Goal: Task Accomplishment & Management: Manage account settings

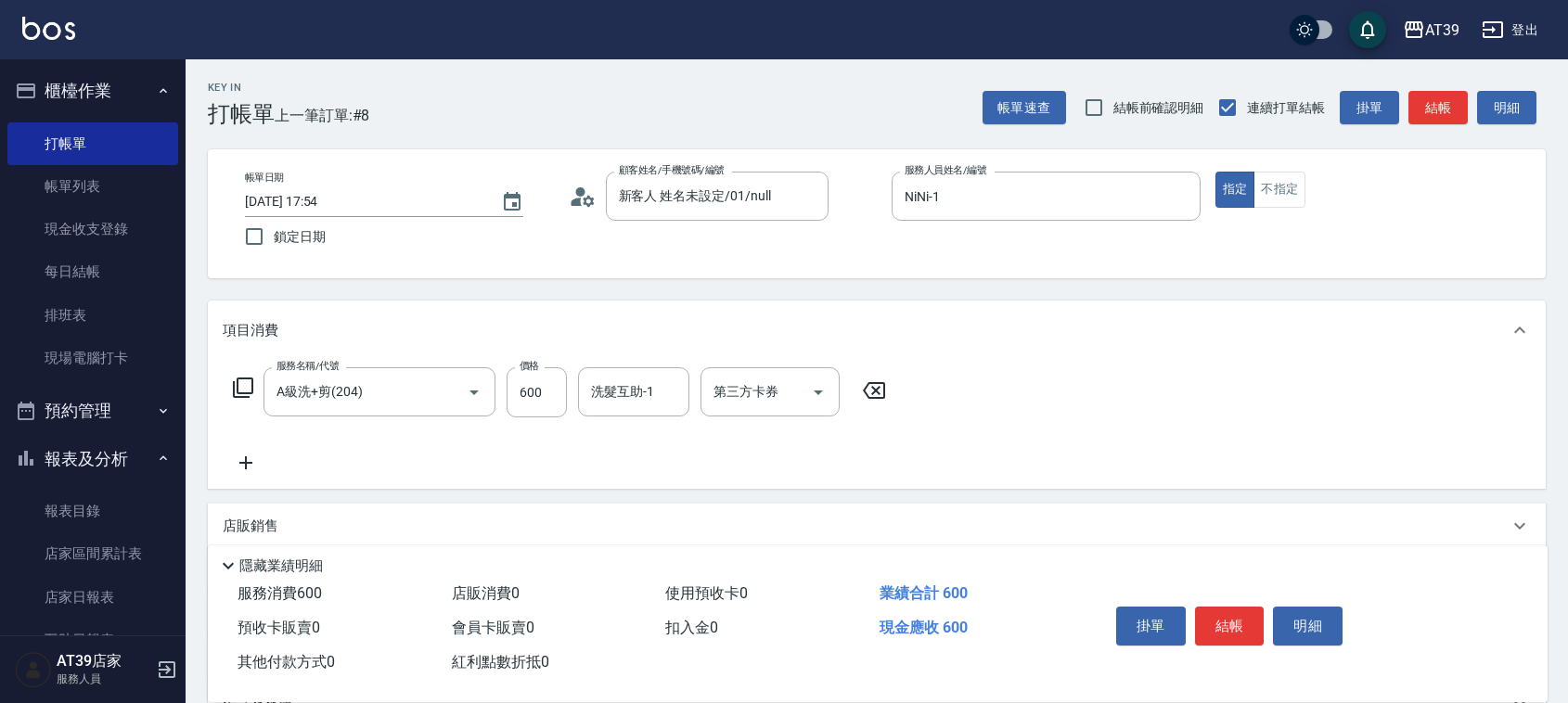
drag, startPoint x: 0, startPoint y: 0, endPoint x: 1071, endPoint y: 420, distance: 1150.4
click at [1062, 435] on div "服務名稱/代號 A級洗+剪(204) 服務名稱/代號 價格 600 價格 洗髮互助-1 洗髮互助-1 第三方卡券 第三方卡券" at bounding box center [876, 424] width 1337 height 129
click at [1452, 99] on button "結帳" at bounding box center [1438, 109] width 60 height 35
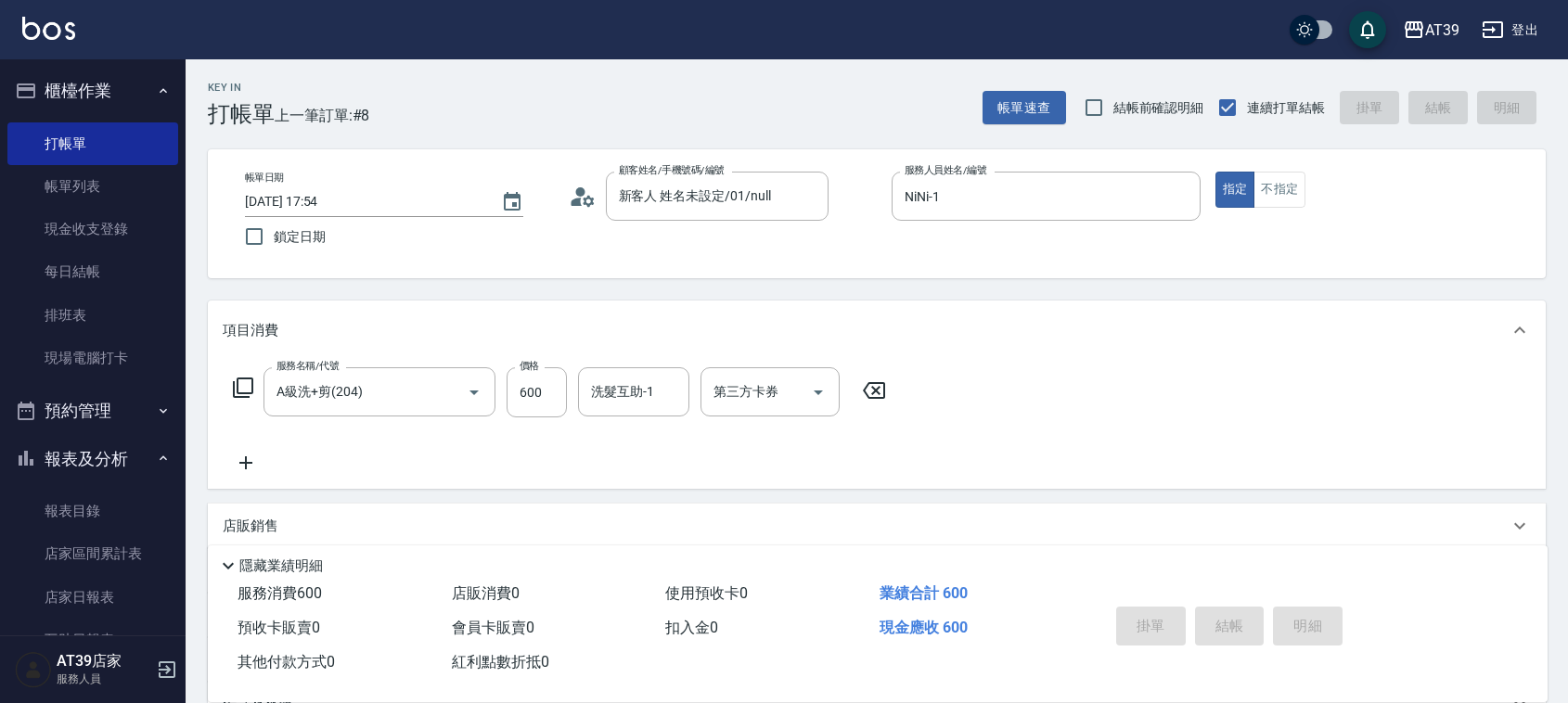
type input "2025/08/18 18:38"
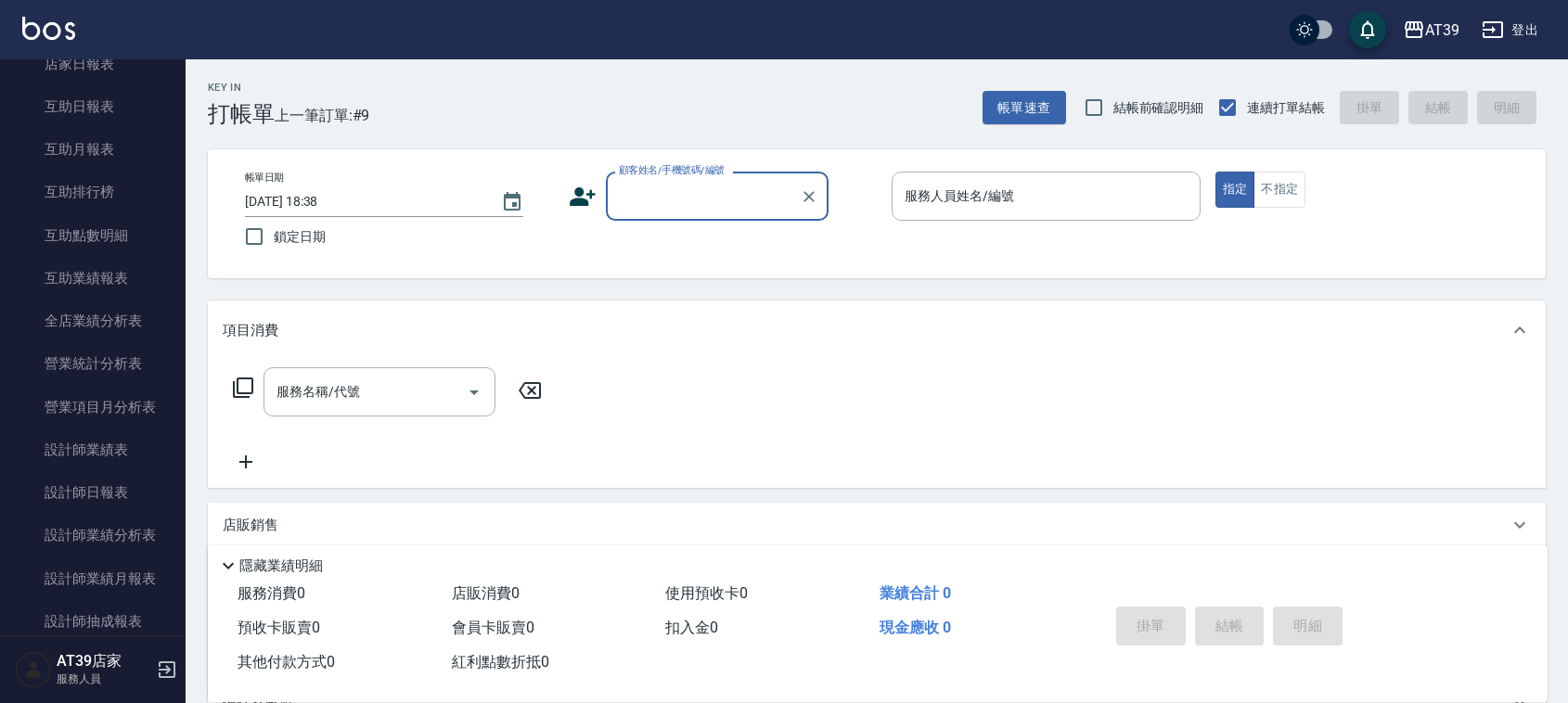
scroll to position [553, 0]
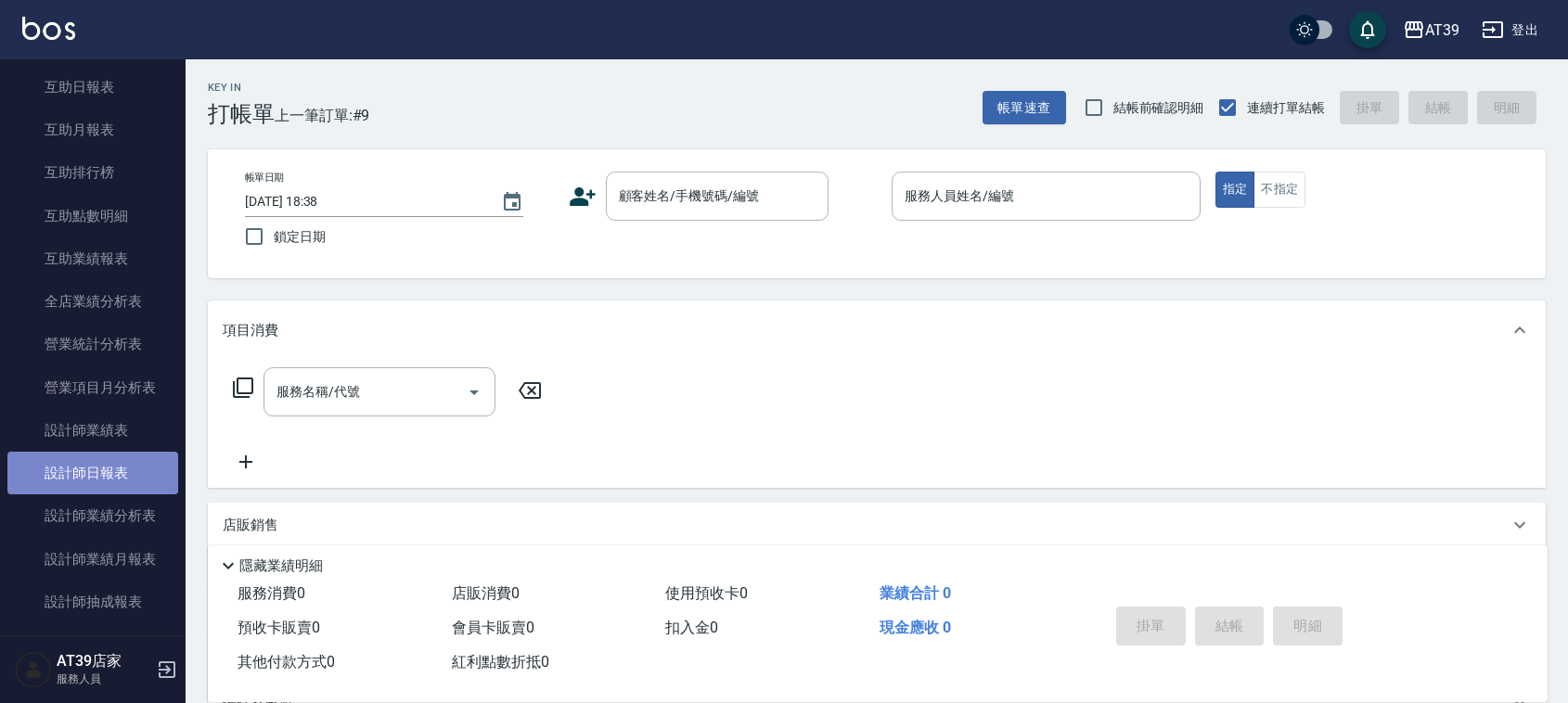
click at [109, 490] on link "設計師日報表" at bounding box center [93, 473] width 171 height 42
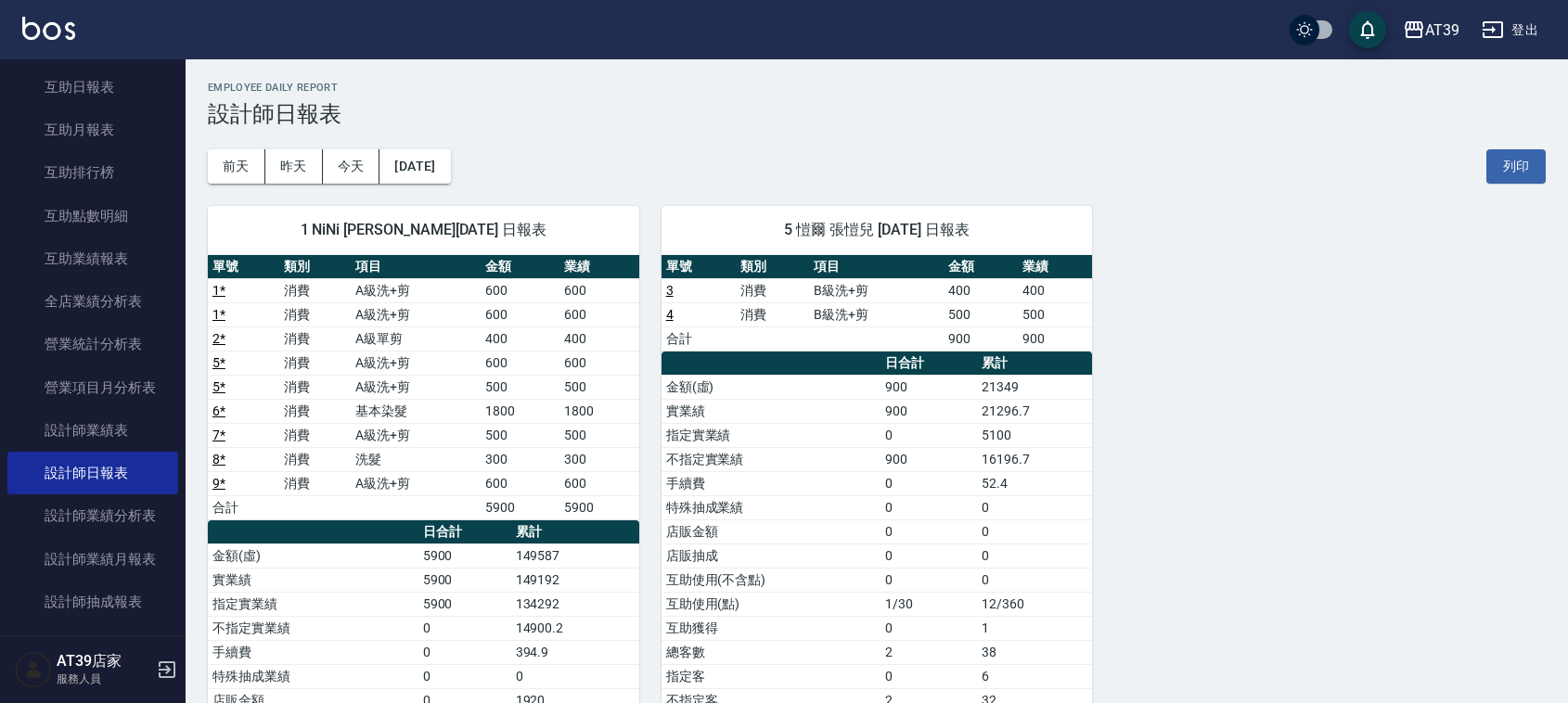
click at [46, 26] on img at bounding box center [48, 28] width 53 height 23
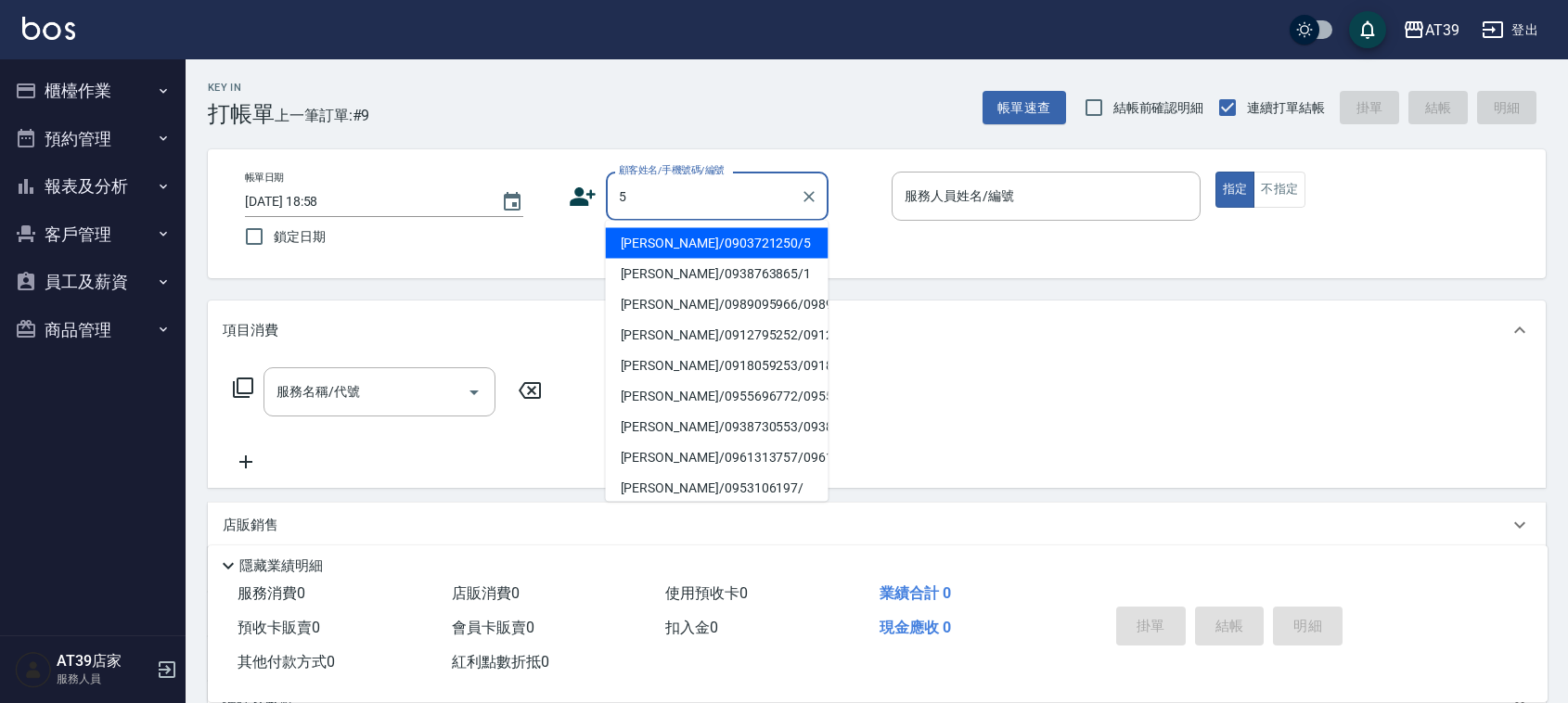
type input "[PERSON_NAME]/0903721250/5"
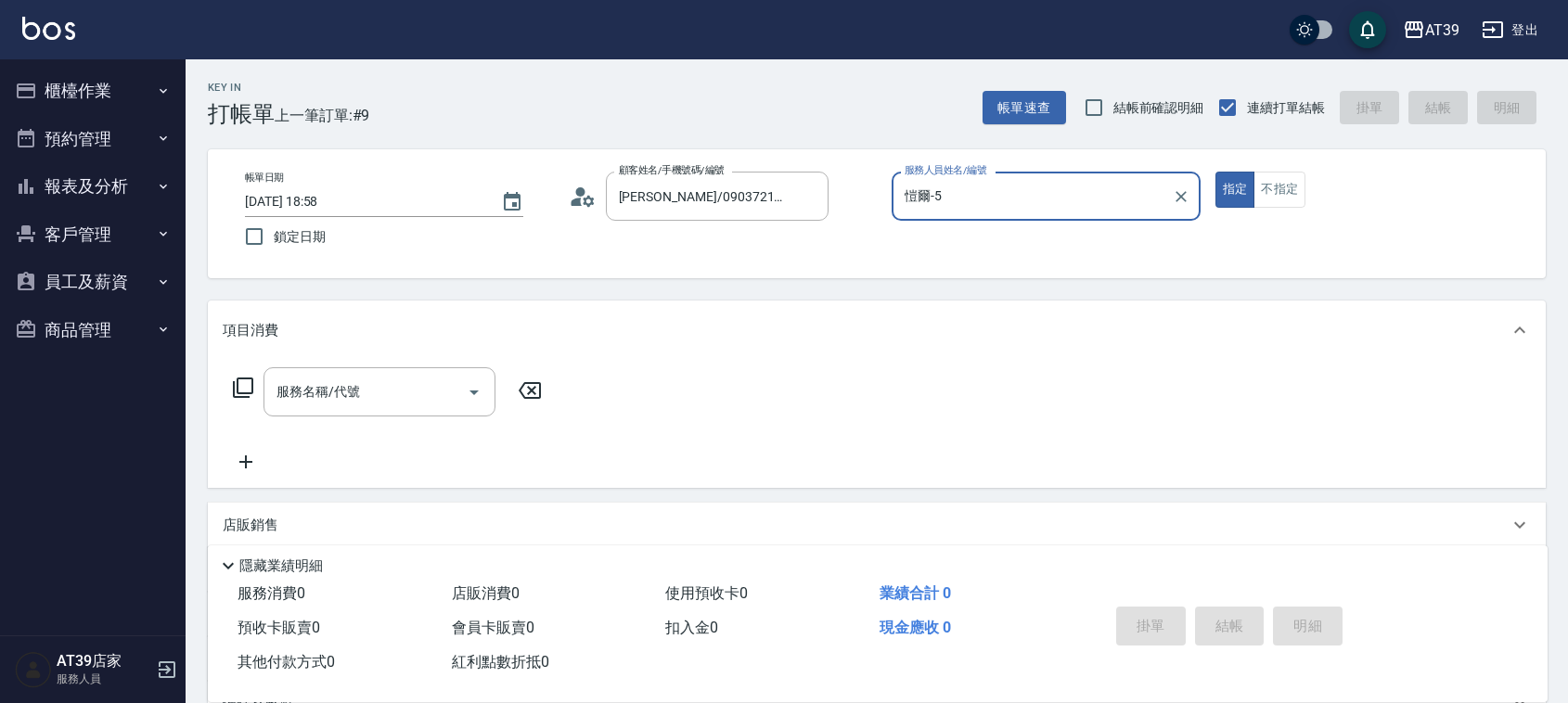
type input "愷爾-5"
click at [1215, 171] on button "指定" at bounding box center [1234, 189] width 39 height 37
type button "true"
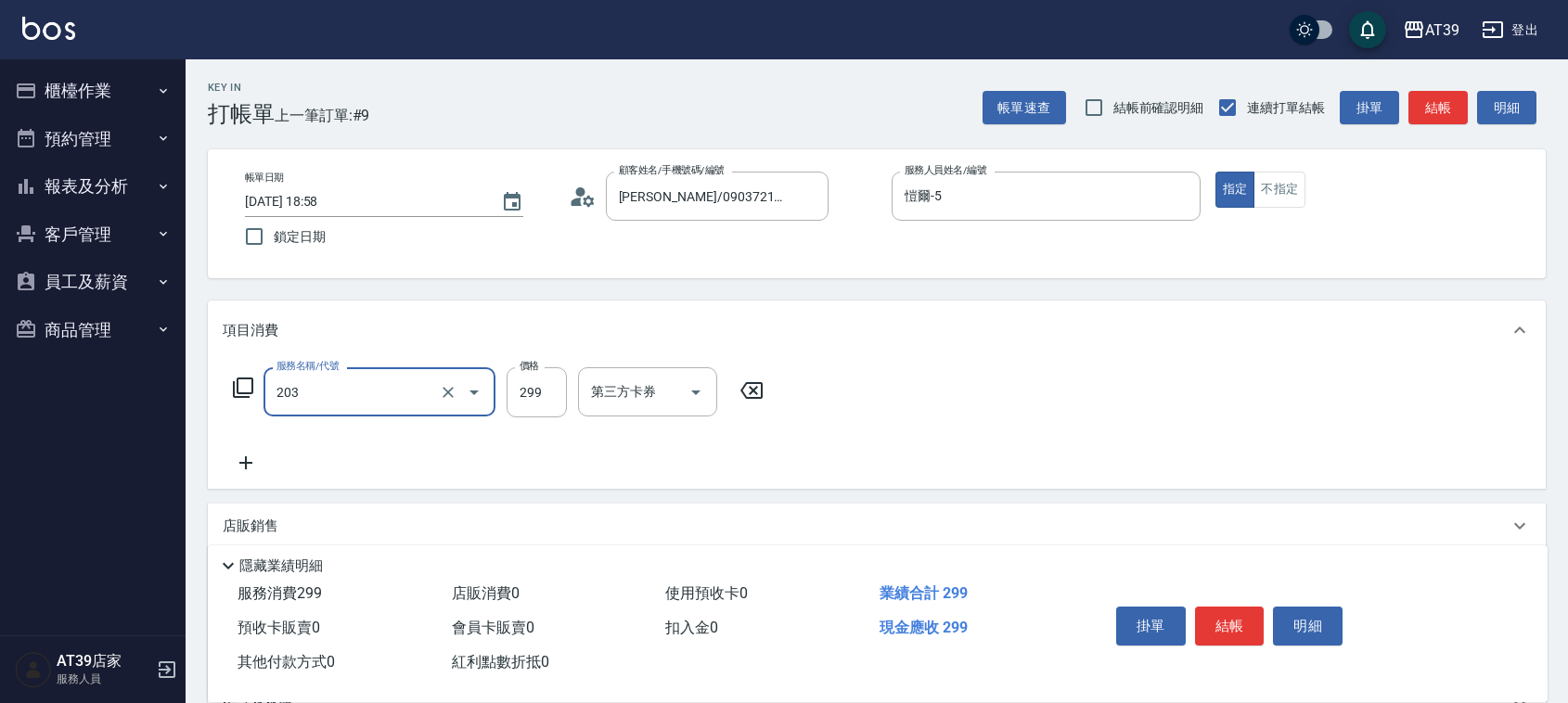
type input "B級洗+剪(203)"
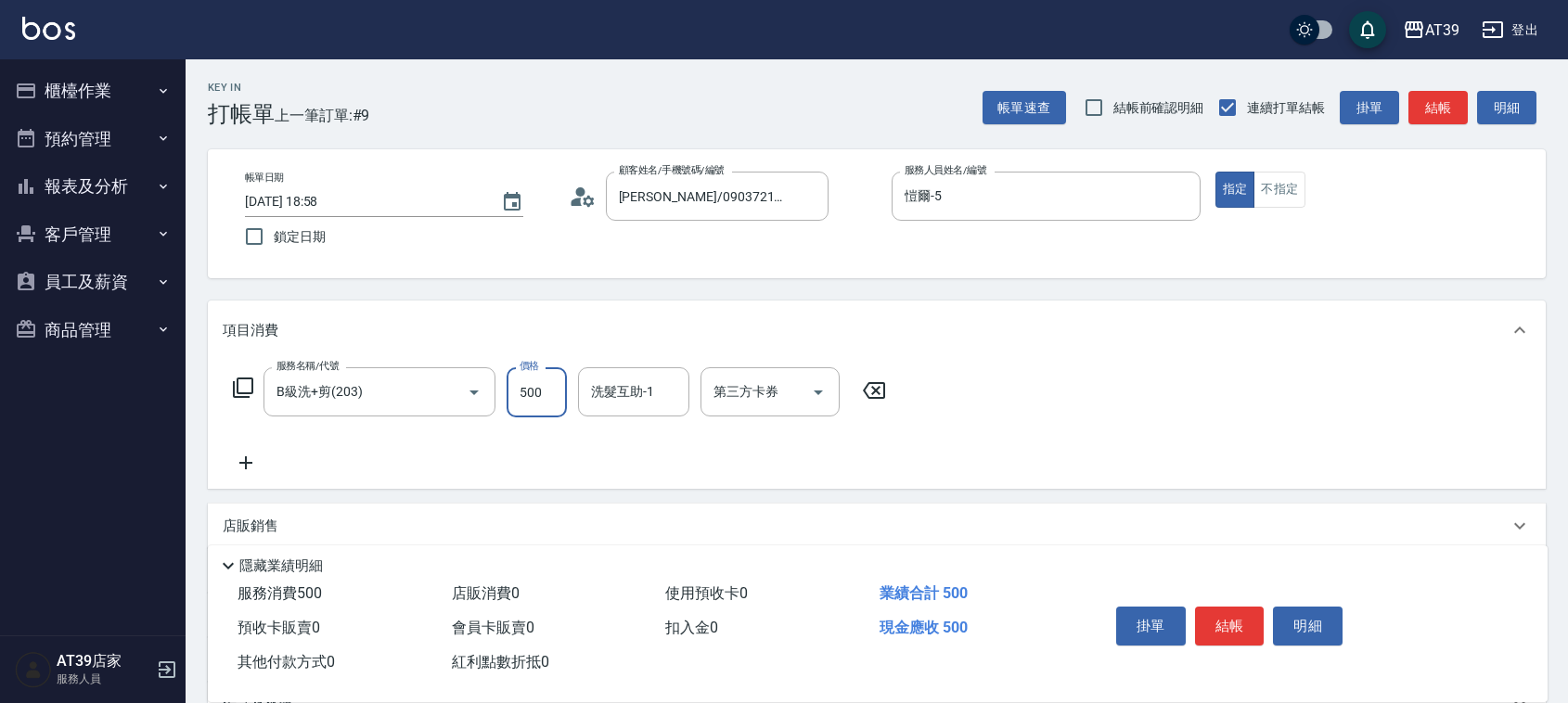
type input "500"
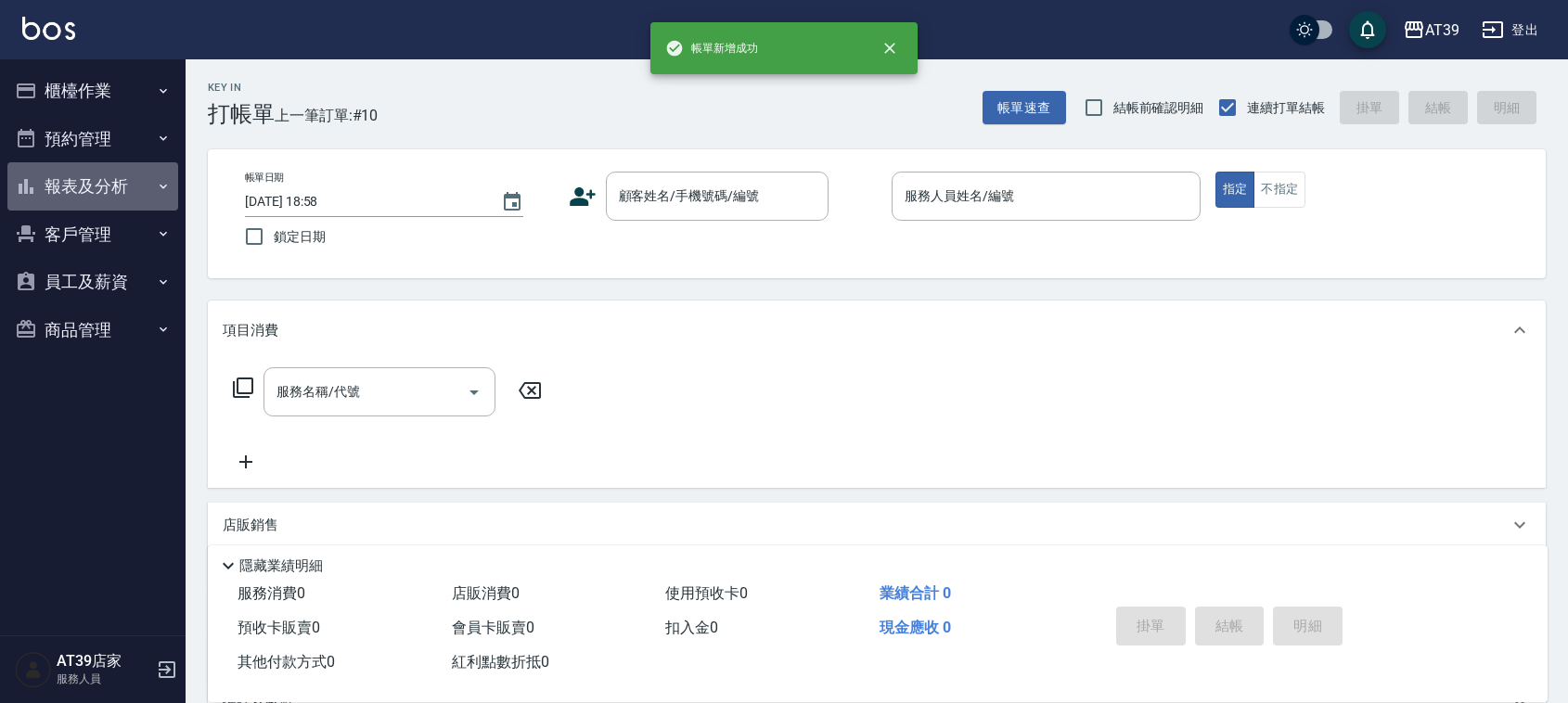
click at [108, 183] on button "報表及分析" at bounding box center [93, 187] width 171 height 48
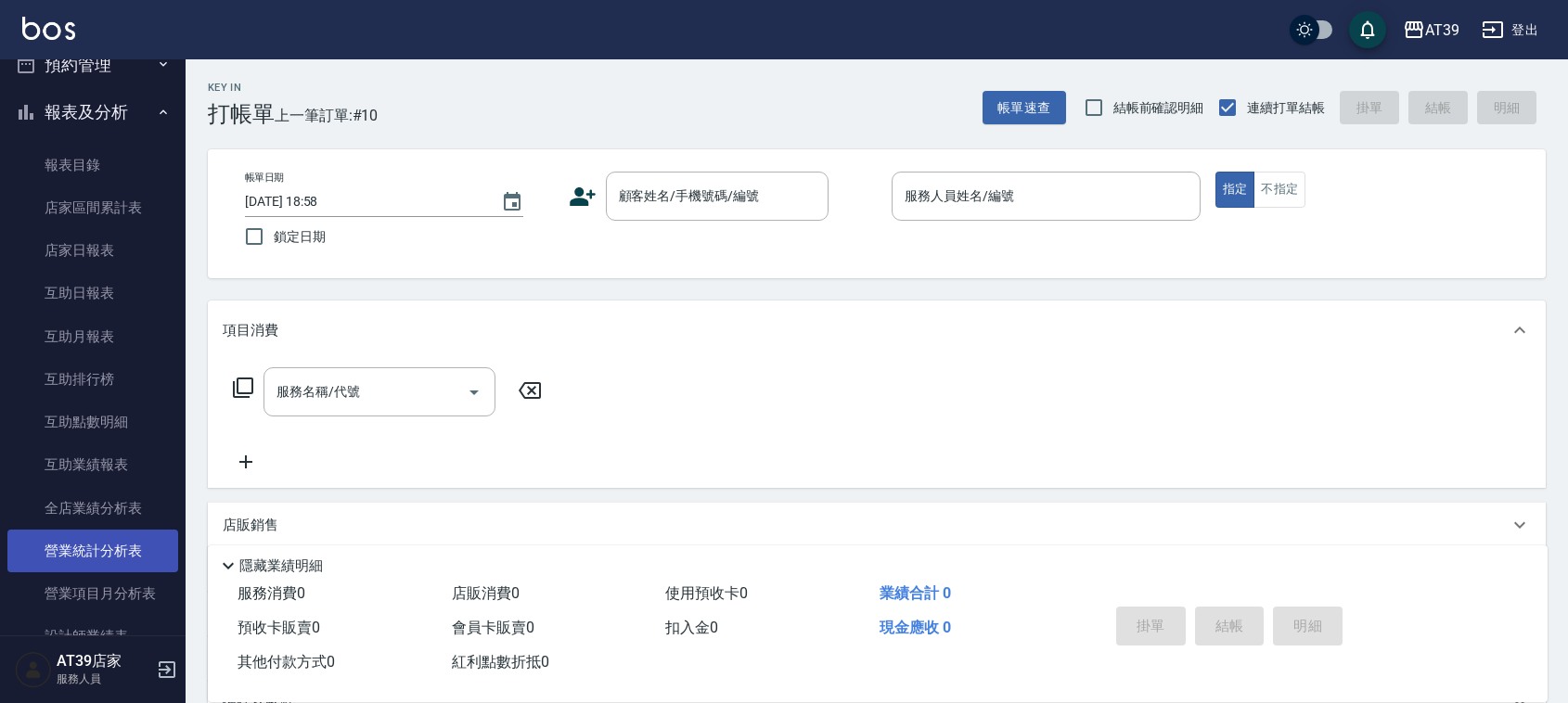
scroll to position [348, 0]
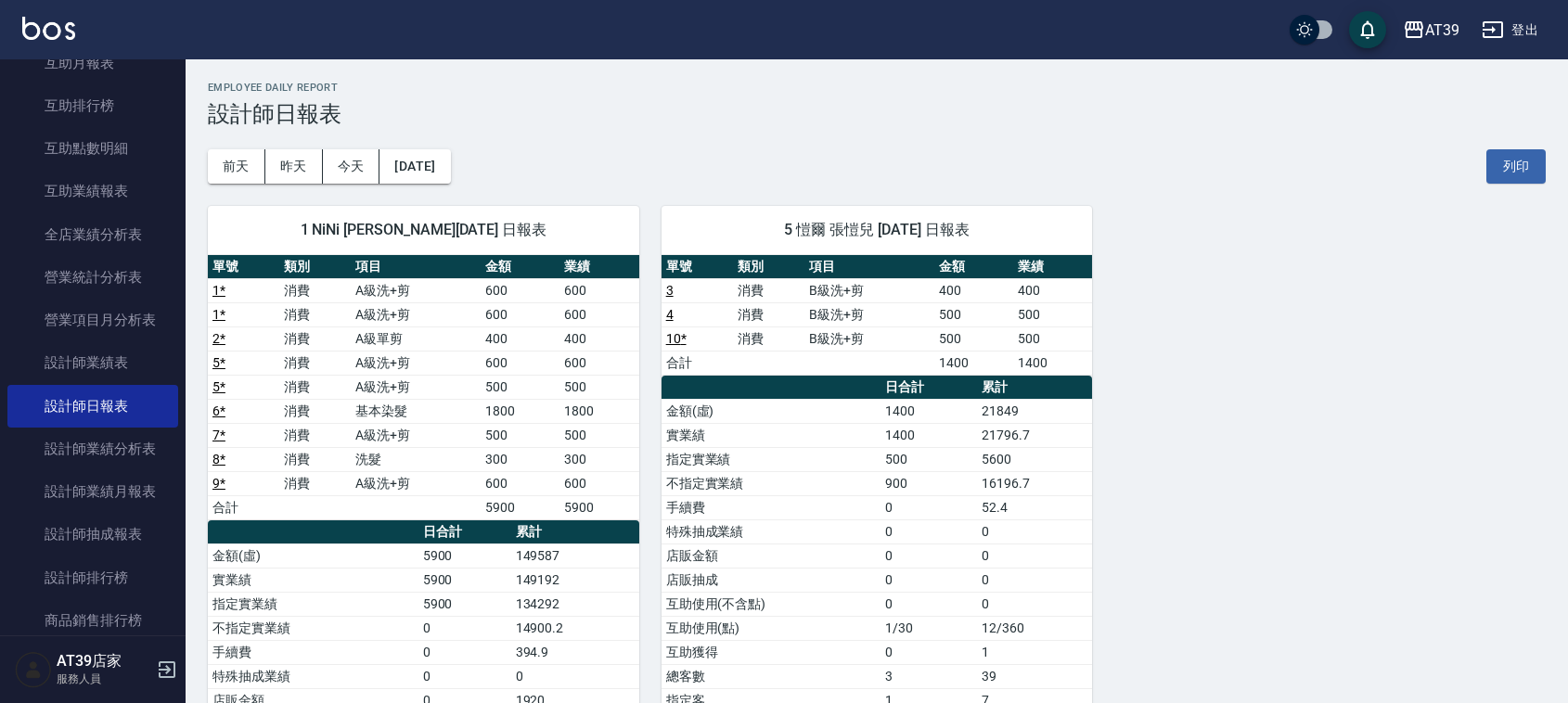
click at [48, 29] on img at bounding box center [48, 28] width 53 height 23
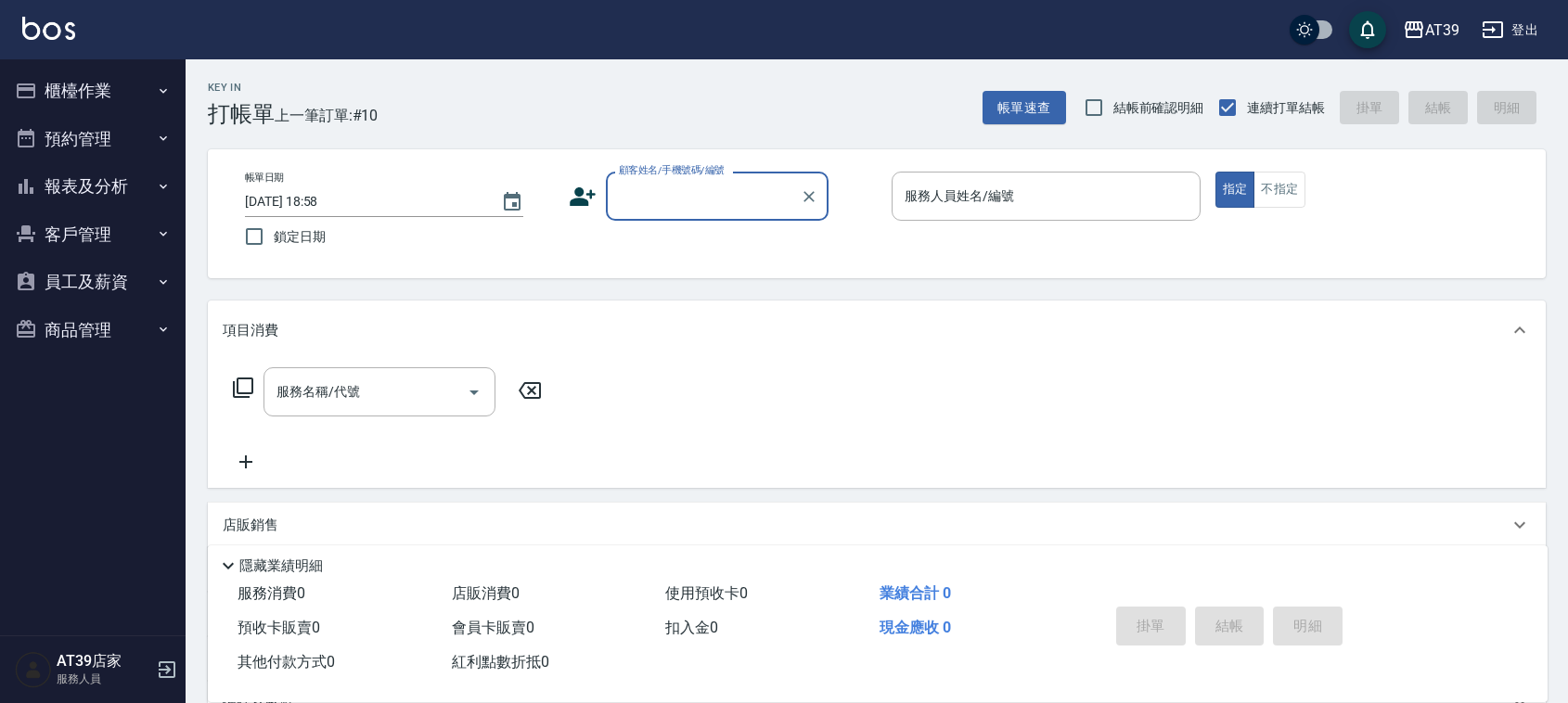
click at [103, 65] on div "AT39 登出 櫃檯作業 打帳單 帳單列表 現金收支登錄 每日結帳 排班表 現場電腦打卡 預約管理 預約管理 單日預約紀錄 單週預約紀錄 報表及分析 報表目錄…" at bounding box center [784, 451] width 1568 height 903
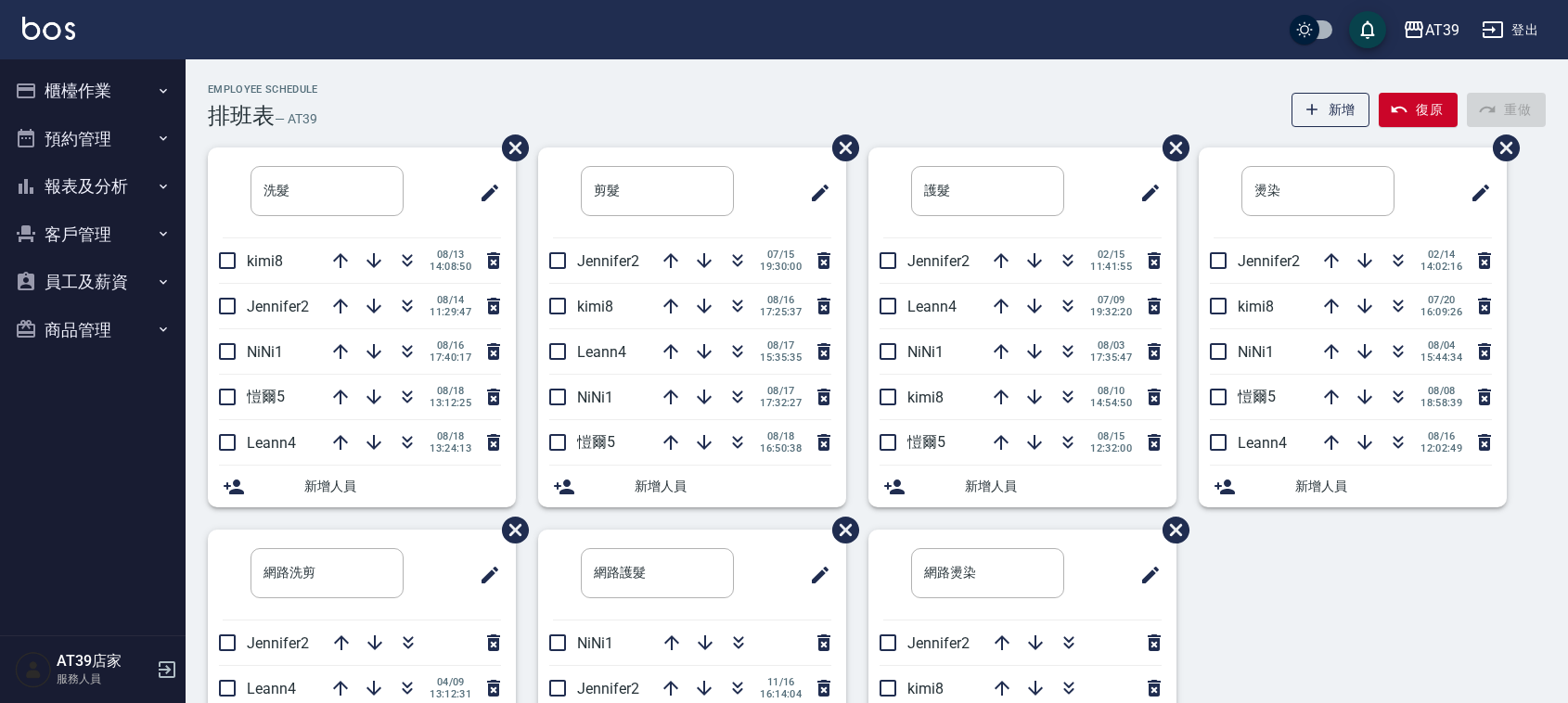
click at [346, 93] on div "Employee Schedule 排班表 — AT39 新增 復原 重做" at bounding box center [876, 106] width 1337 height 45
click at [350, 85] on div "Employee Schedule 排班表 — AT39 新增 復原 重做" at bounding box center [876, 106] width 1337 height 45
click at [351, 84] on div "Employee Schedule 排班表 — AT39 新增 復原 重做" at bounding box center [876, 106] width 1337 height 45
click at [410, 389] on icon "button" at bounding box center [407, 396] width 22 height 22
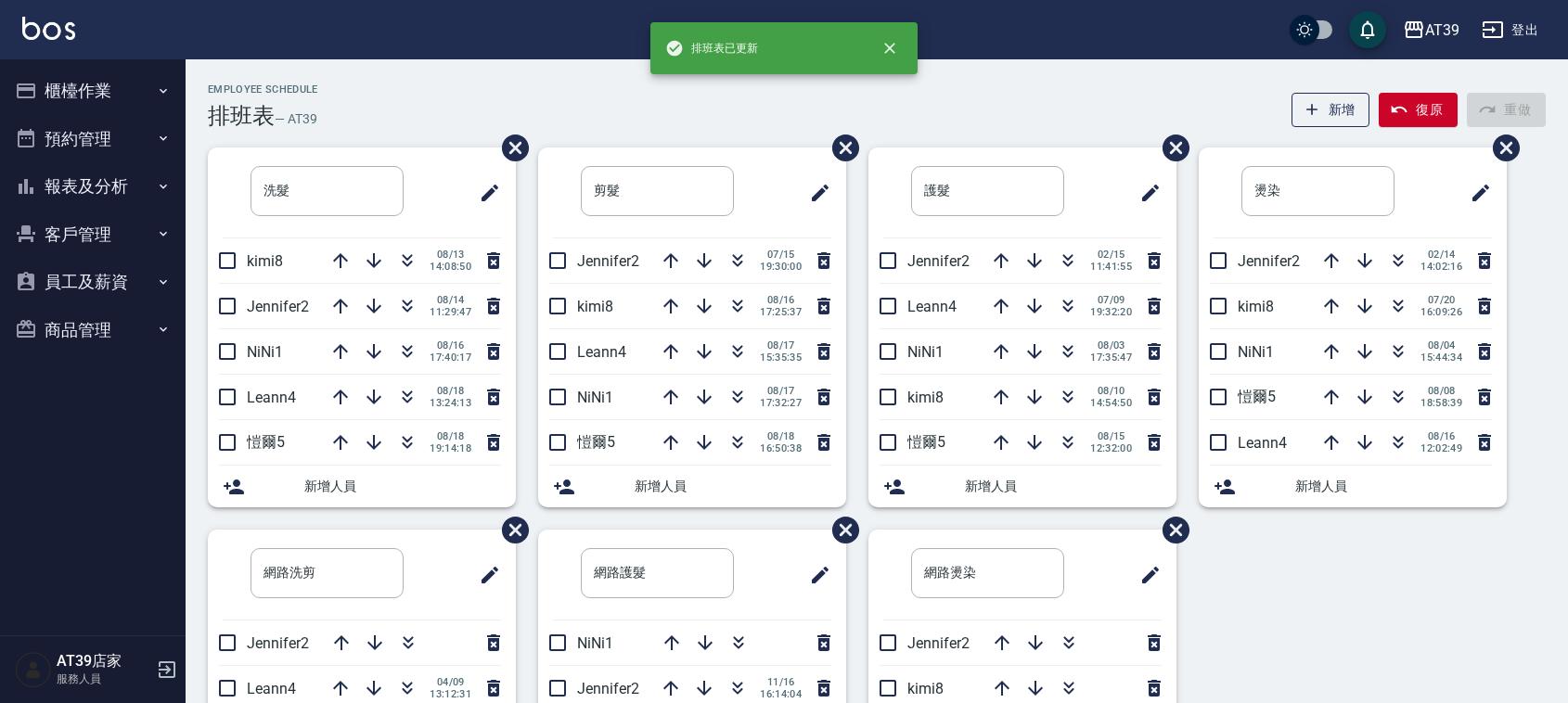
click at [395, 70] on div "Employee Schedule 排班表 — AT39 新增 復原 重做 洗髮 ​ kimi8 08/13 14:08:50 Jennifer2 08/14…" at bounding box center [877, 490] width 1382 height 860
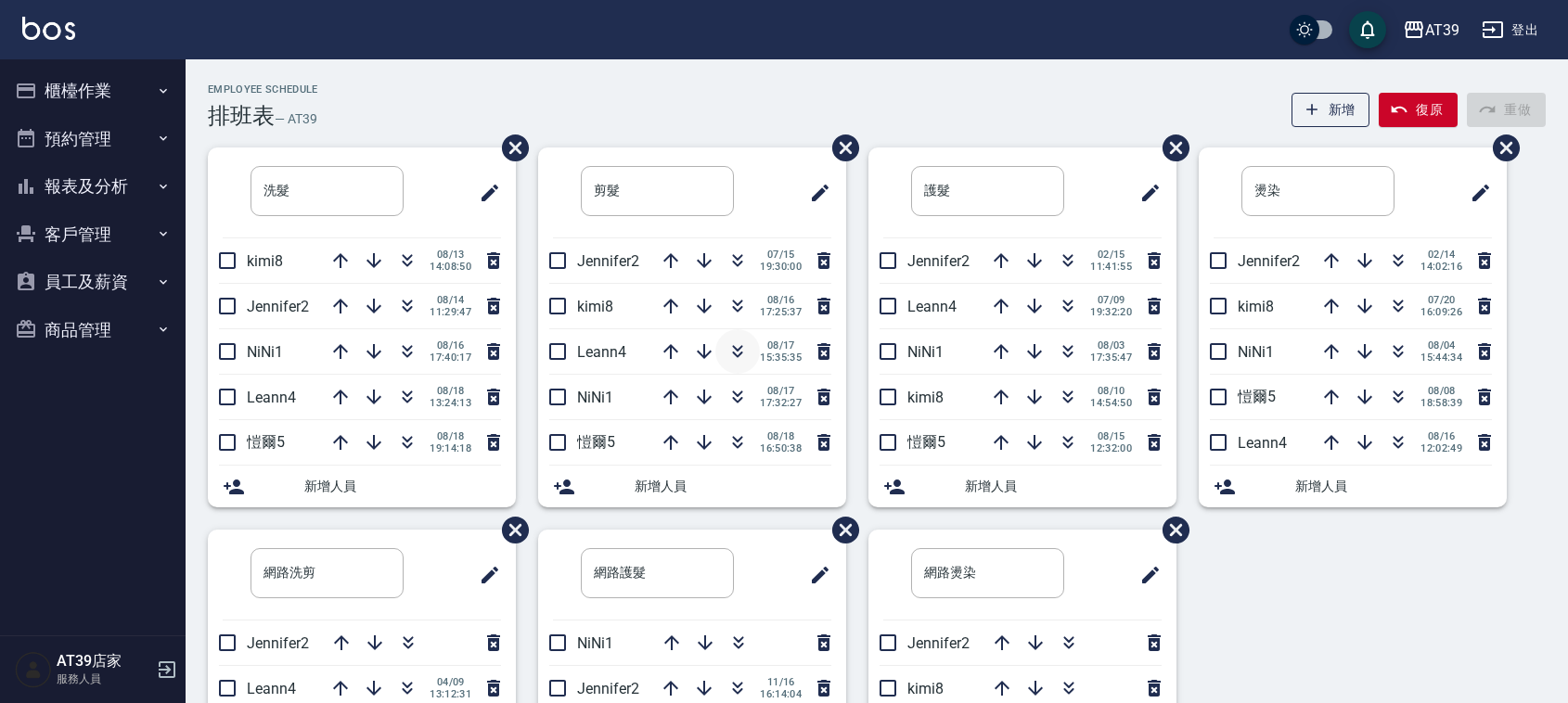
click at [739, 356] on icon "button" at bounding box center [736, 351] width 22 height 22
click at [52, 35] on img at bounding box center [48, 28] width 53 height 23
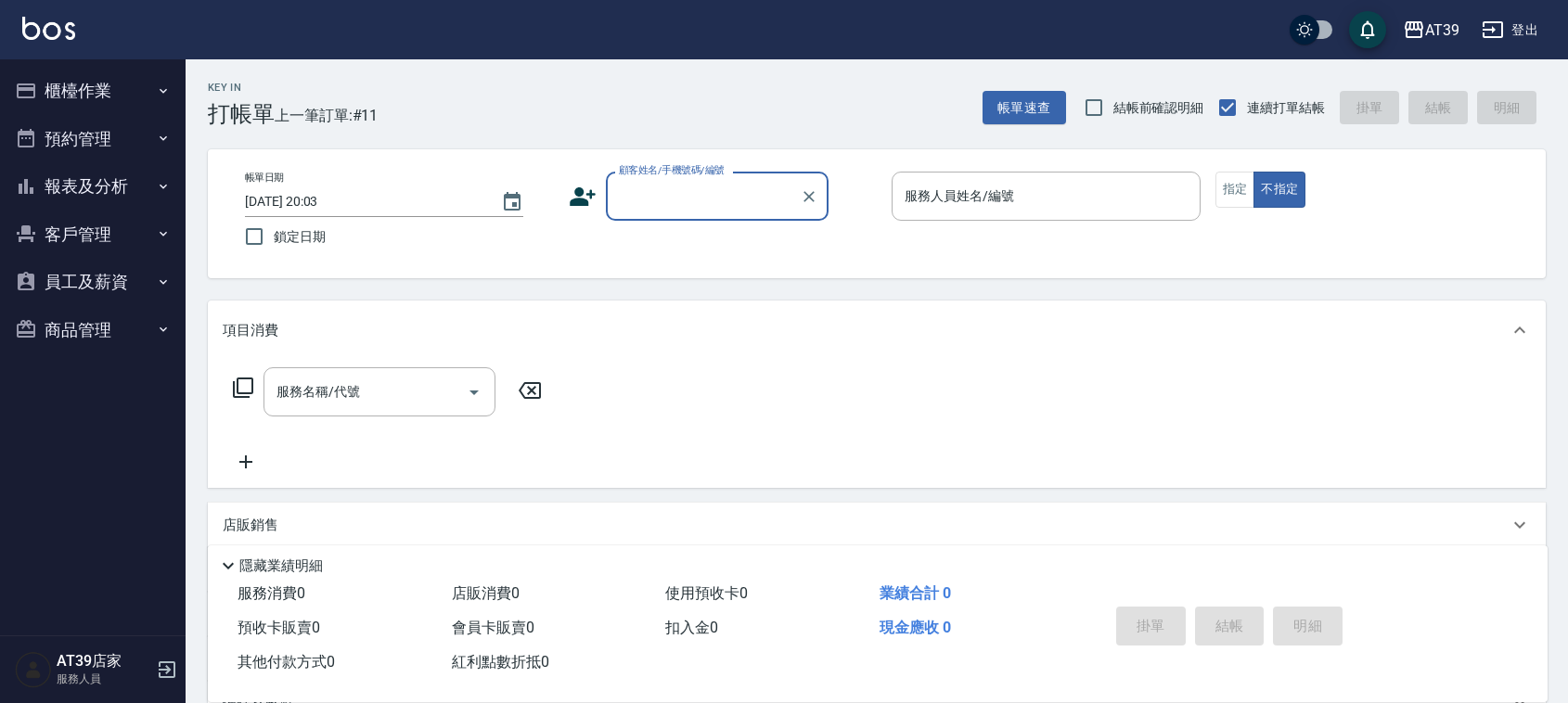
click at [660, 206] on input "顧客姓名/手機號碼/編號" at bounding box center [703, 196] width 178 height 33
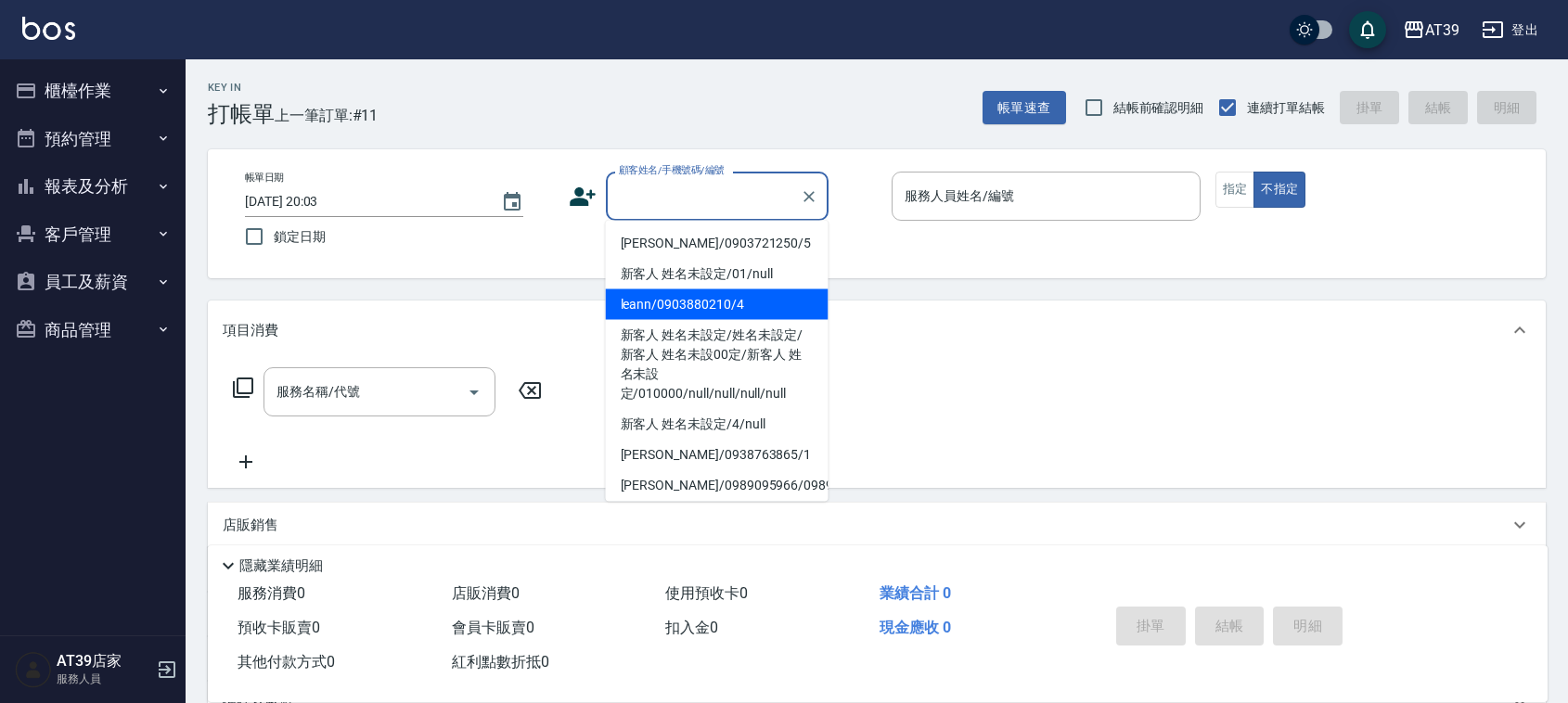
click at [683, 299] on li "leann/0903880210/4" at bounding box center [717, 305] width 223 height 31
type input "leann/0903880210/4"
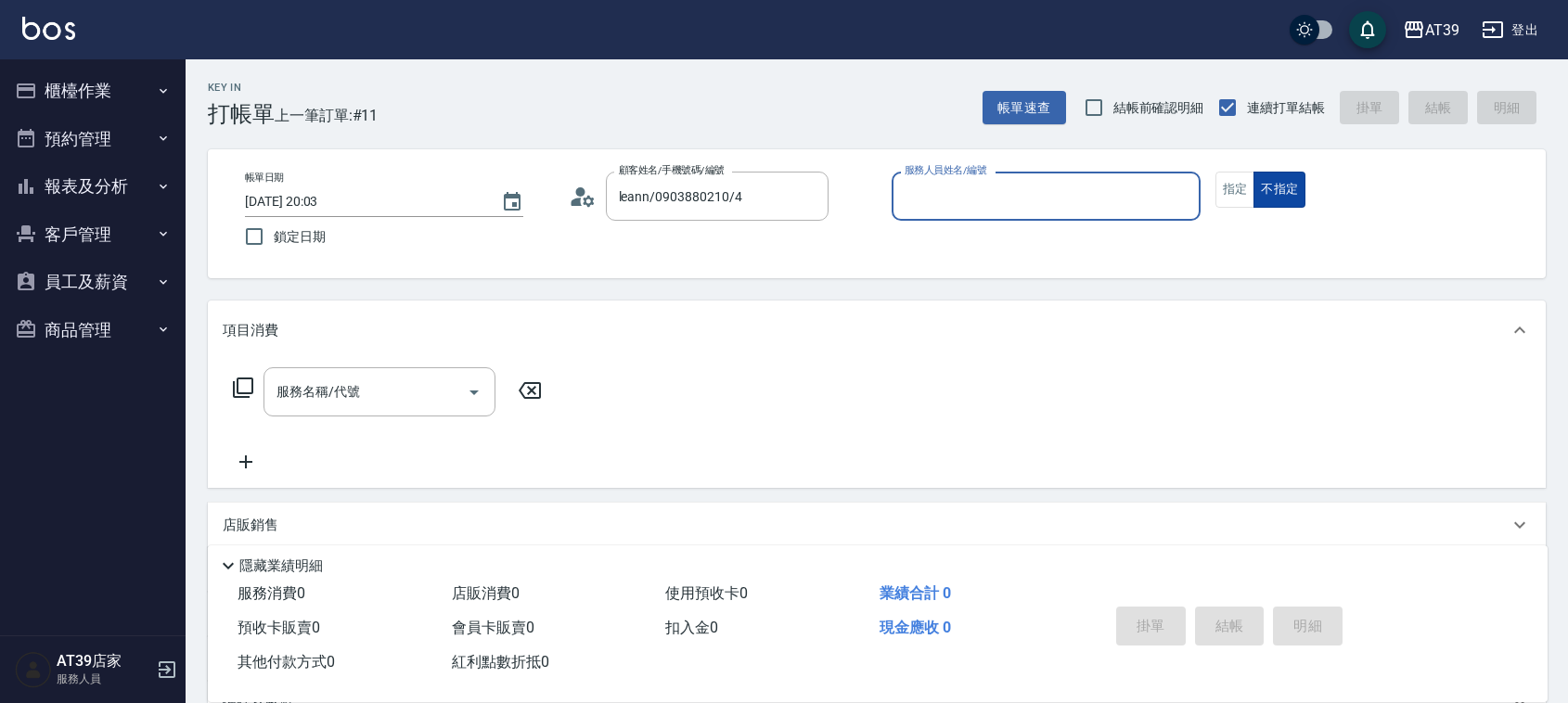
type input "Leann-4"
click at [1240, 204] on button "指定" at bounding box center [1234, 189] width 39 height 37
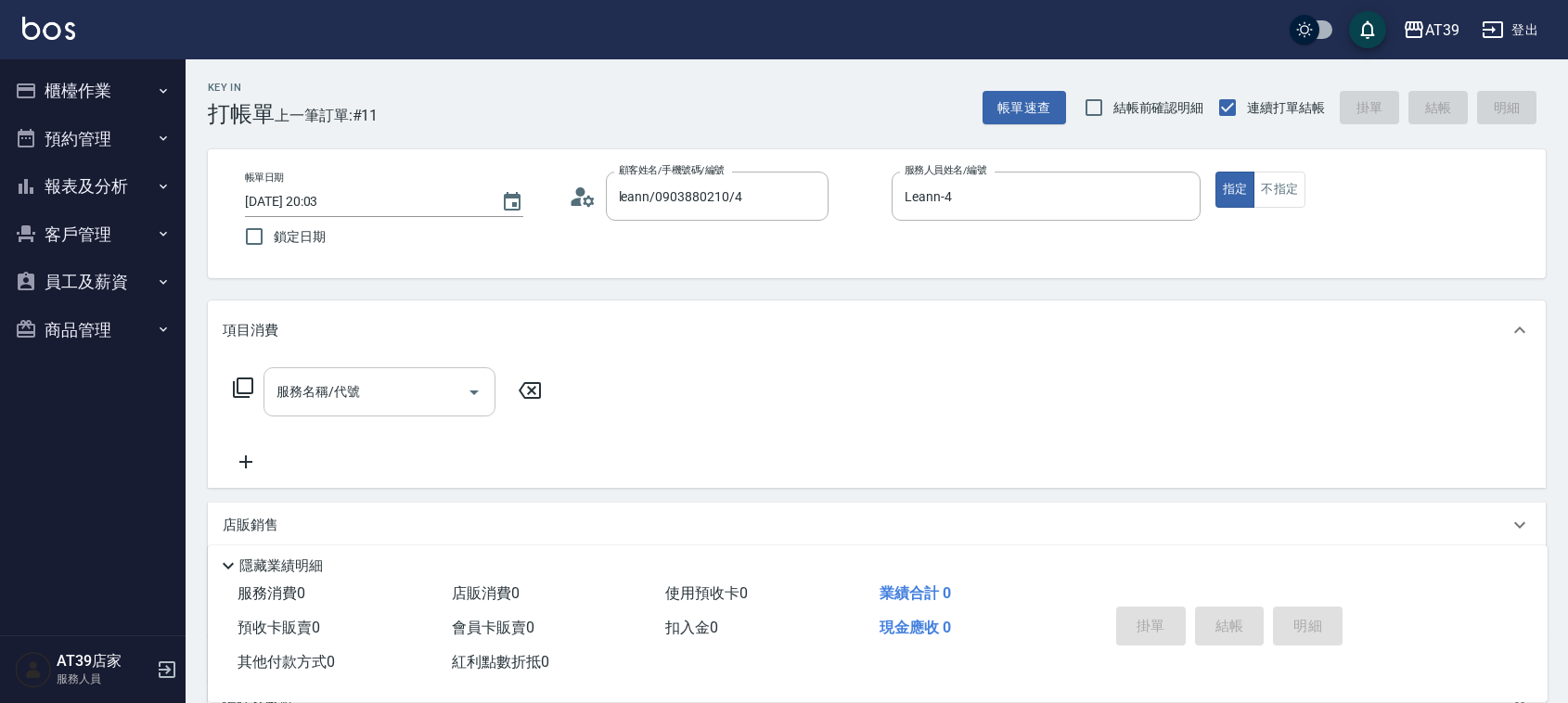
click at [386, 387] on input "服務名稱/代號" at bounding box center [365, 392] width 187 height 33
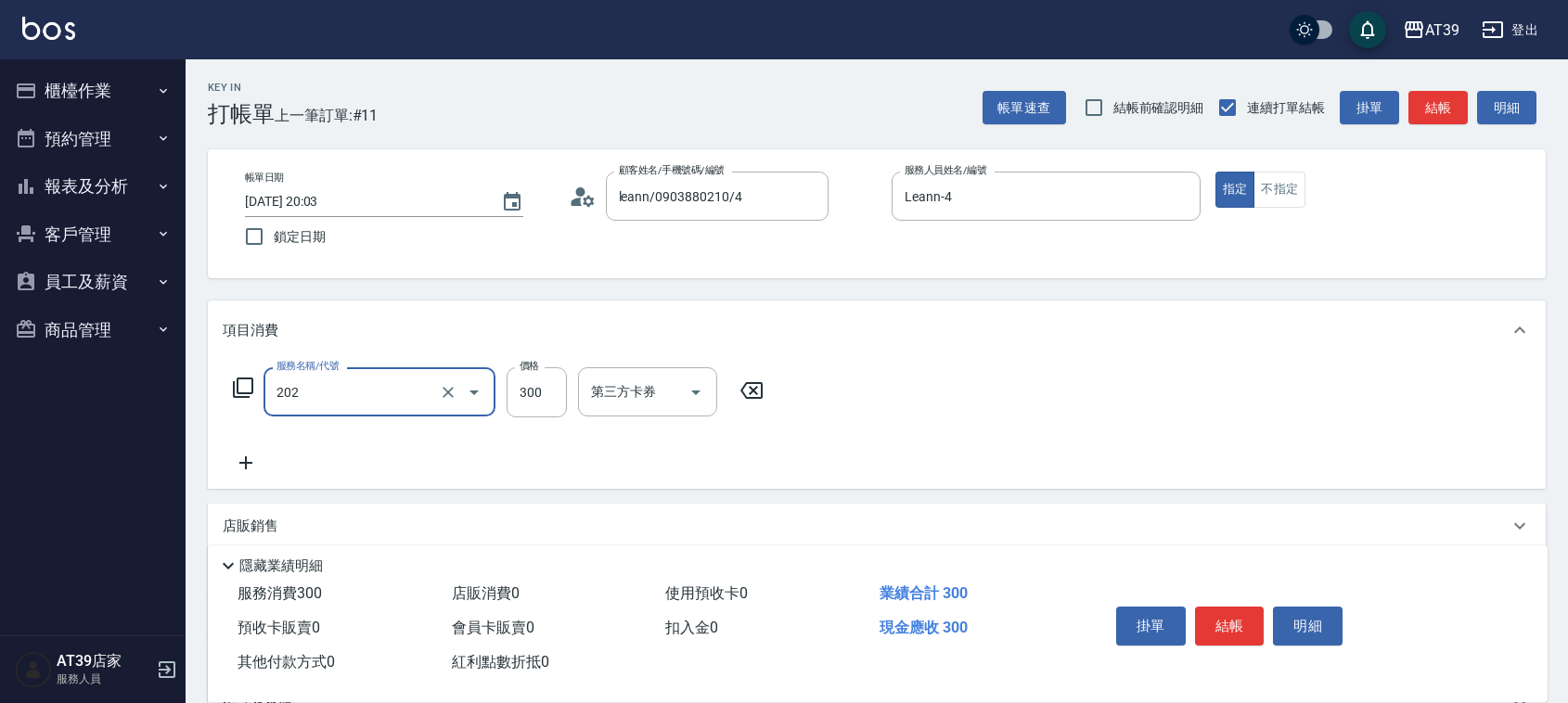
type input "A級單剪(202)"
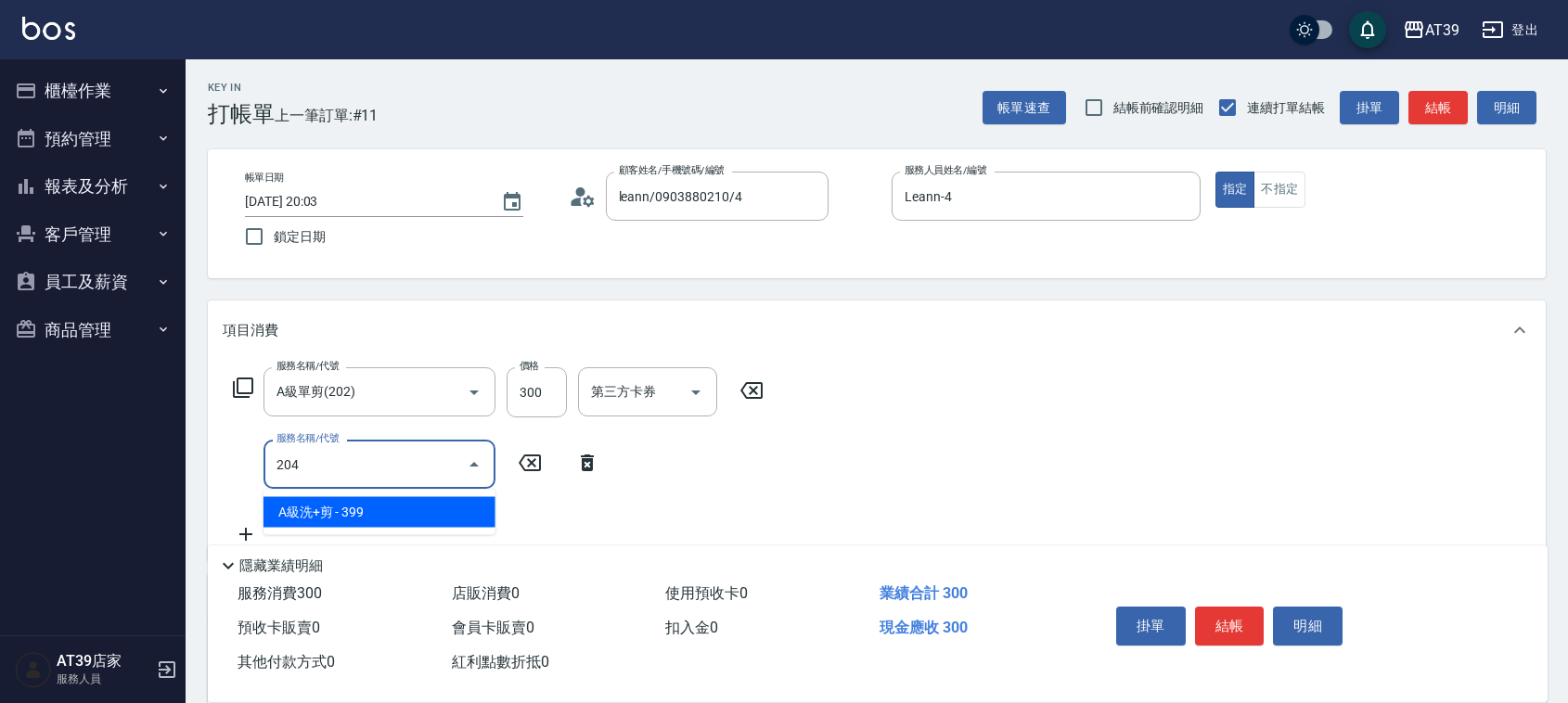
type input "A級洗+剪(204)"
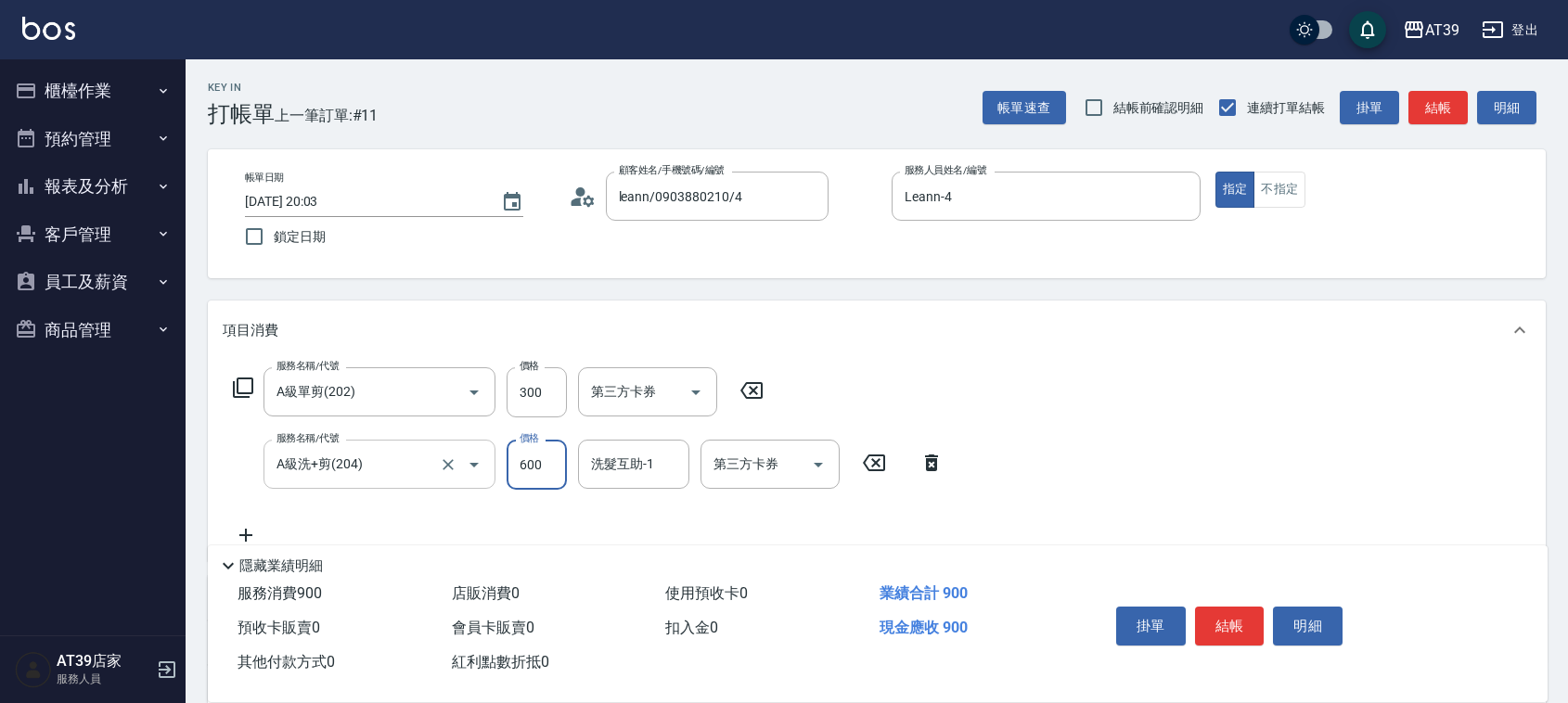
type input "600"
type input "A級洗+剪(204)"
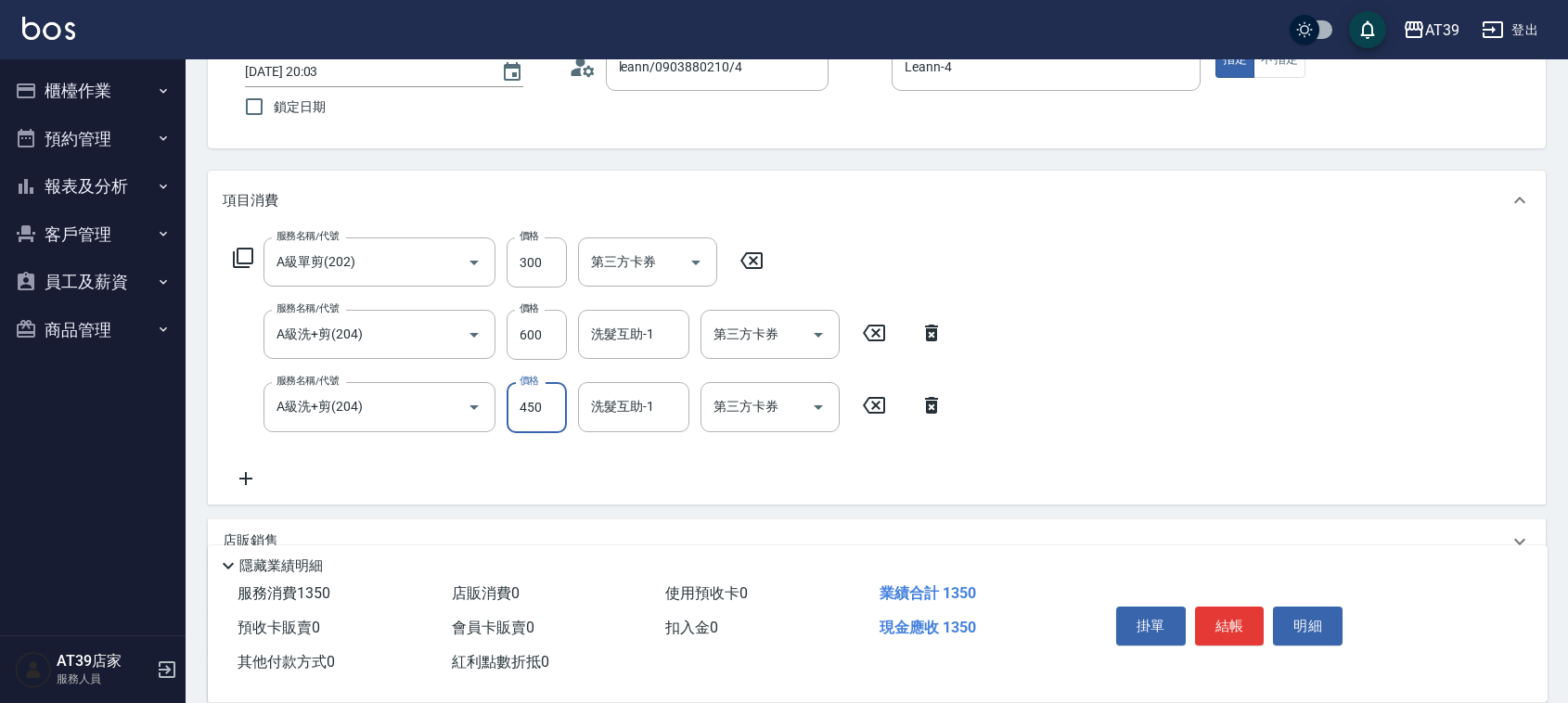
scroll to position [232, 0]
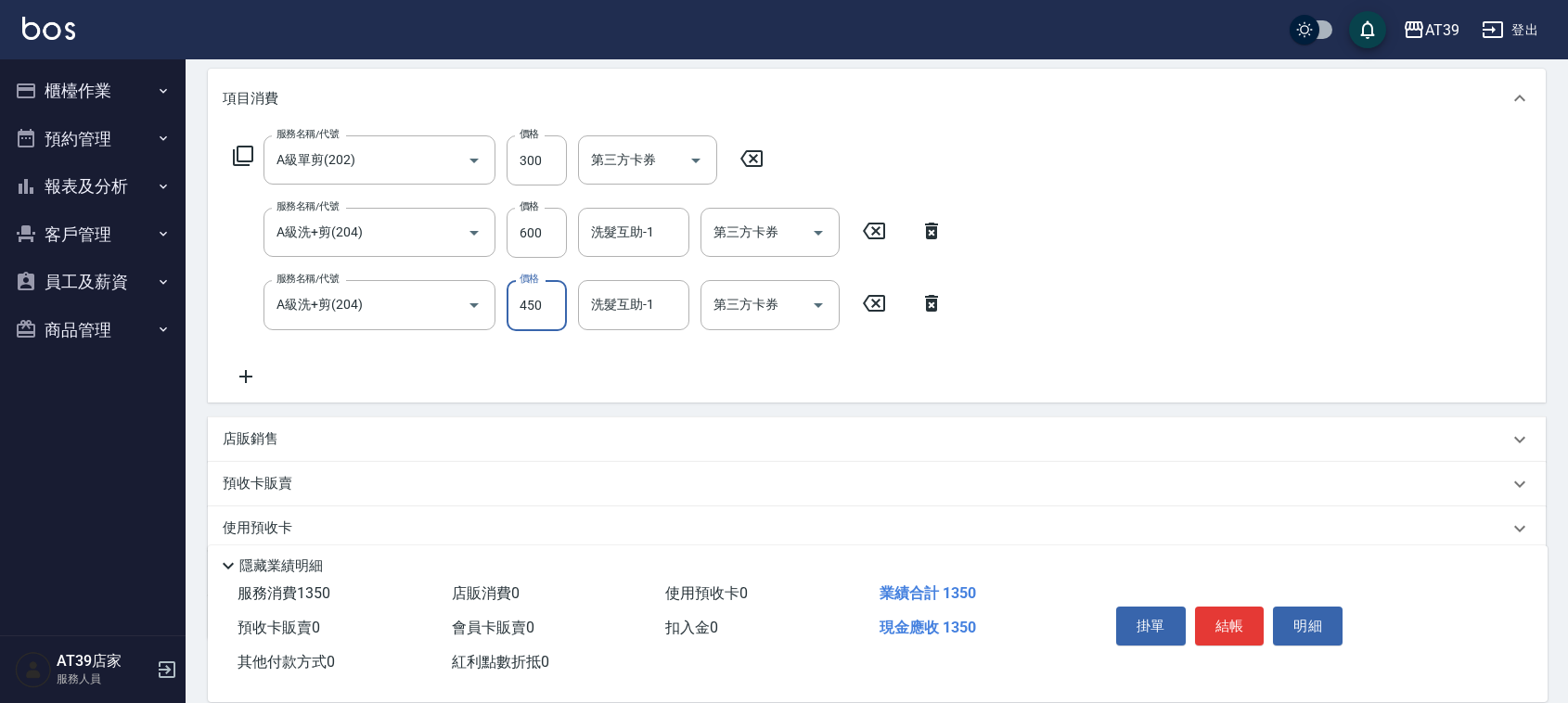
type input "450"
click at [252, 438] on p "店販銷售" at bounding box center [251, 439] width 56 height 19
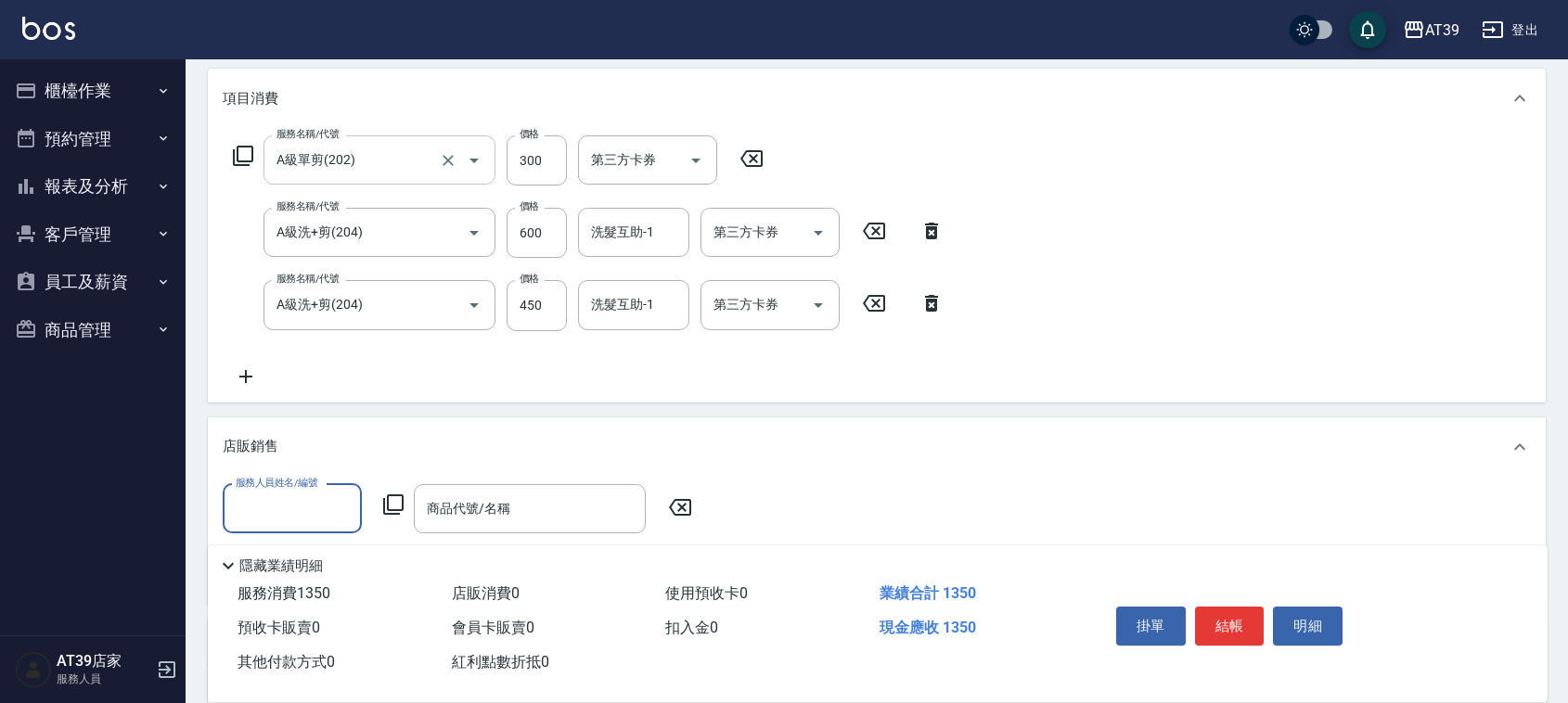
scroll to position [0, 0]
click at [340, 499] on input "服務人員姓名/編號" at bounding box center [291, 509] width 122 height 33
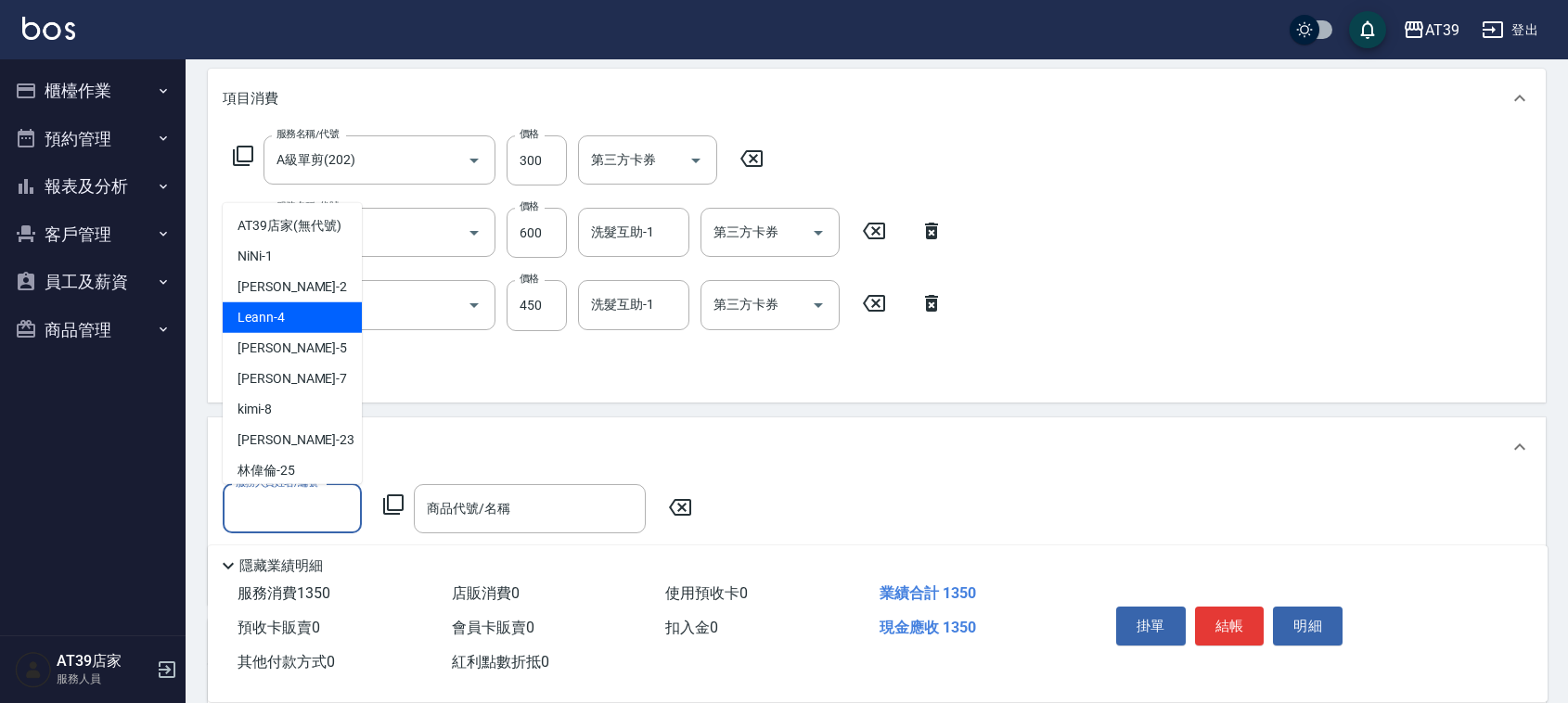
click at [288, 333] on div "Leann -4" at bounding box center [292, 318] width 139 height 31
type input "Leann-4"
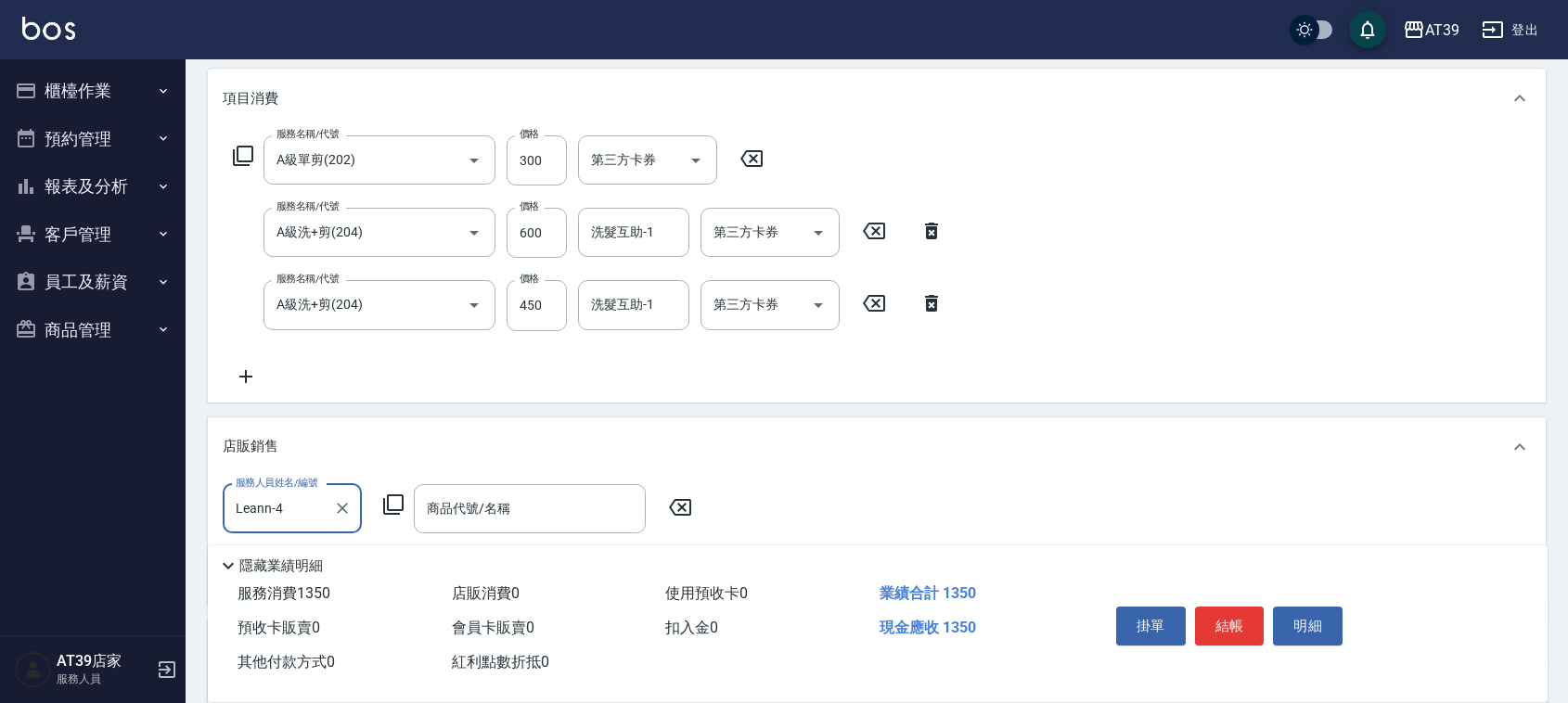
click at [401, 508] on icon at bounding box center [393, 504] width 22 height 22
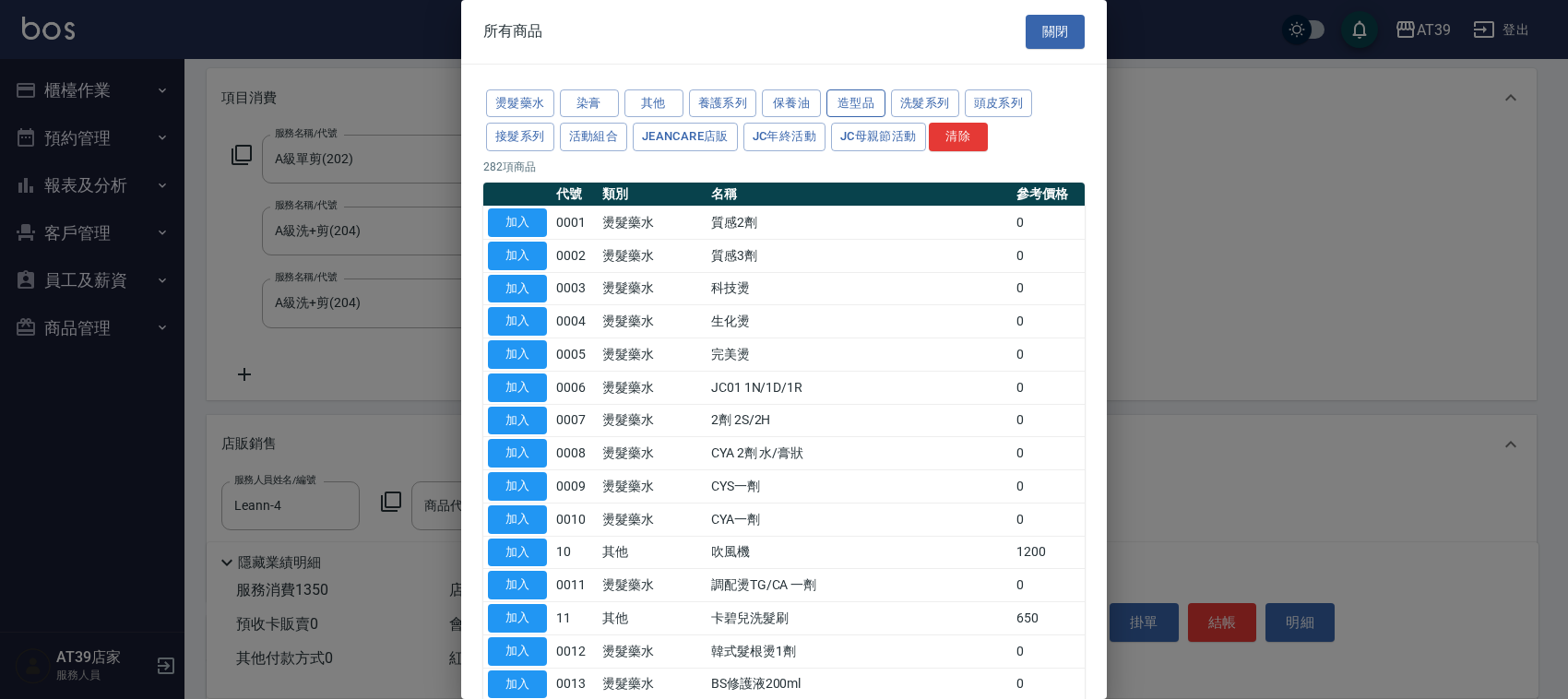
click at [869, 102] on button "造型品" at bounding box center [856, 104] width 59 height 29
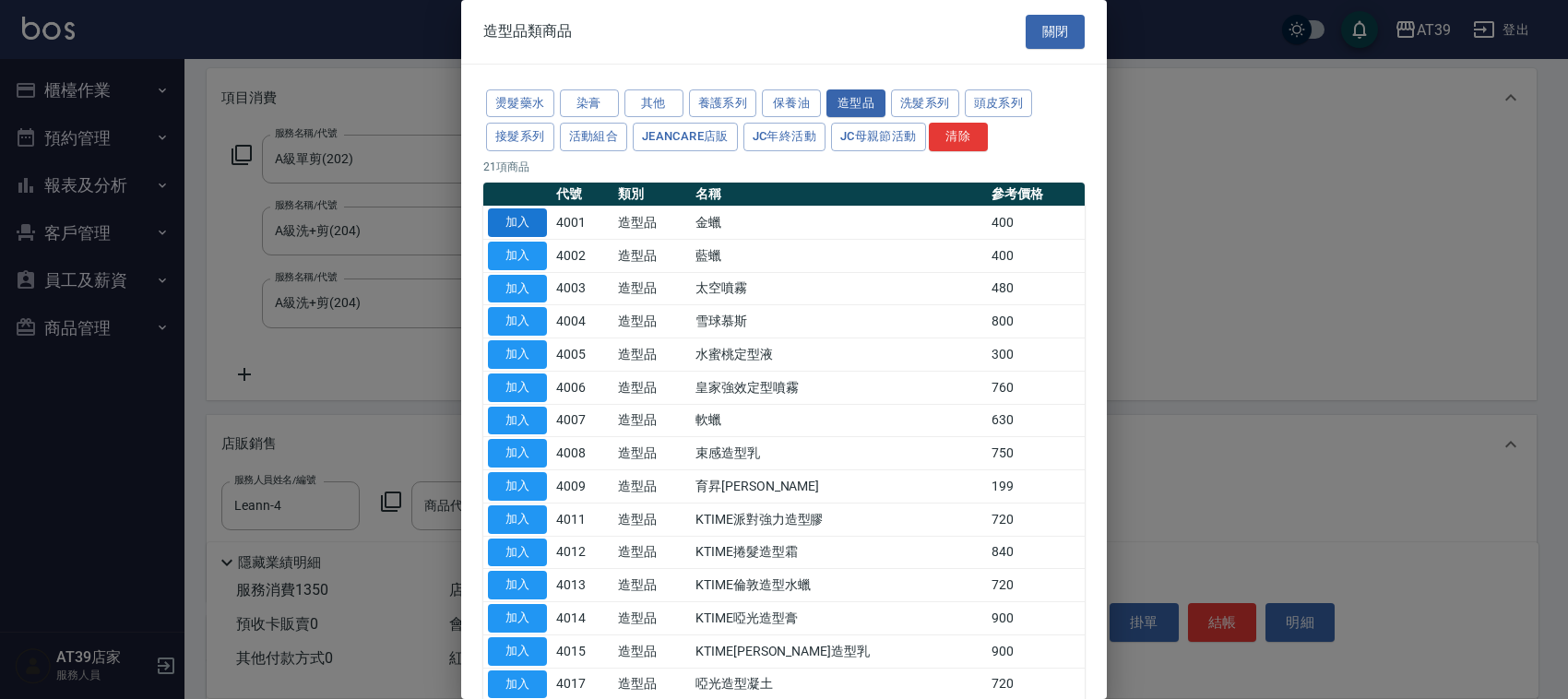
click at [534, 223] on button "加入" at bounding box center [517, 223] width 59 height 29
type input "金蠟"
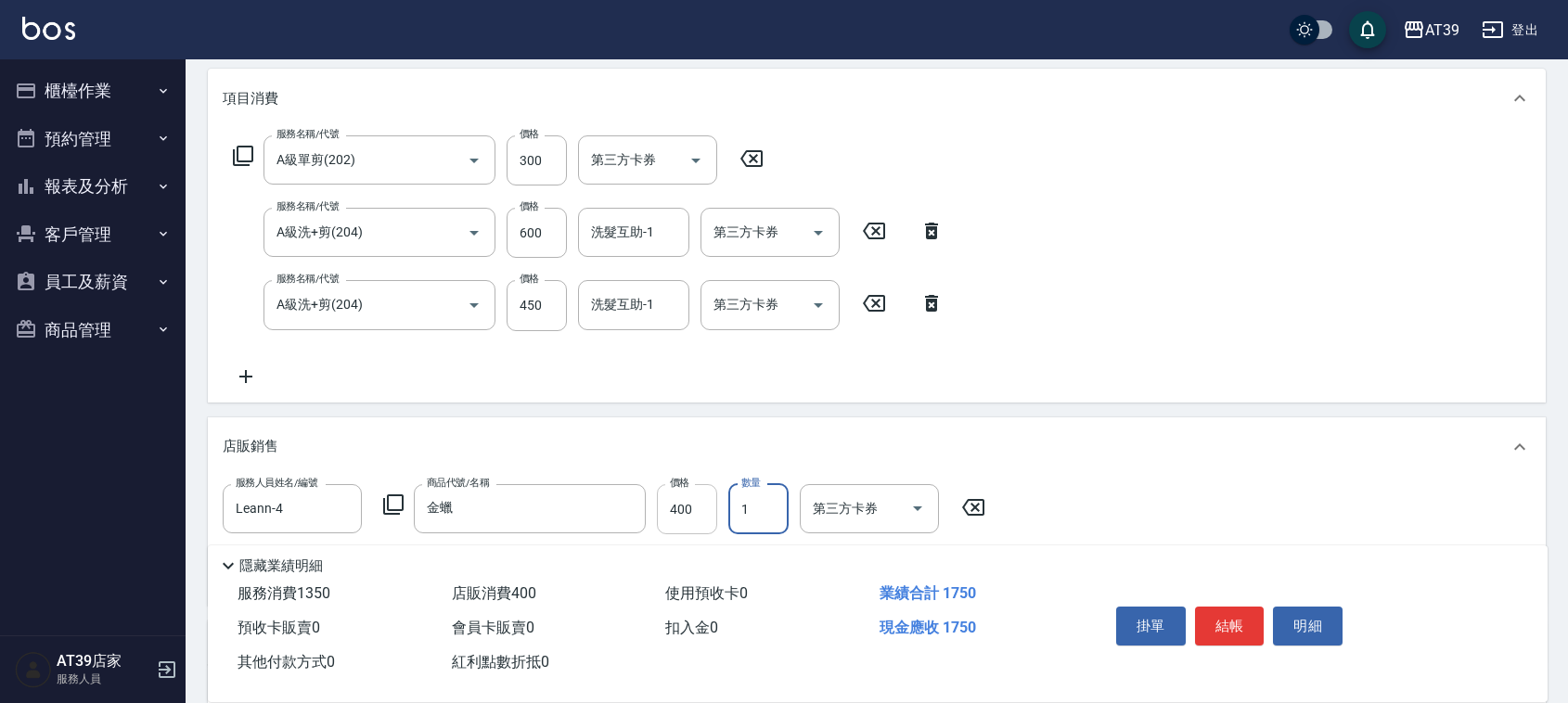
click at [688, 516] on input "400" at bounding box center [686, 510] width 61 height 50
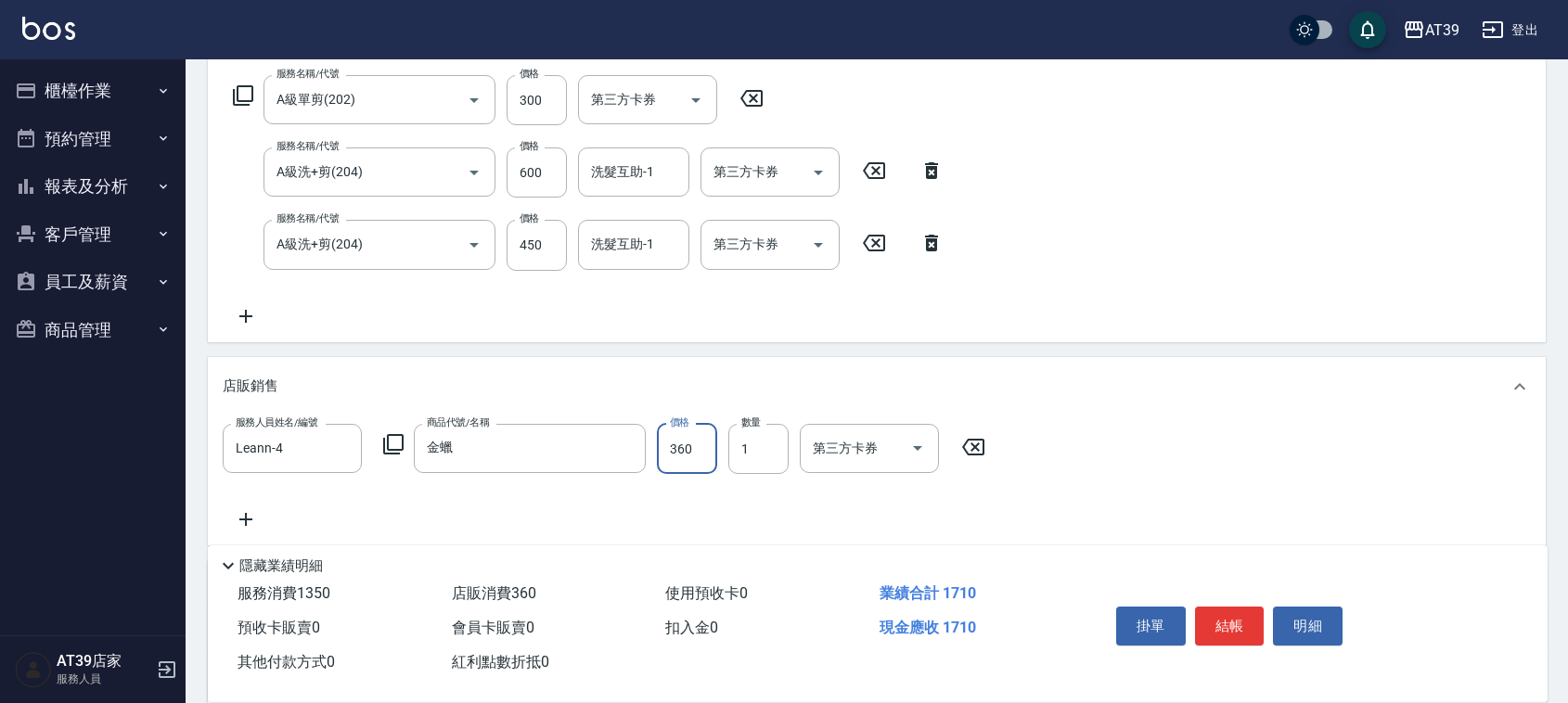
scroll to position [348, 0]
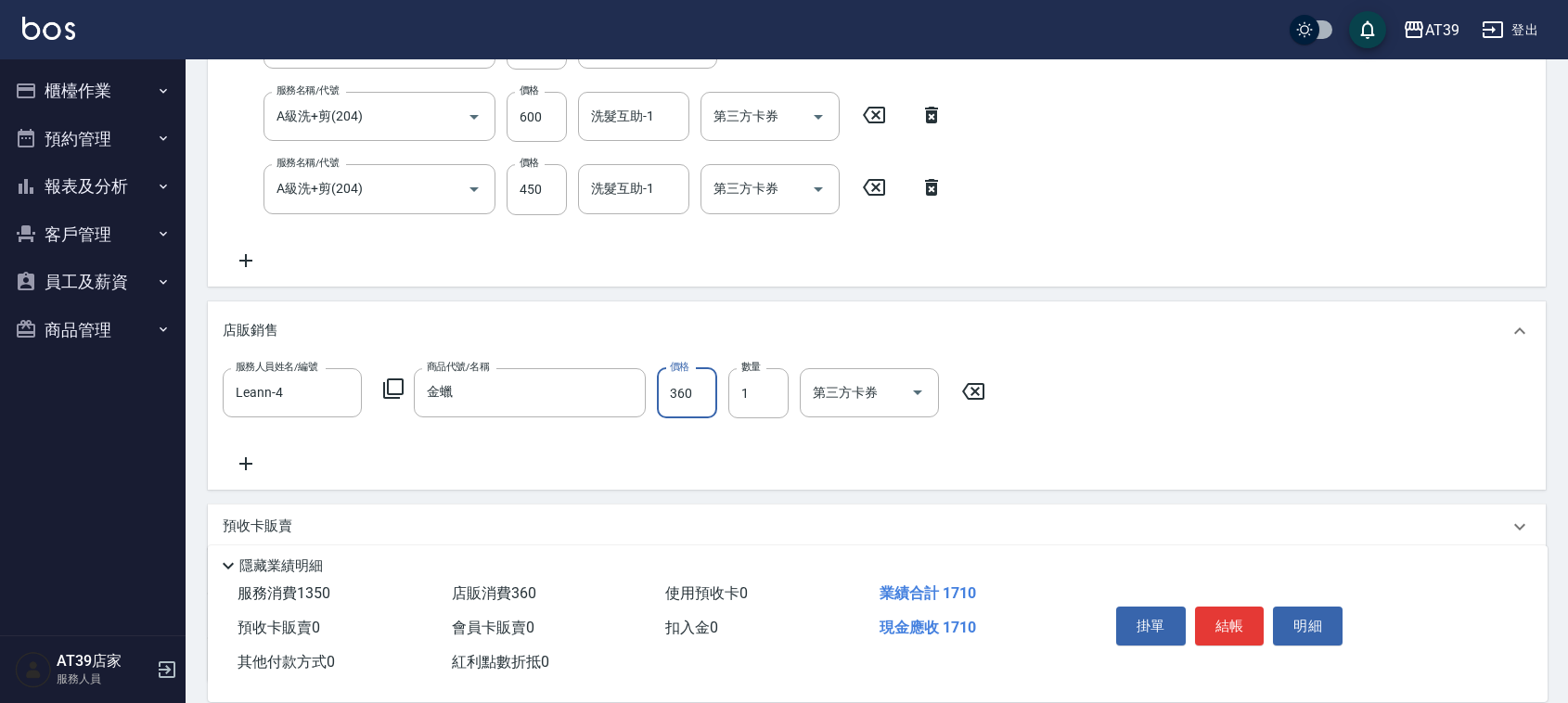
type input "360"
click at [244, 473] on icon at bounding box center [246, 464] width 46 height 22
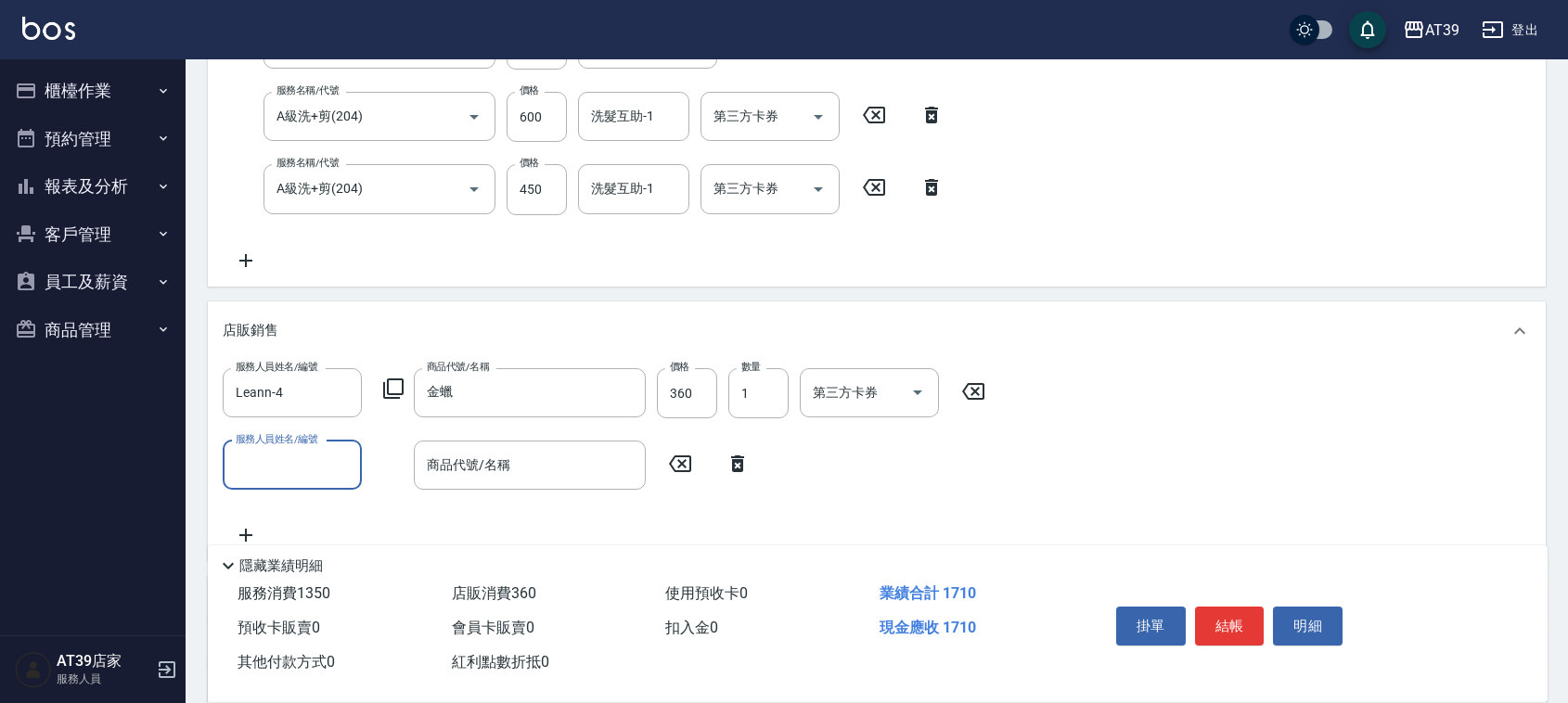
click at [277, 461] on input "服務人員姓名/編號" at bounding box center [291, 465] width 122 height 33
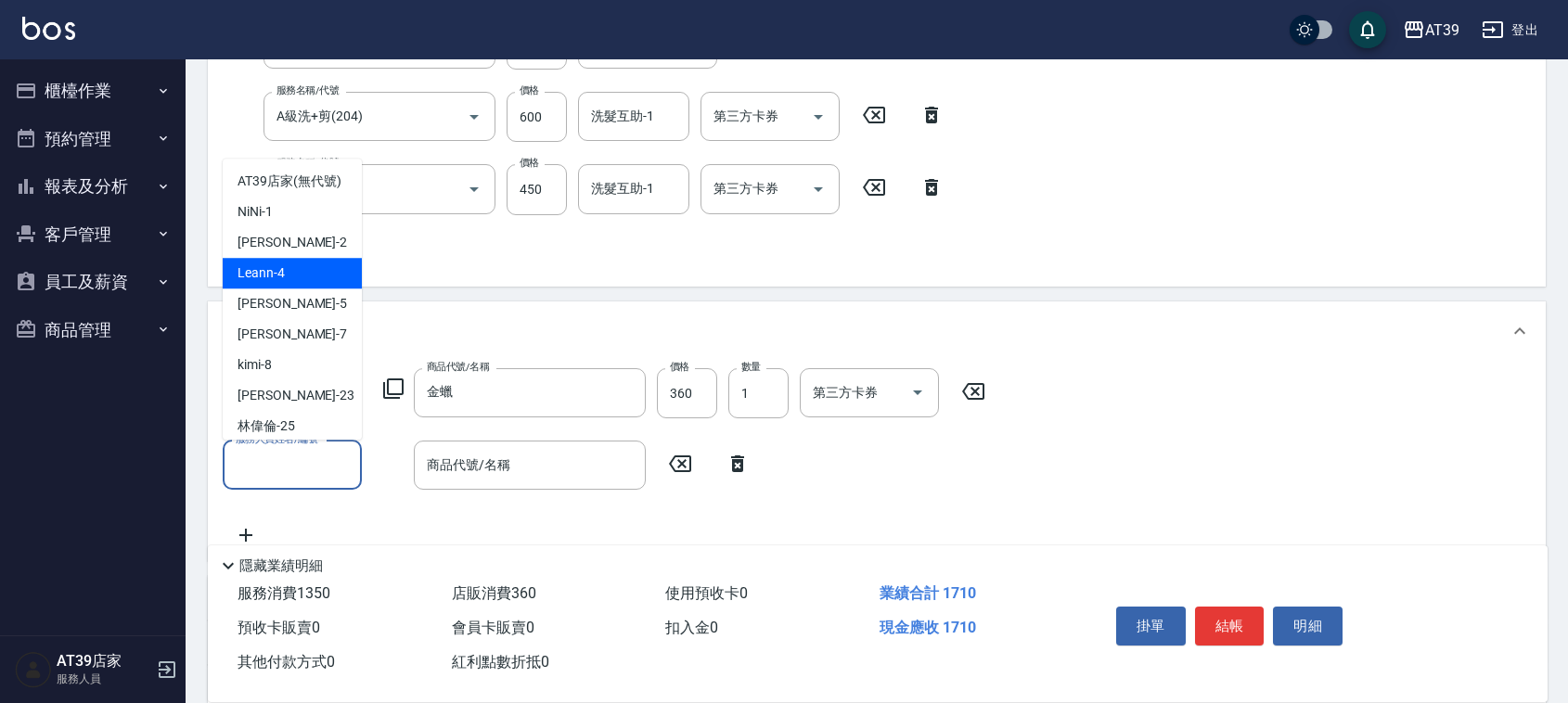
click at [298, 289] on div "Leann -4" at bounding box center [292, 273] width 139 height 31
type input "Leann-4"
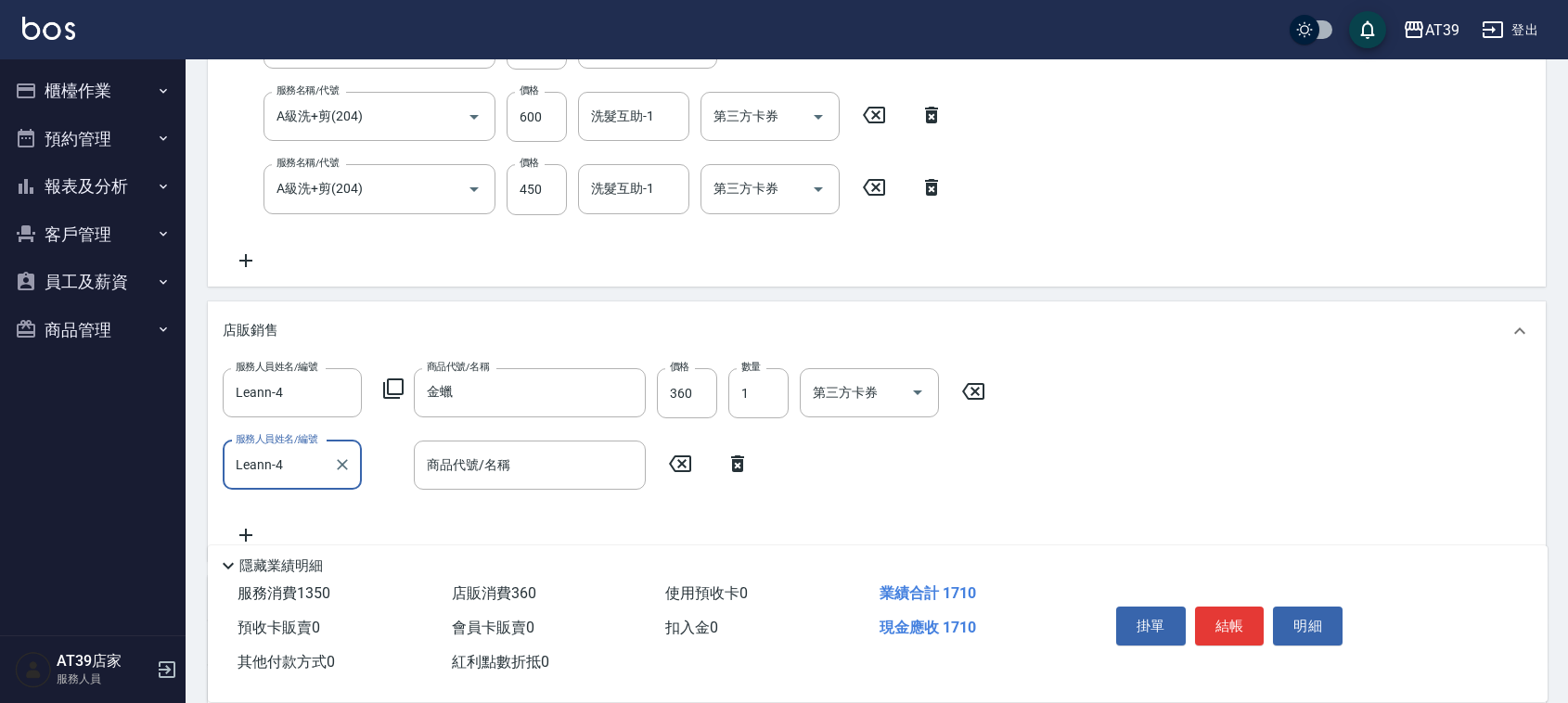
click at [392, 387] on icon at bounding box center [393, 389] width 22 height 22
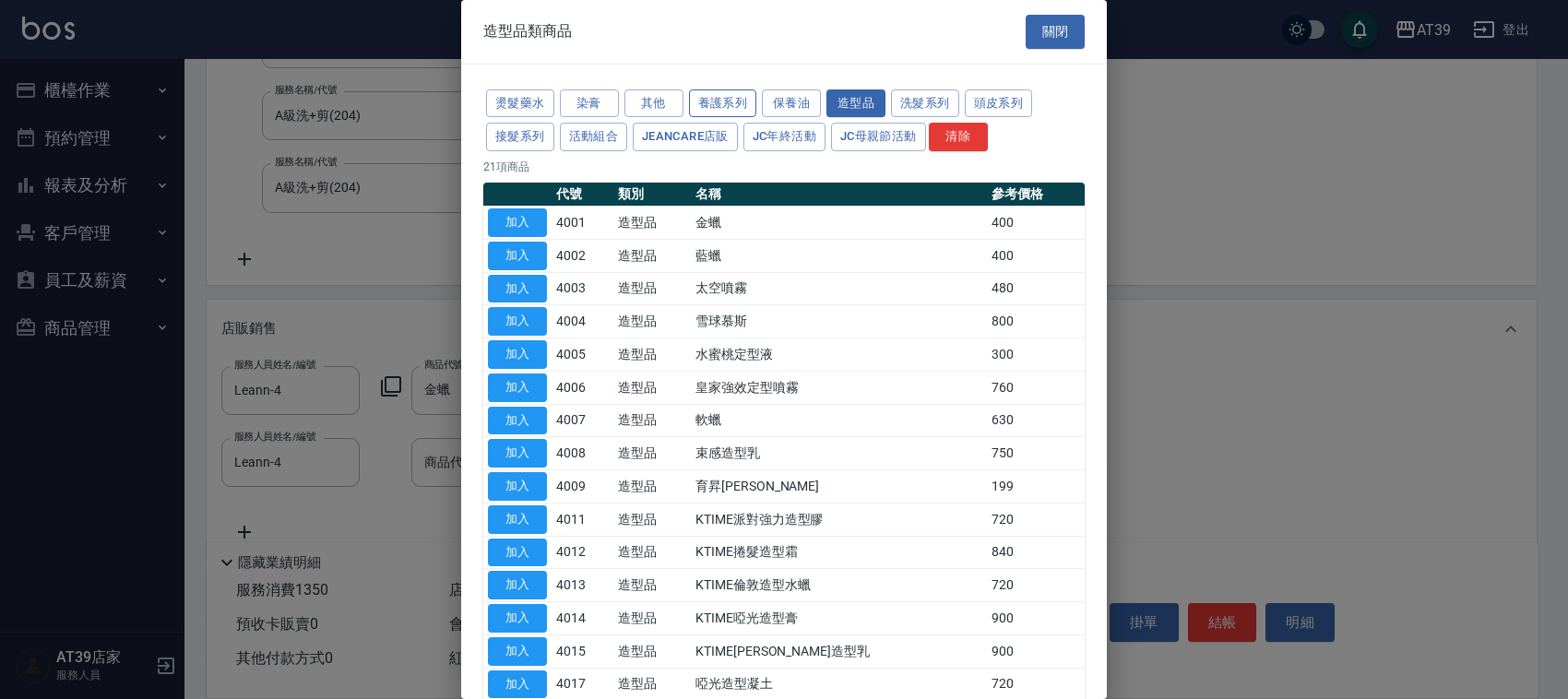
click at [748, 106] on button "養護系列" at bounding box center [723, 104] width 68 height 29
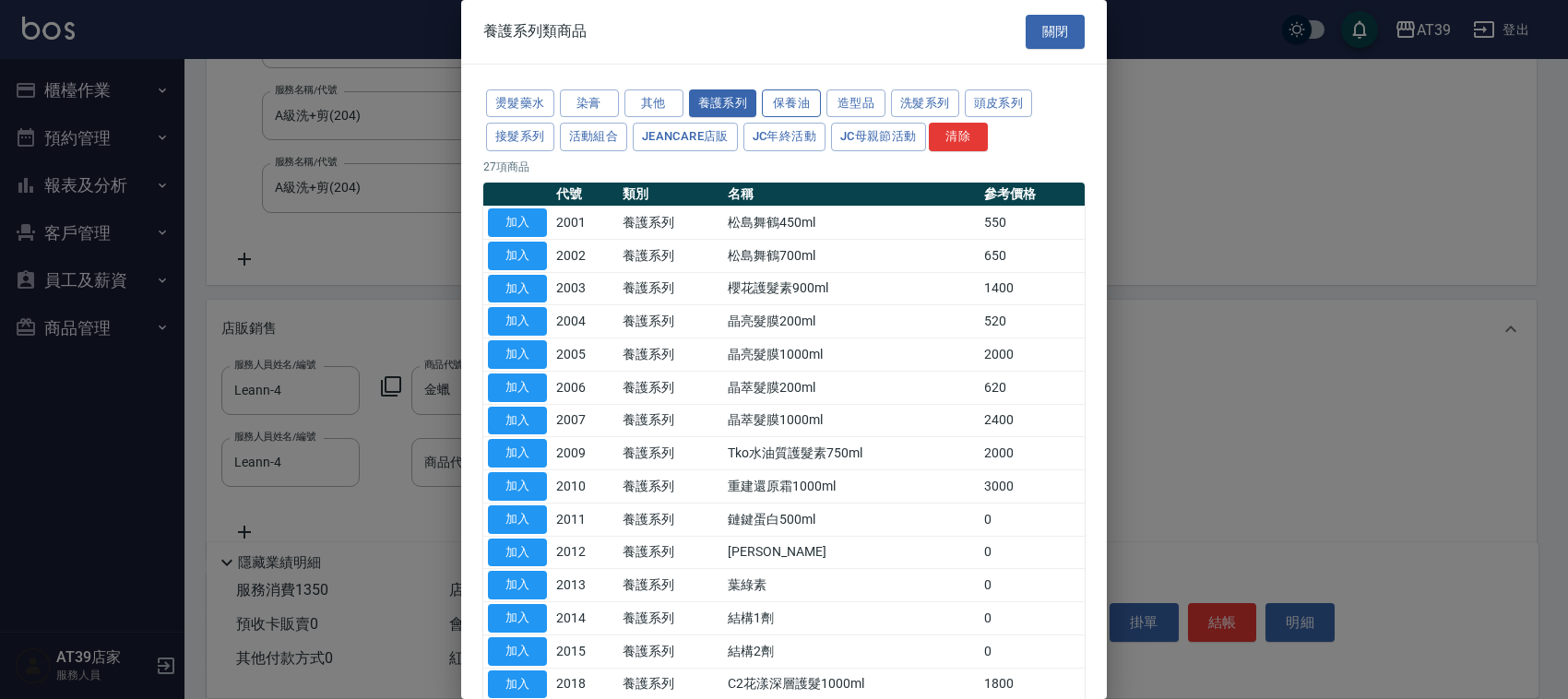
click at [803, 108] on button "保養油" at bounding box center [792, 104] width 59 height 29
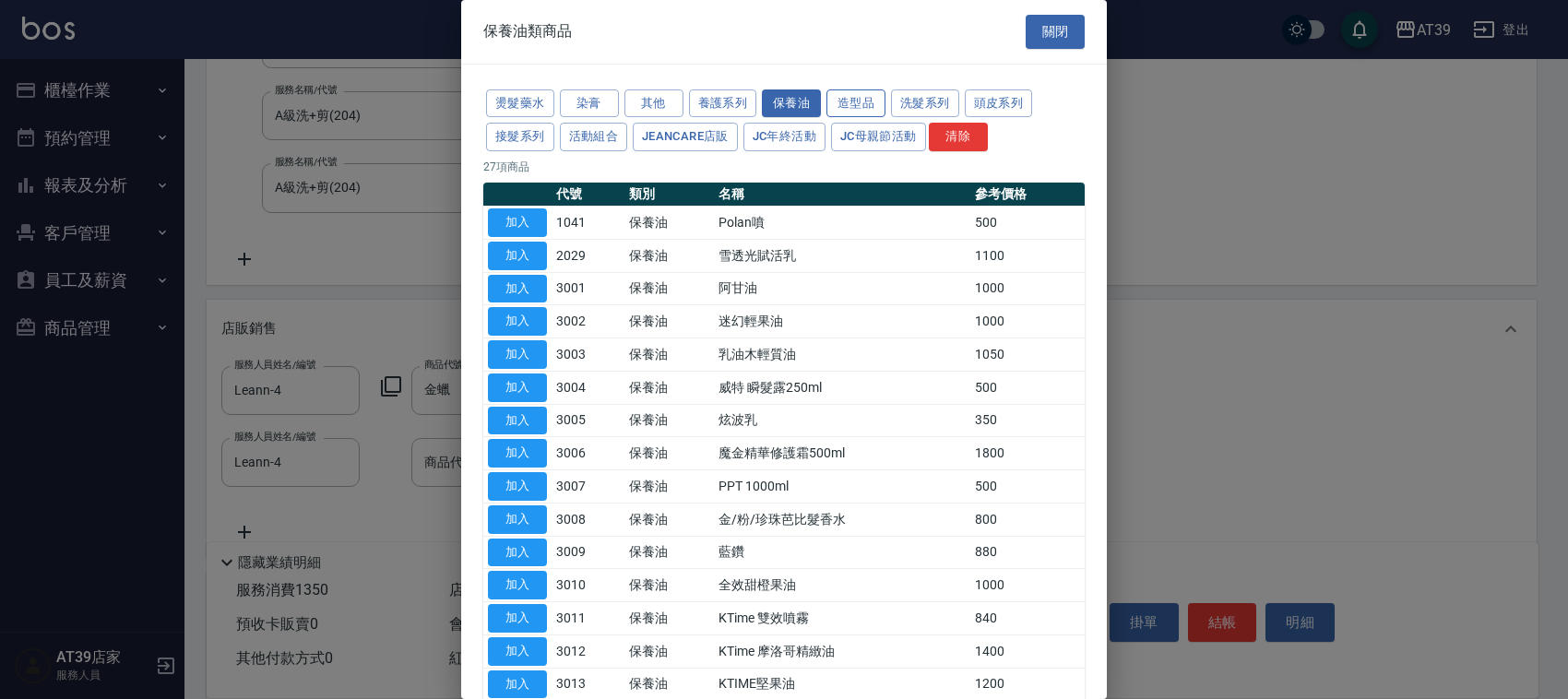
click at [882, 103] on button "造型品" at bounding box center [856, 104] width 59 height 29
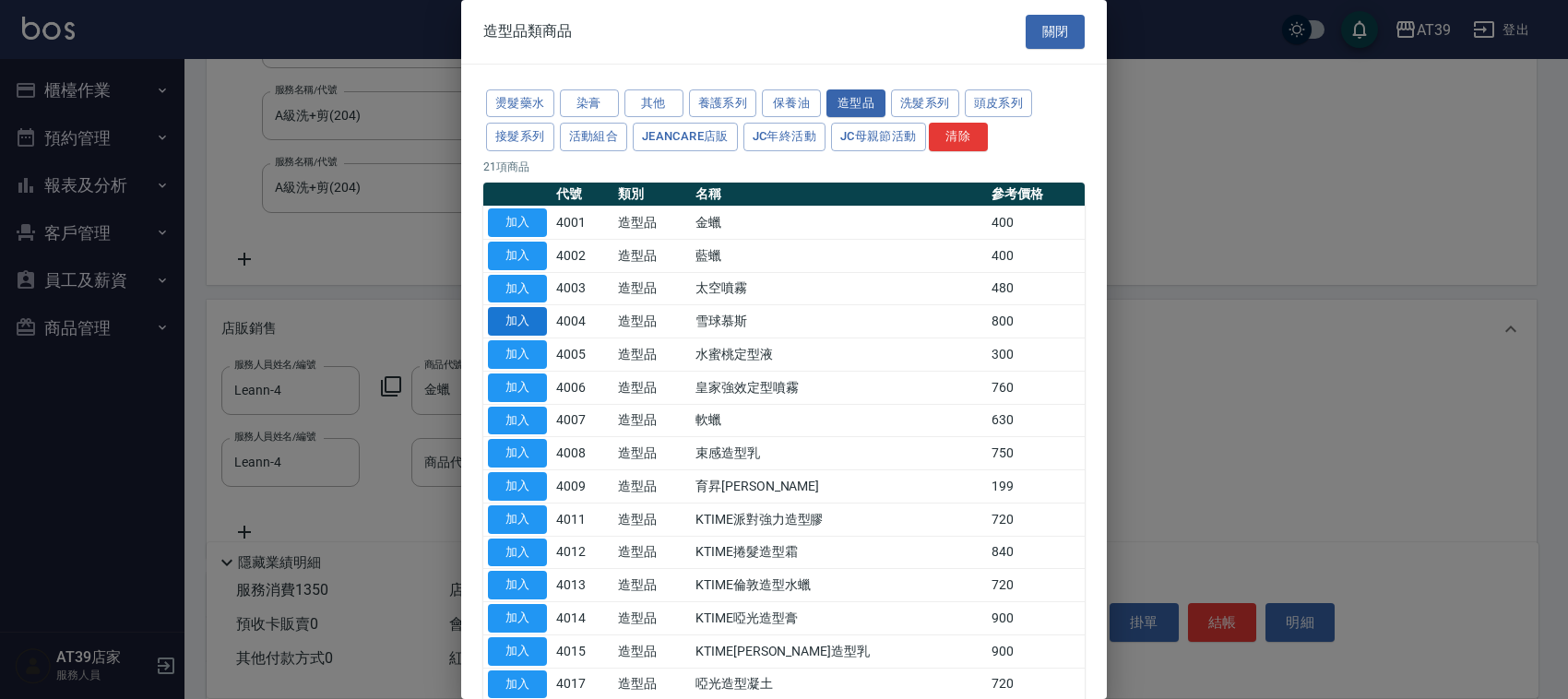
click at [522, 321] on button "加入" at bounding box center [517, 321] width 59 height 29
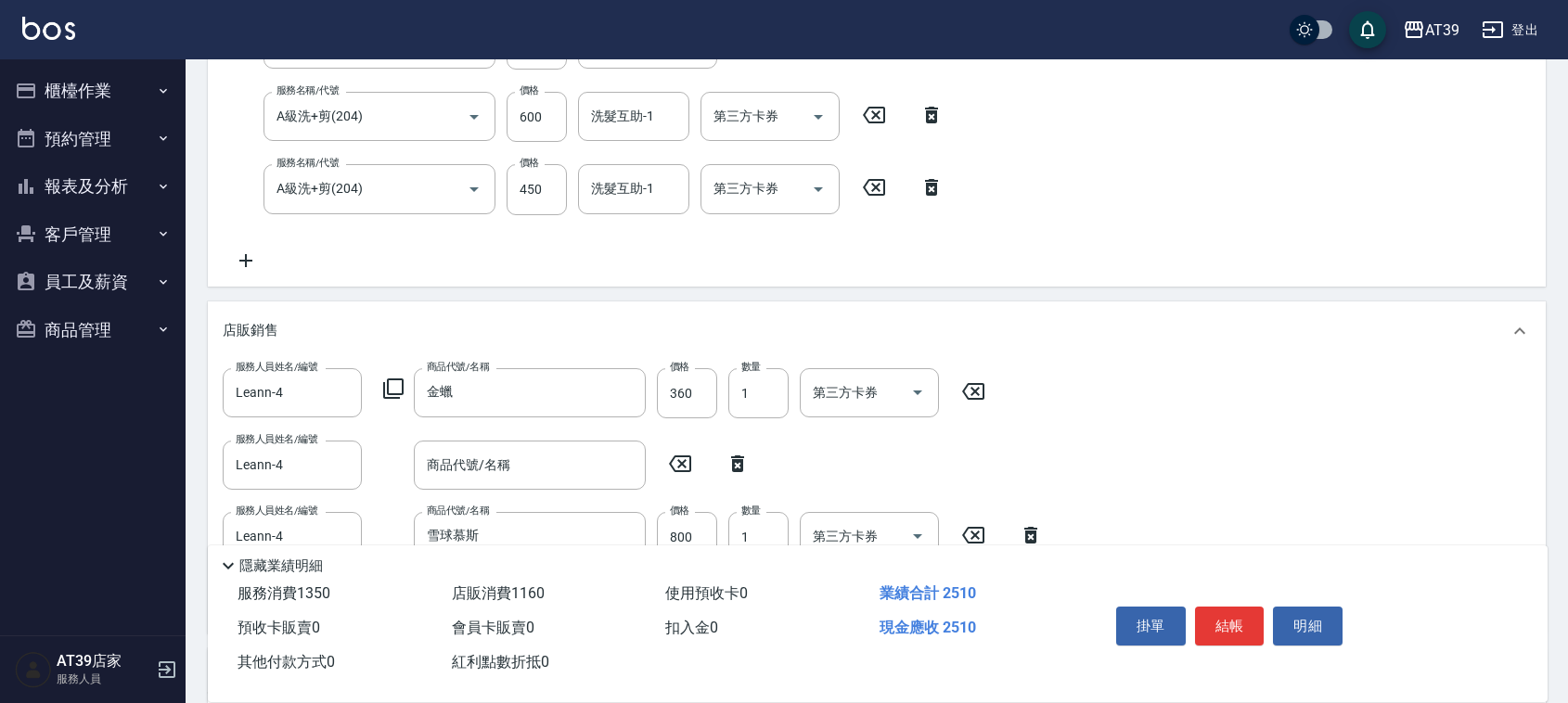
click at [737, 461] on icon at bounding box center [737, 464] width 13 height 16
type input "雪球慕斯"
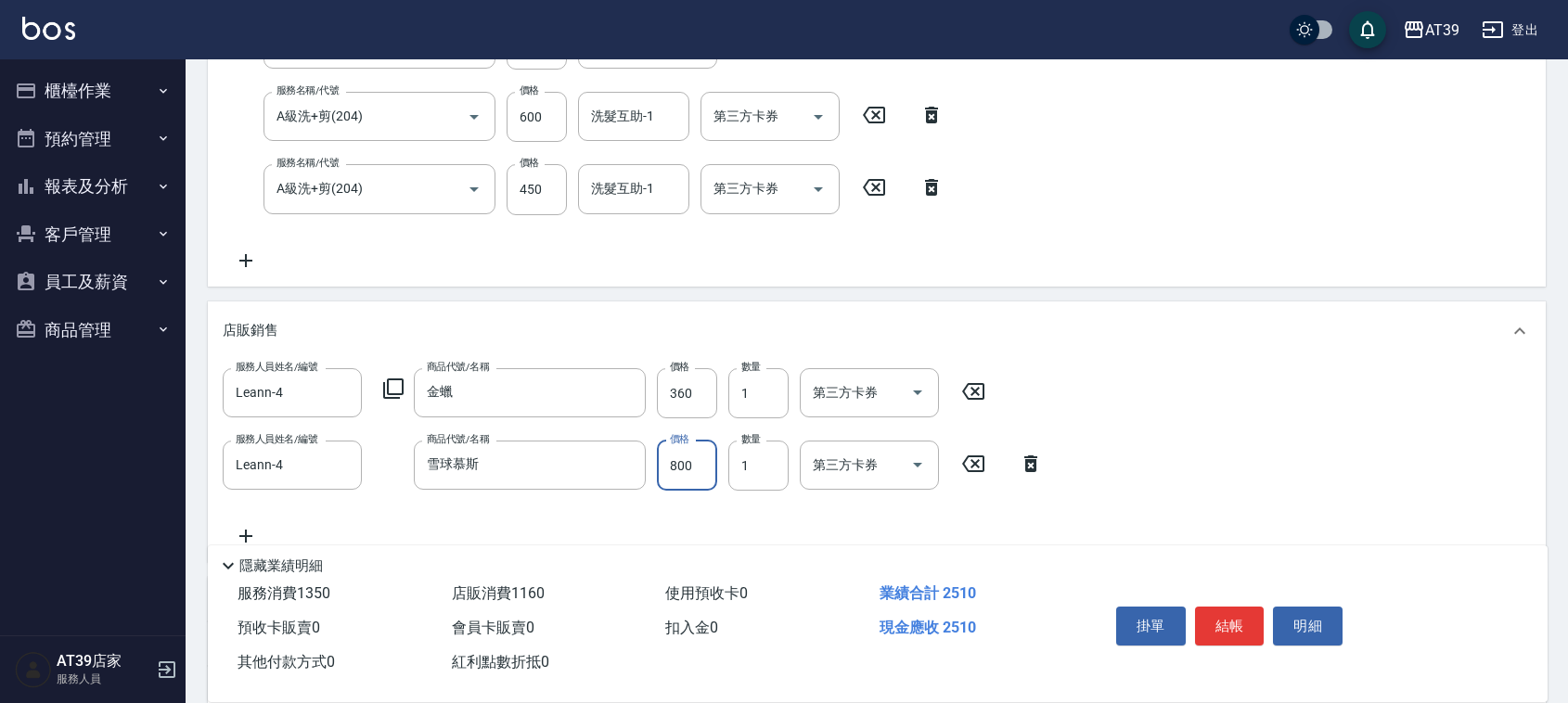
click at [707, 448] on input "800" at bounding box center [686, 465] width 61 height 50
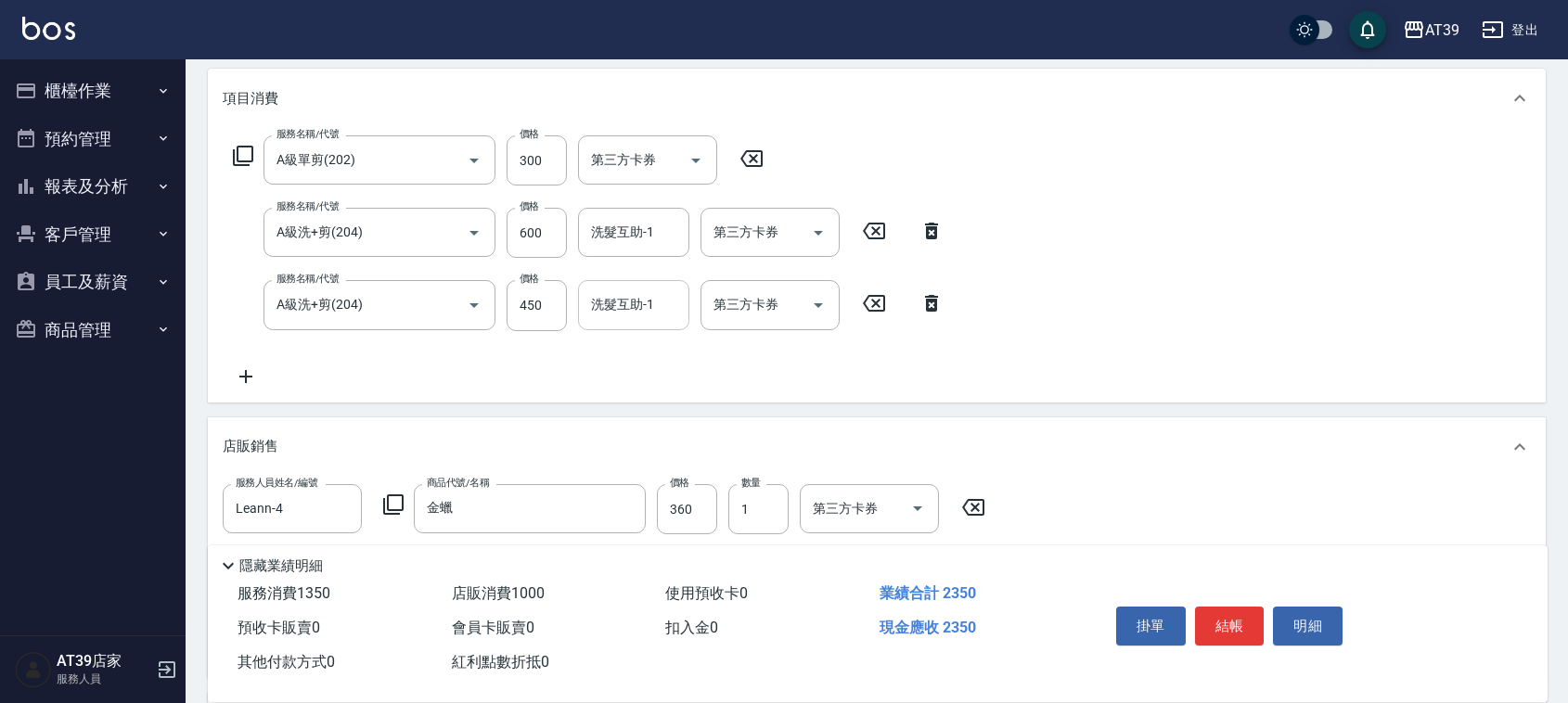
click at [619, 320] on div "洗髮互助-1" at bounding box center [634, 304] width 112 height 49
type input "640"
type input "饅頭-87"
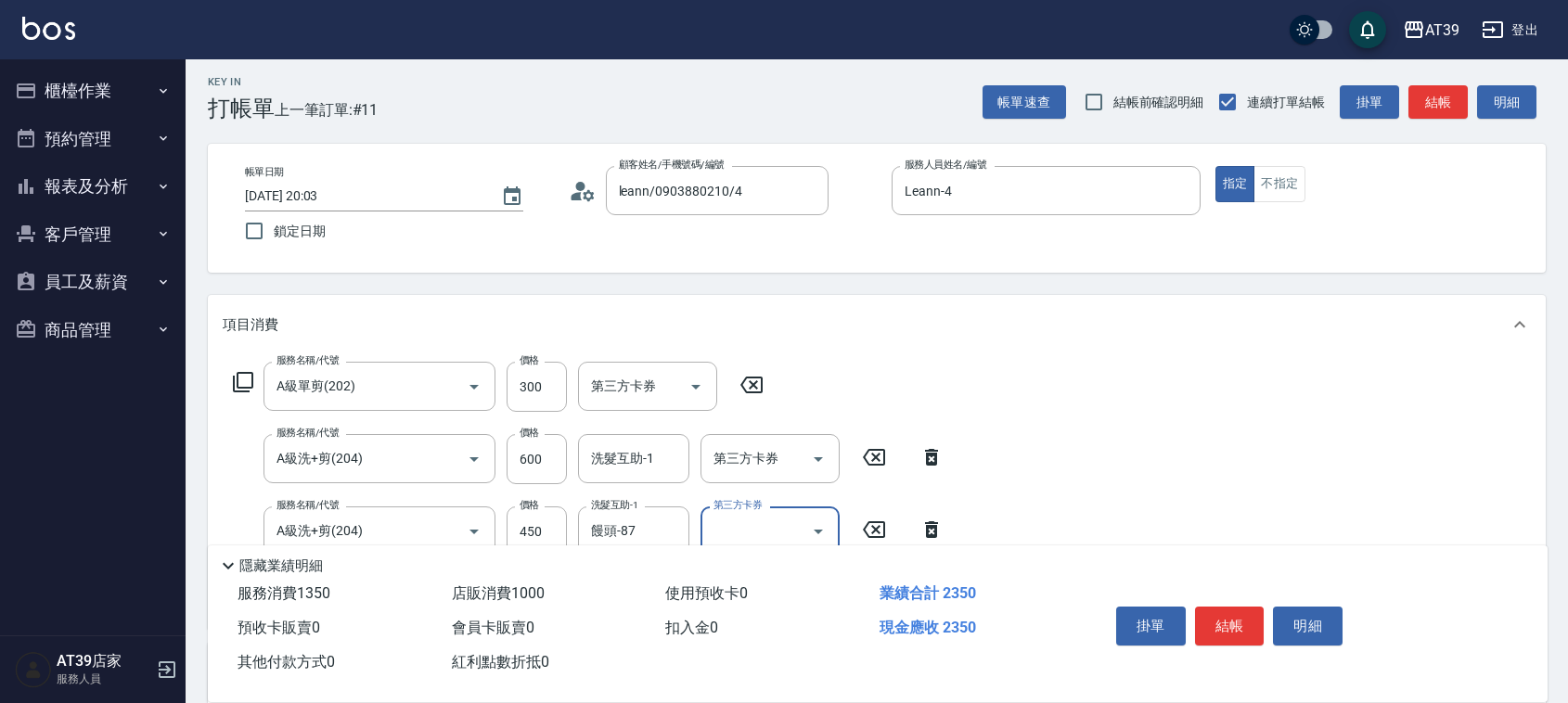
scroll to position [0, 0]
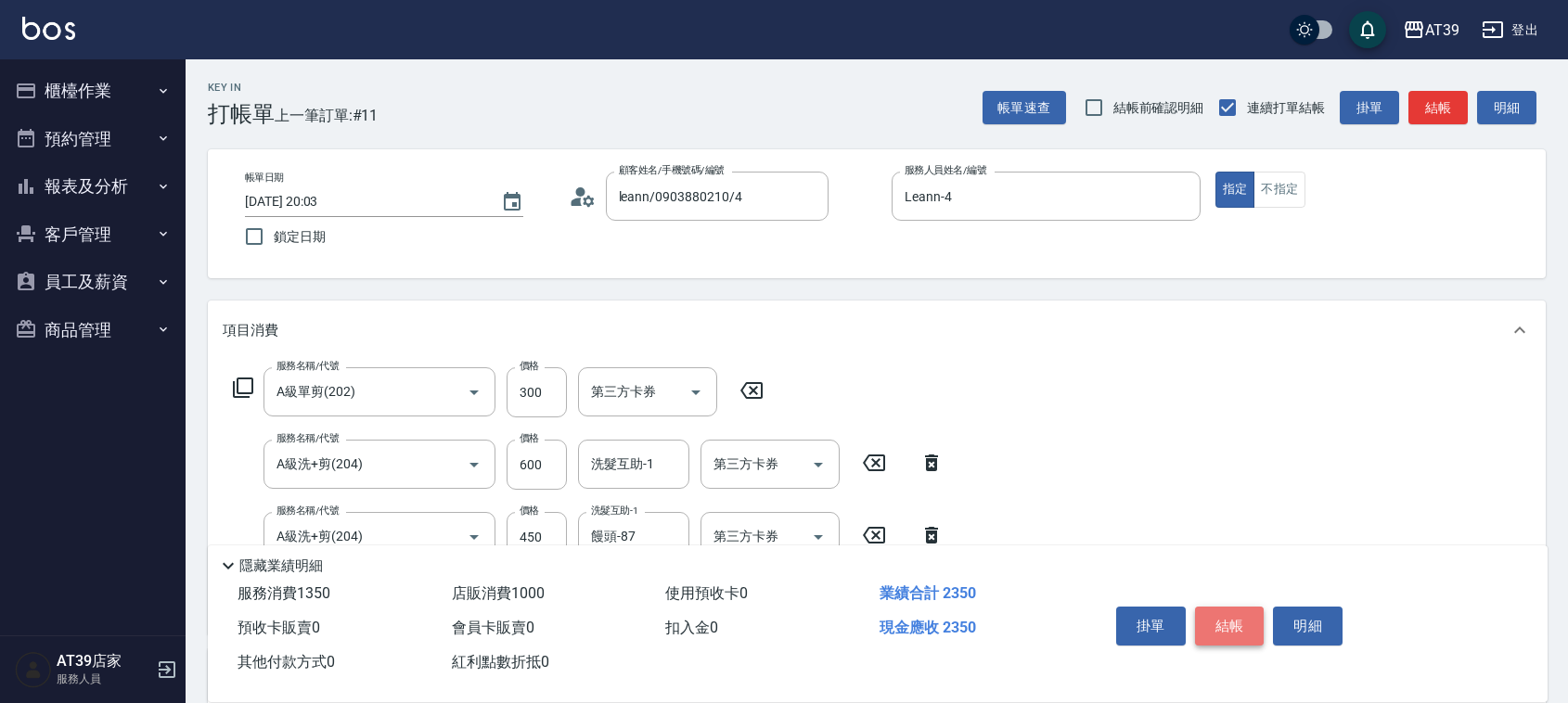
click at [1221, 615] on button "結帳" at bounding box center [1230, 626] width 69 height 39
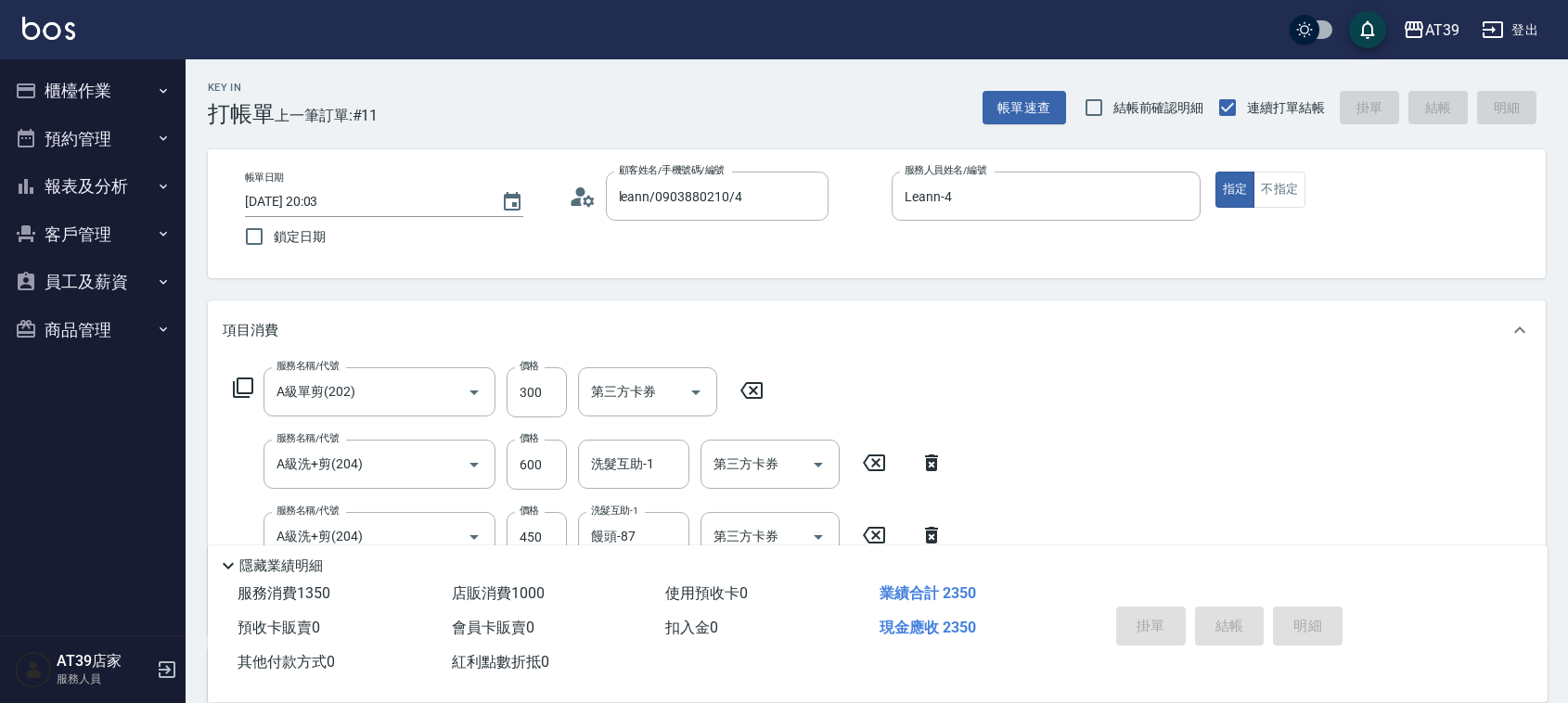
type input "2025/08/18 20:04"
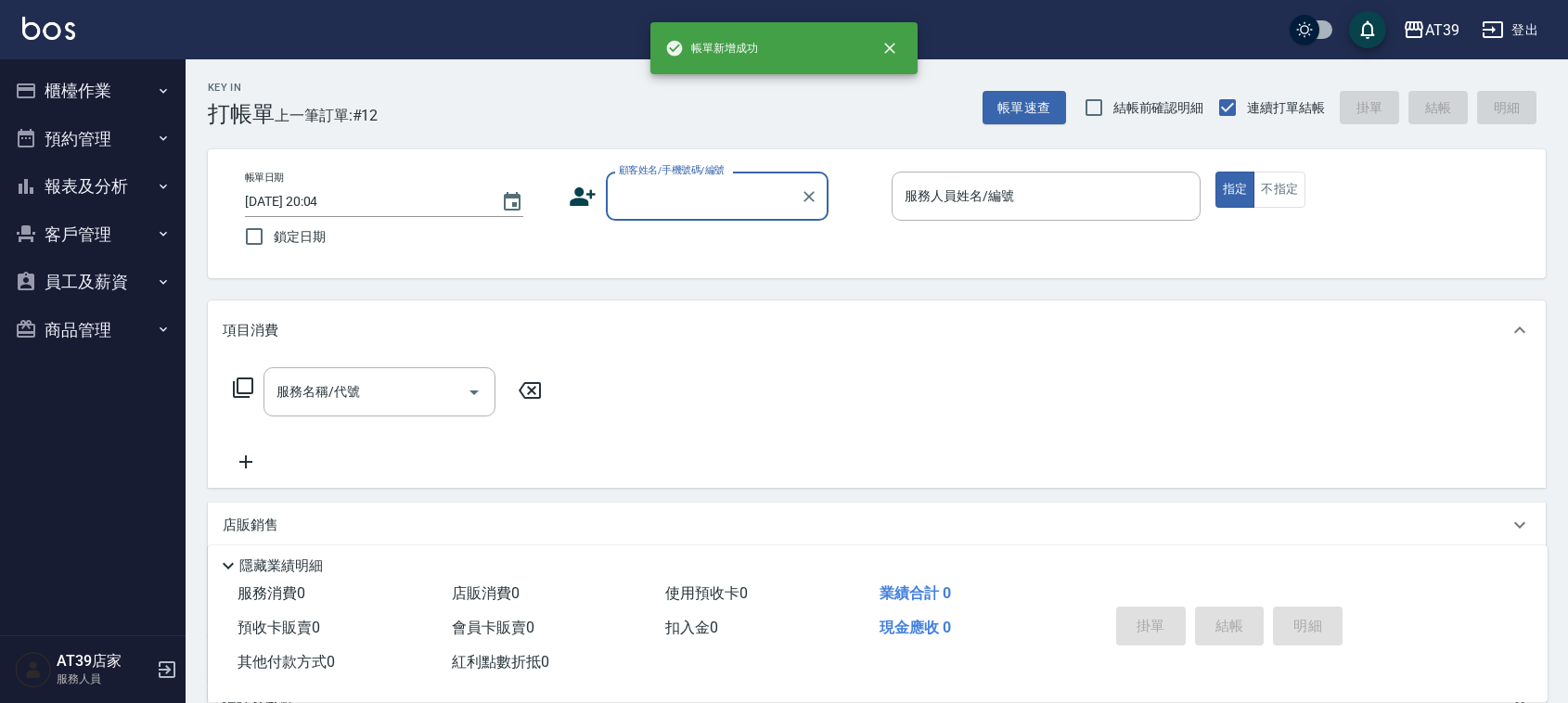
click at [688, 192] on input "顧客姓名/手機號碼/編號" at bounding box center [703, 196] width 178 height 33
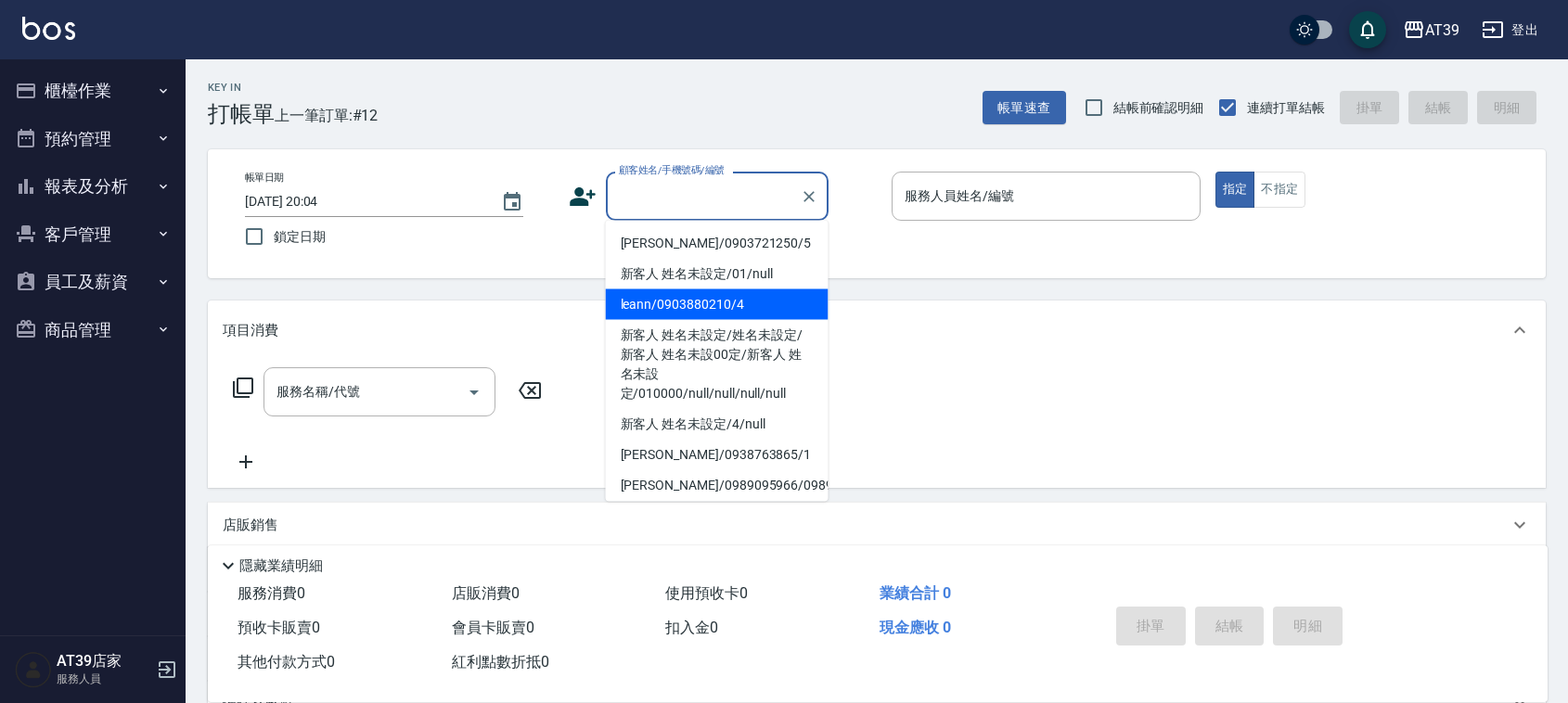
click at [691, 289] on li "leann/0903880210/4" at bounding box center [717, 305] width 223 height 31
type input "leann/0903880210/4"
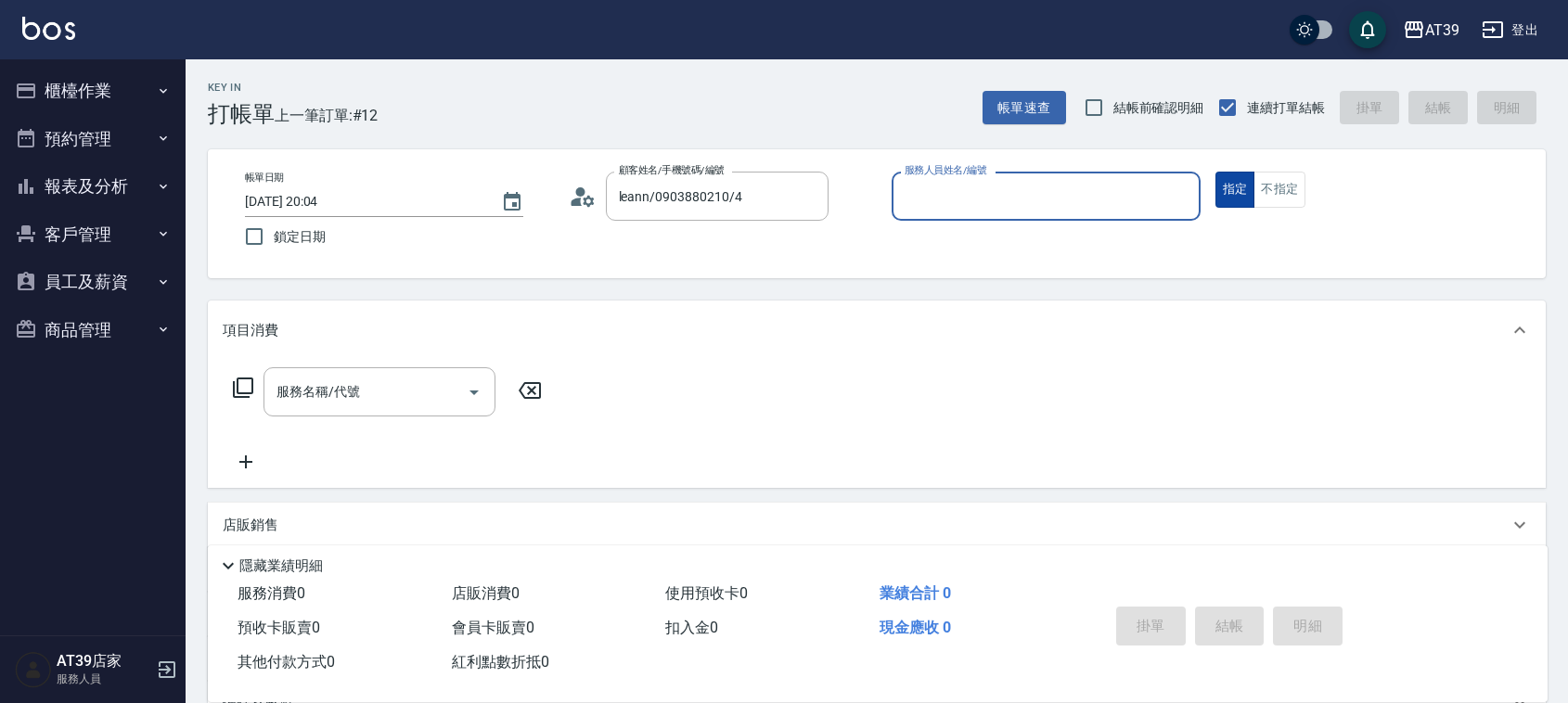
type input "Leann-4"
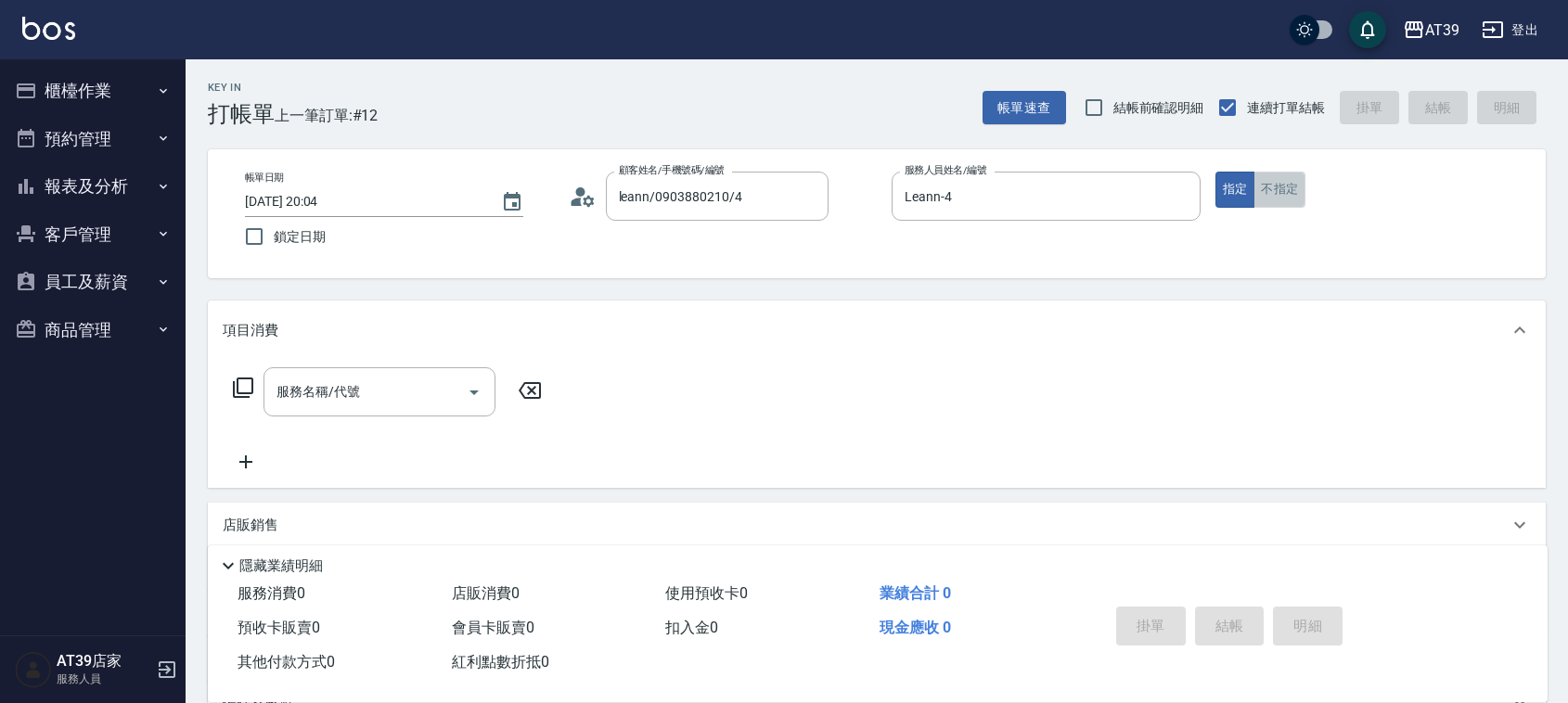
click at [1284, 205] on button "不指定" at bounding box center [1279, 189] width 52 height 37
drag, startPoint x: 351, startPoint y: 392, endPoint x: 343, endPoint y: 386, distance: 10.0
click at [350, 392] on input "服務名稱/代號" at bounding box center [365, 392] width 187 height 33
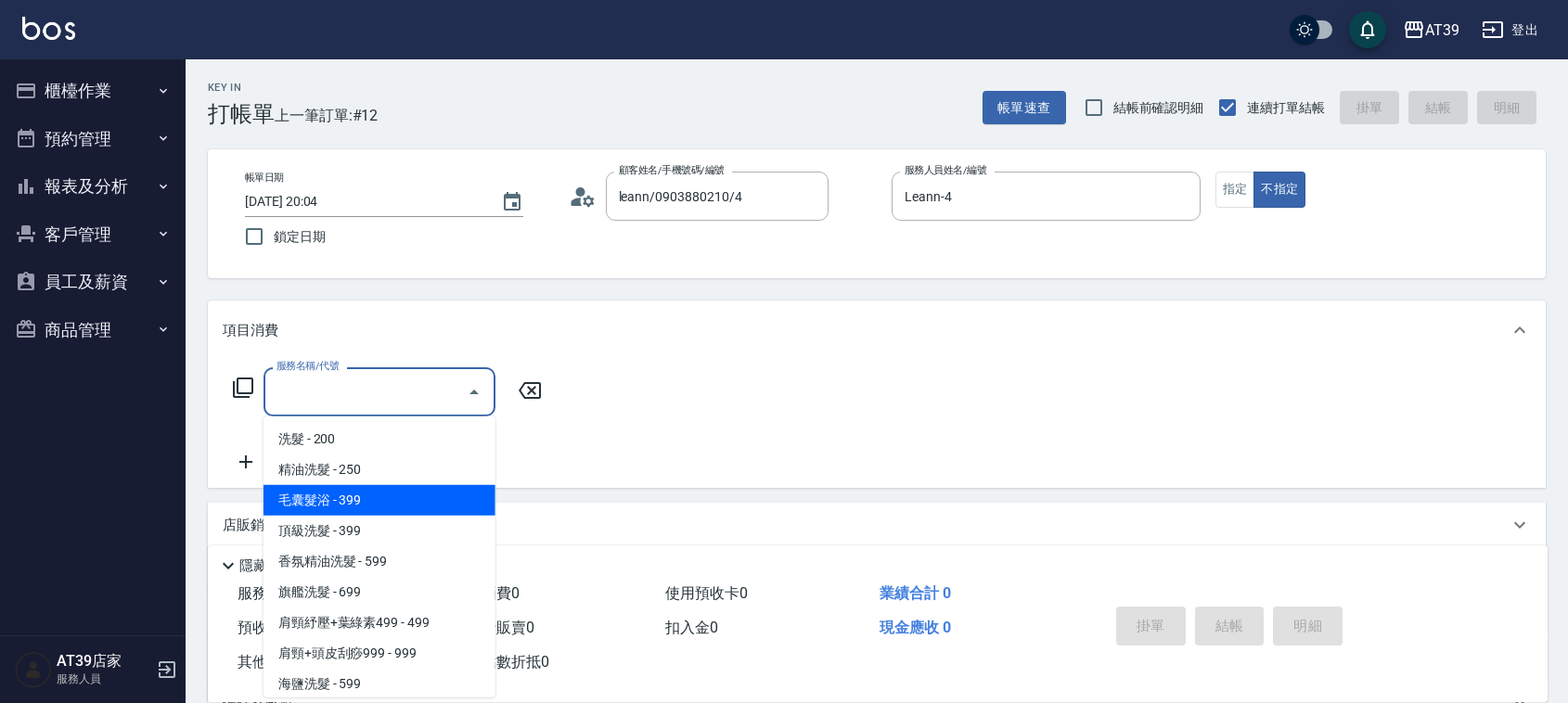
drag, startPoint x: 300, startPoint y: 509, endPoint x: 326, endPoint y: 493, distance: 30.5
click at [303, 508] on span "毛囊髮浴 - 399" at bounding box center [379, 501] width 232 height 31
type input "毛囊髮浴(103)"
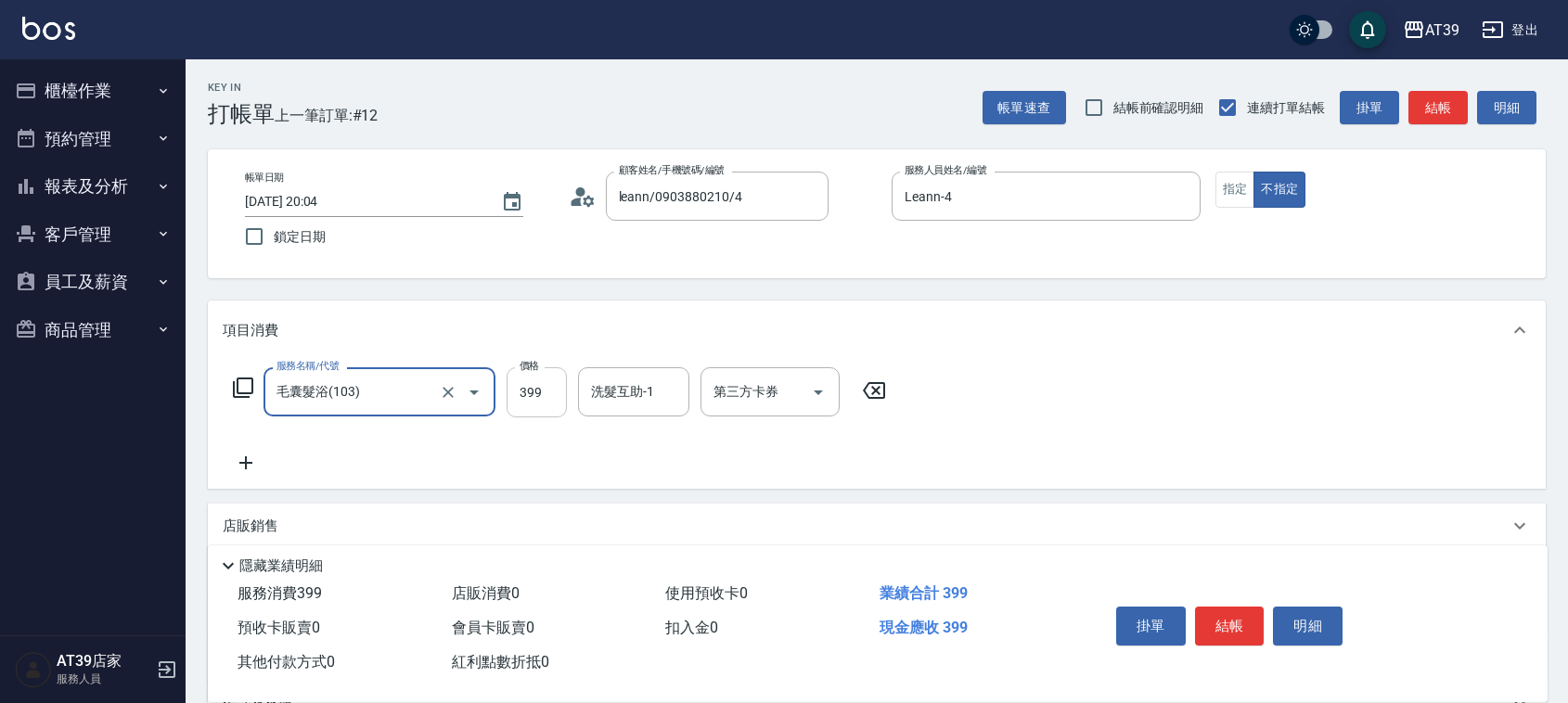
click at [532, 417] on input "399" at bounding box center [536, 392] width 61 height 50
type input "499"
click at [239, 466] on icon at bounding box center [246, 463] width 46 height 22
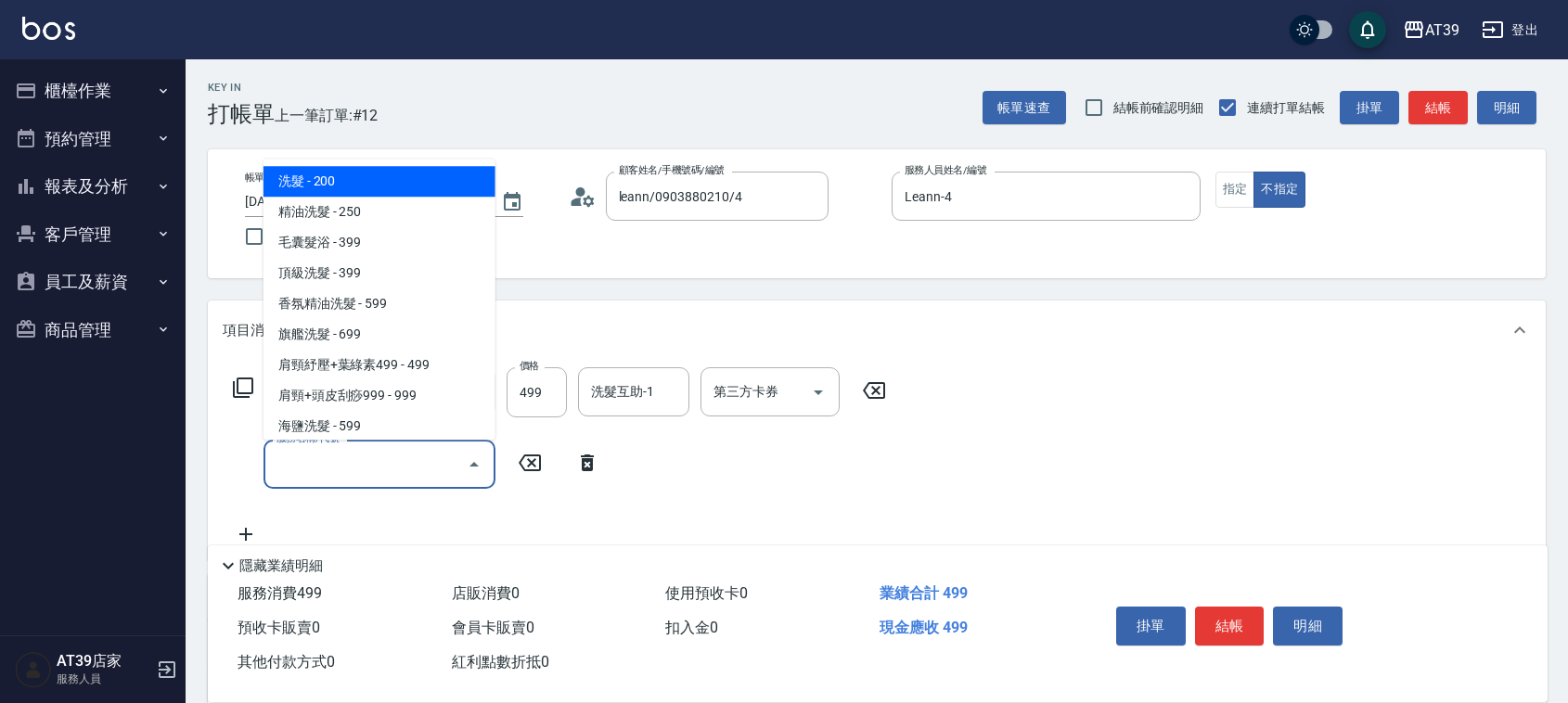
click at [361, 469] on input "服務名稱/代號" at bounding box center [365, 464] width 187 height 33
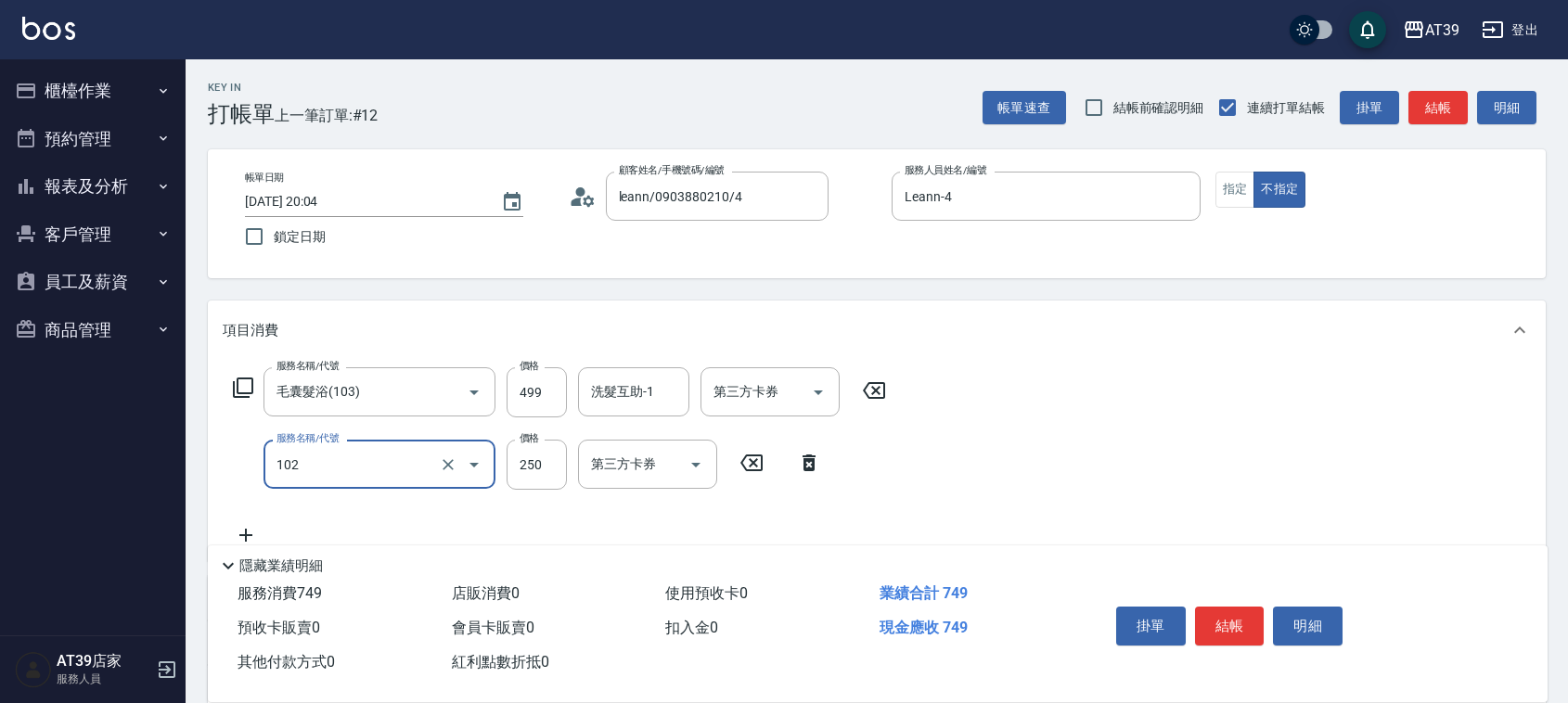
type input "精油洗髮(102)"
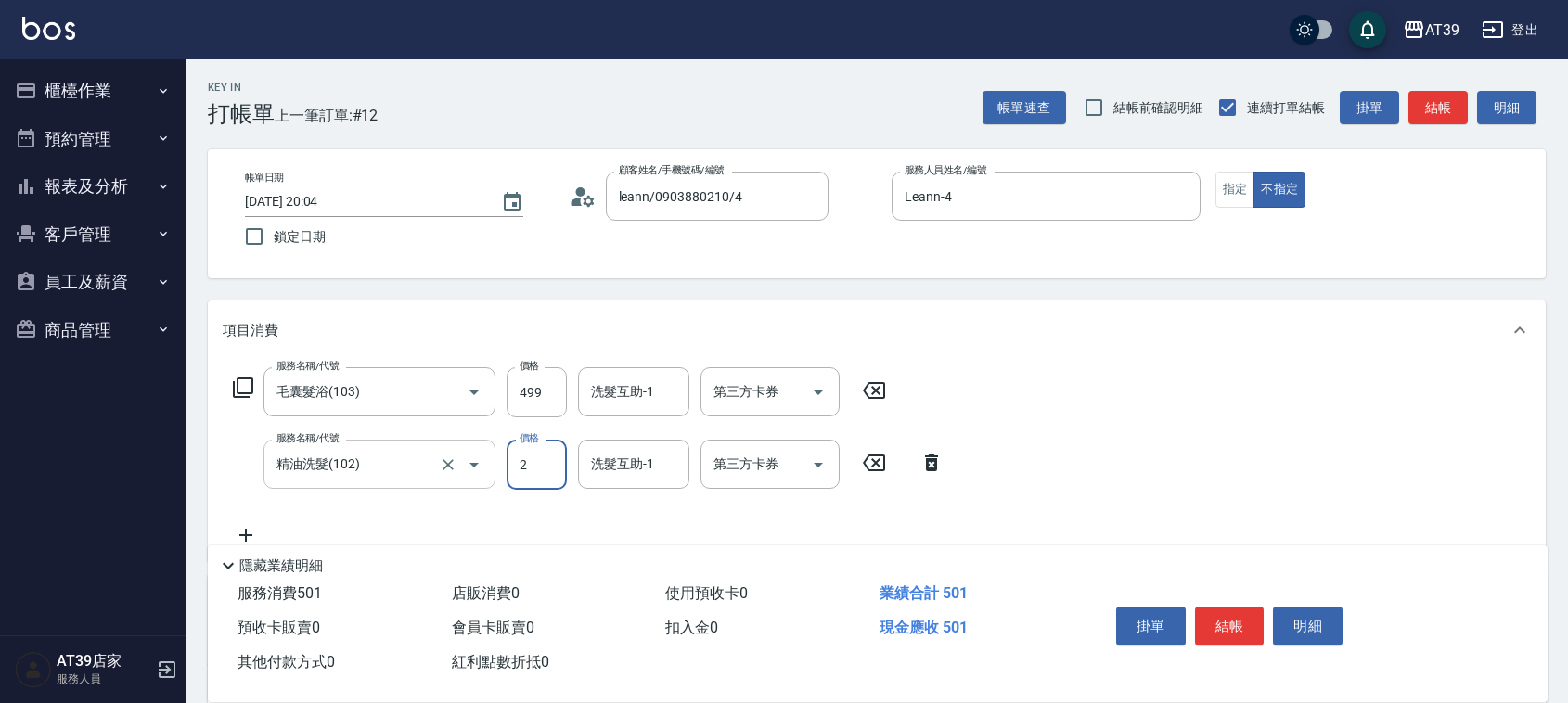
type input "2"
click at [356, 470] on input "精油洗髮(102)" at bounding box center [354, 464] width 163 height 33
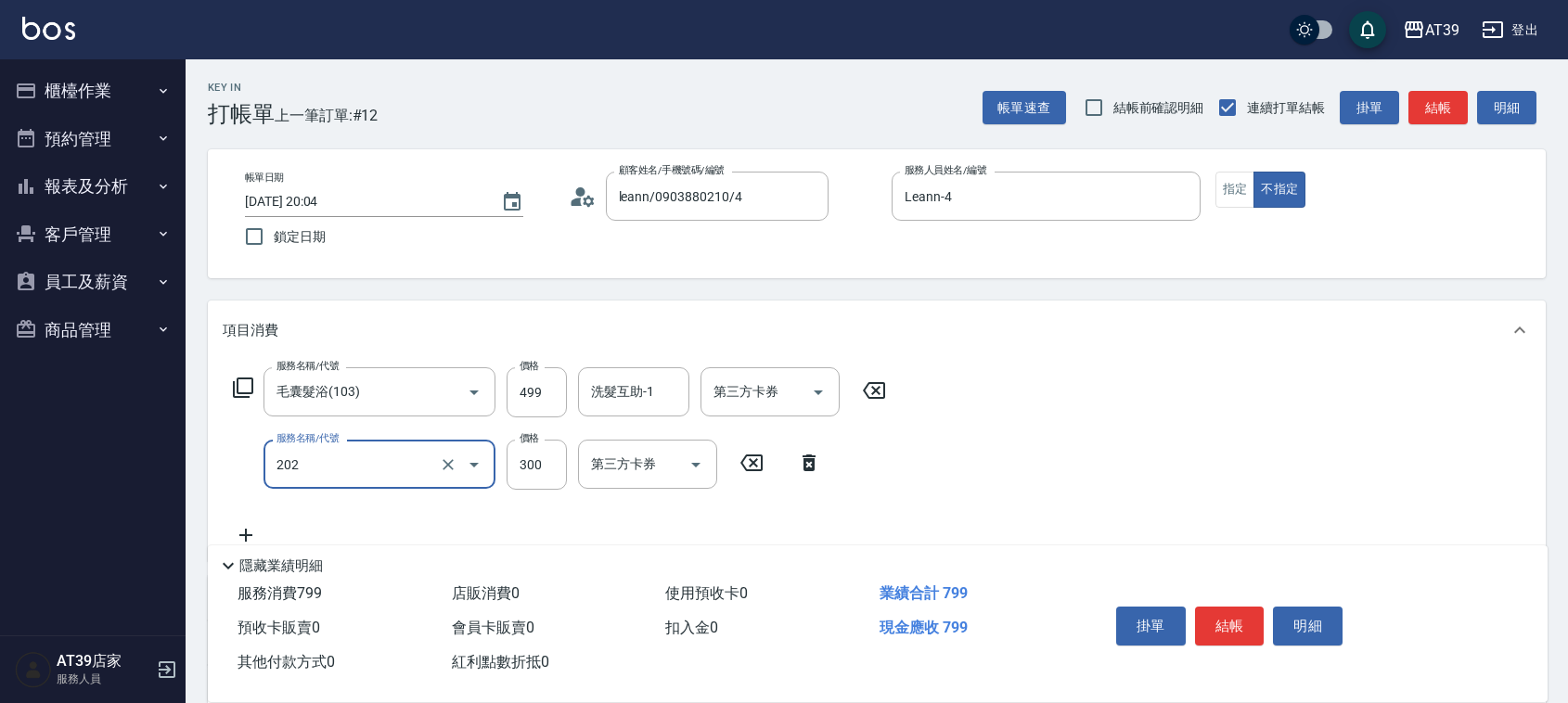
type input "A級單剪(202)"
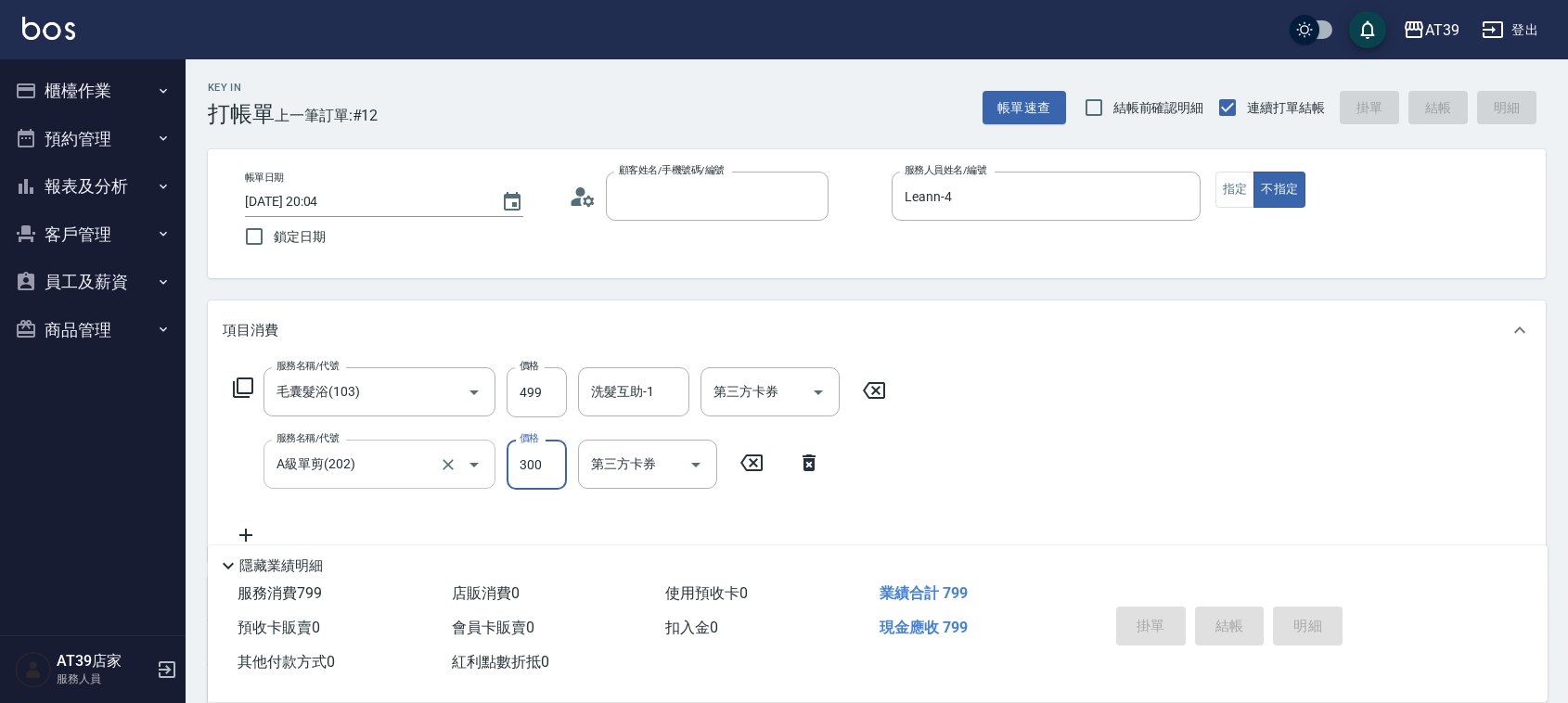
type input "2025/08/18 20:05"
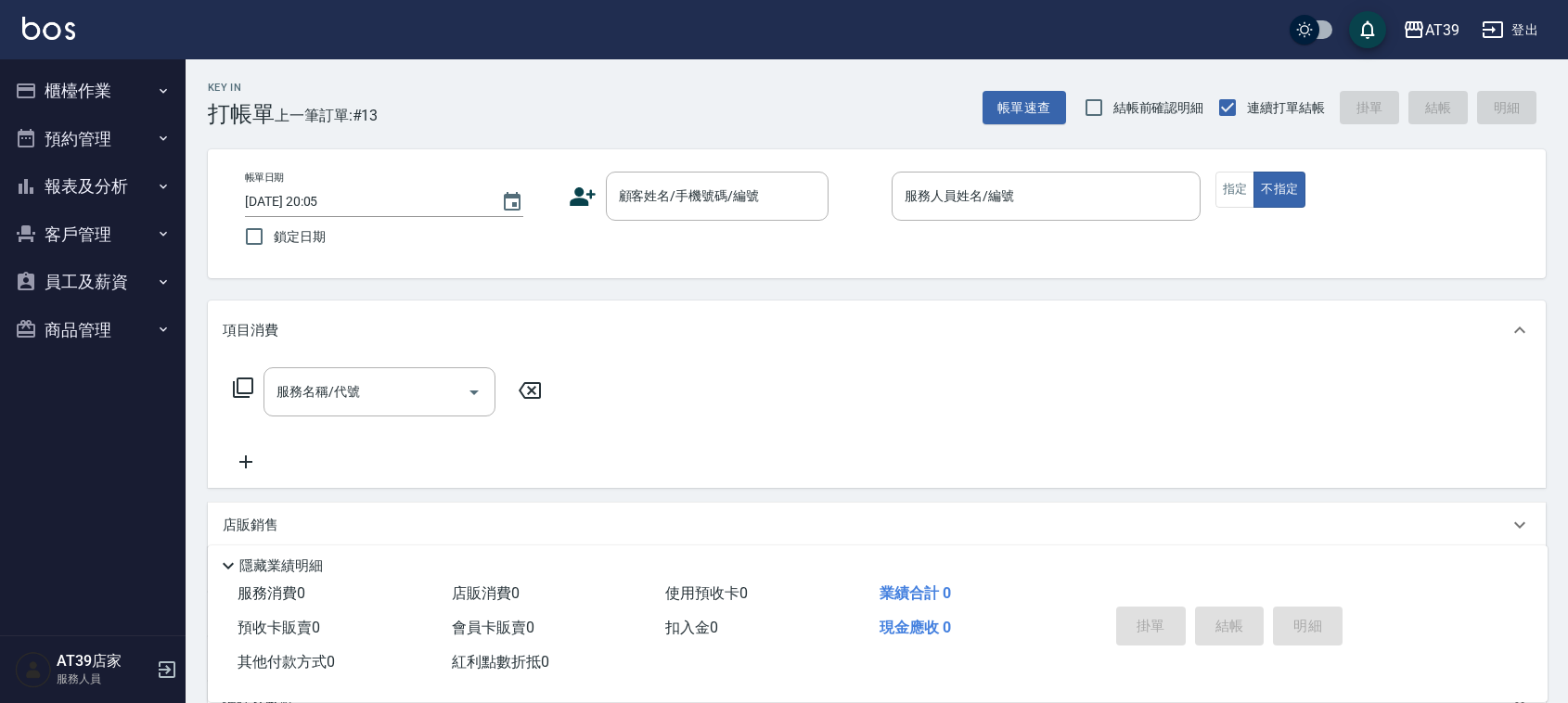
click at [368, 155] on div "帳單日期 2025/08/18 20:05 鎖定日期 顧客姓名/手機號碼/編號 顧客姓名/手機號碼/編號 服務人員姓名/編號 服務人員姓名/編號 指定 不指定" at bounding box center [876, 213] width 1337 height 129
click at [385, 70] on div "Key In 打帳單 上一筆訂單:#13 帳單速查 結帳前確認明細 連續打單結帳 掛單 結帳 明細" at bounding box center [865, 93] width 1359 height 67
click at [76, 186] on button "報表及分析" at bounding box center [93, 187] width 171 height 48
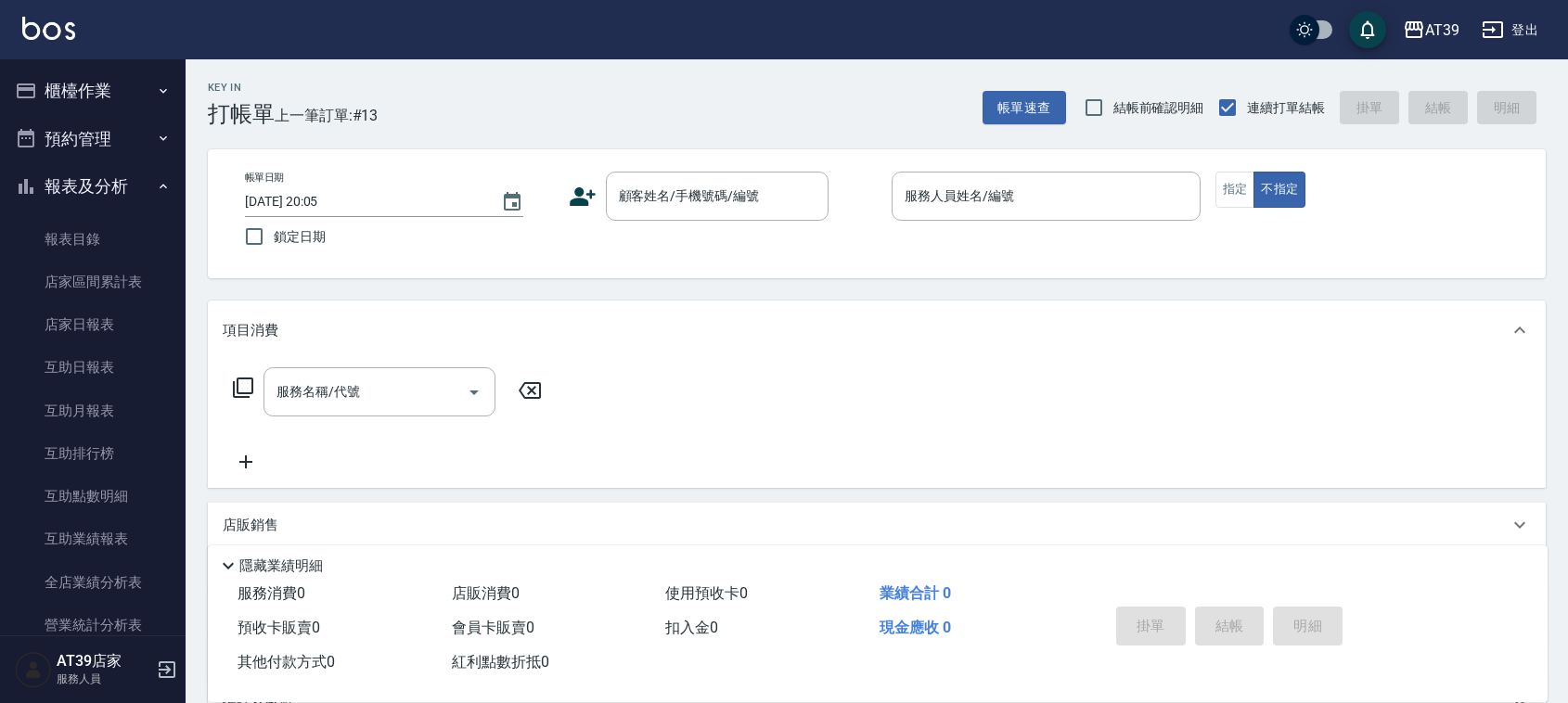
click at [72, 107] on button "櫃檯作業" at bounding box center [93, 90] width 171 height 48
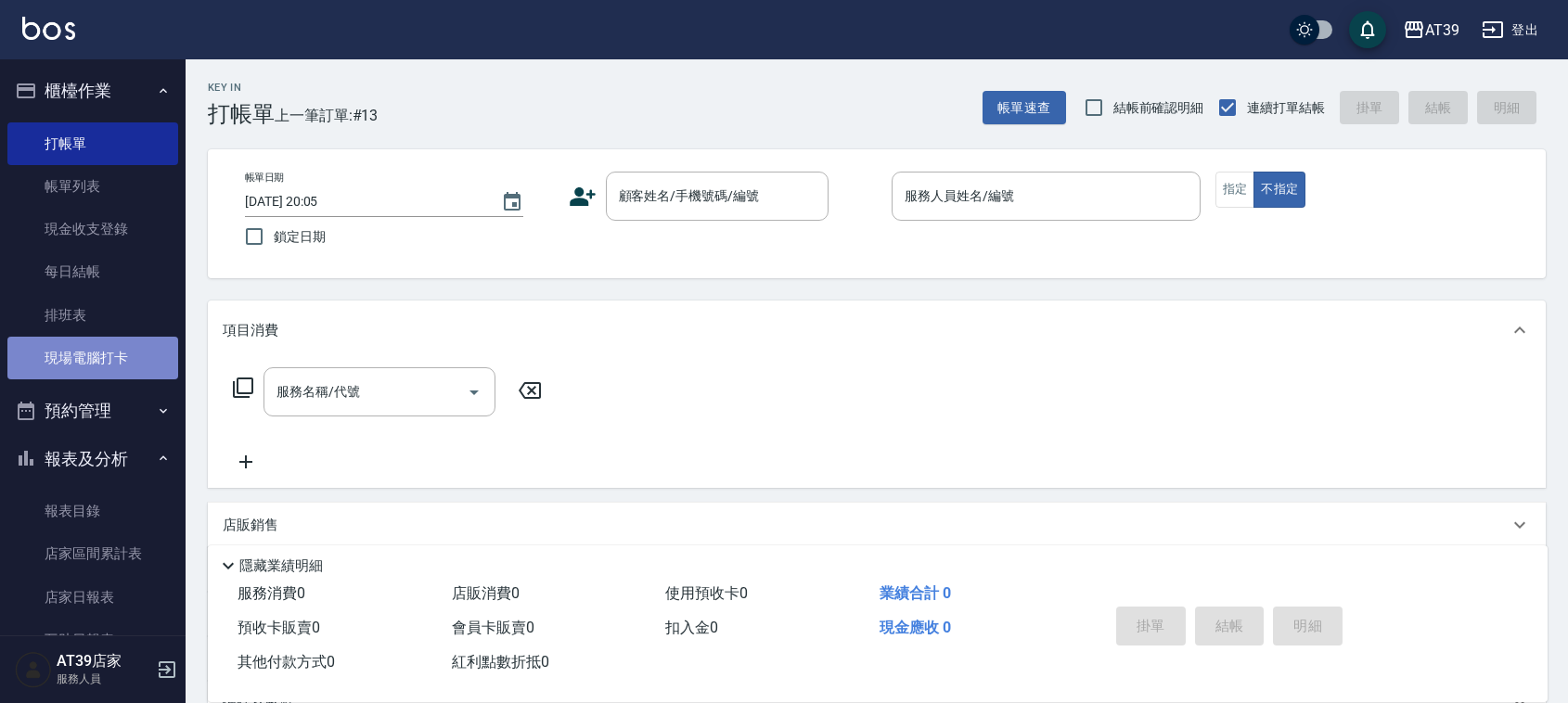
click at [116, 345] on link "現場電腦打卡" at bounding box center [93, 358] width 171 height 42
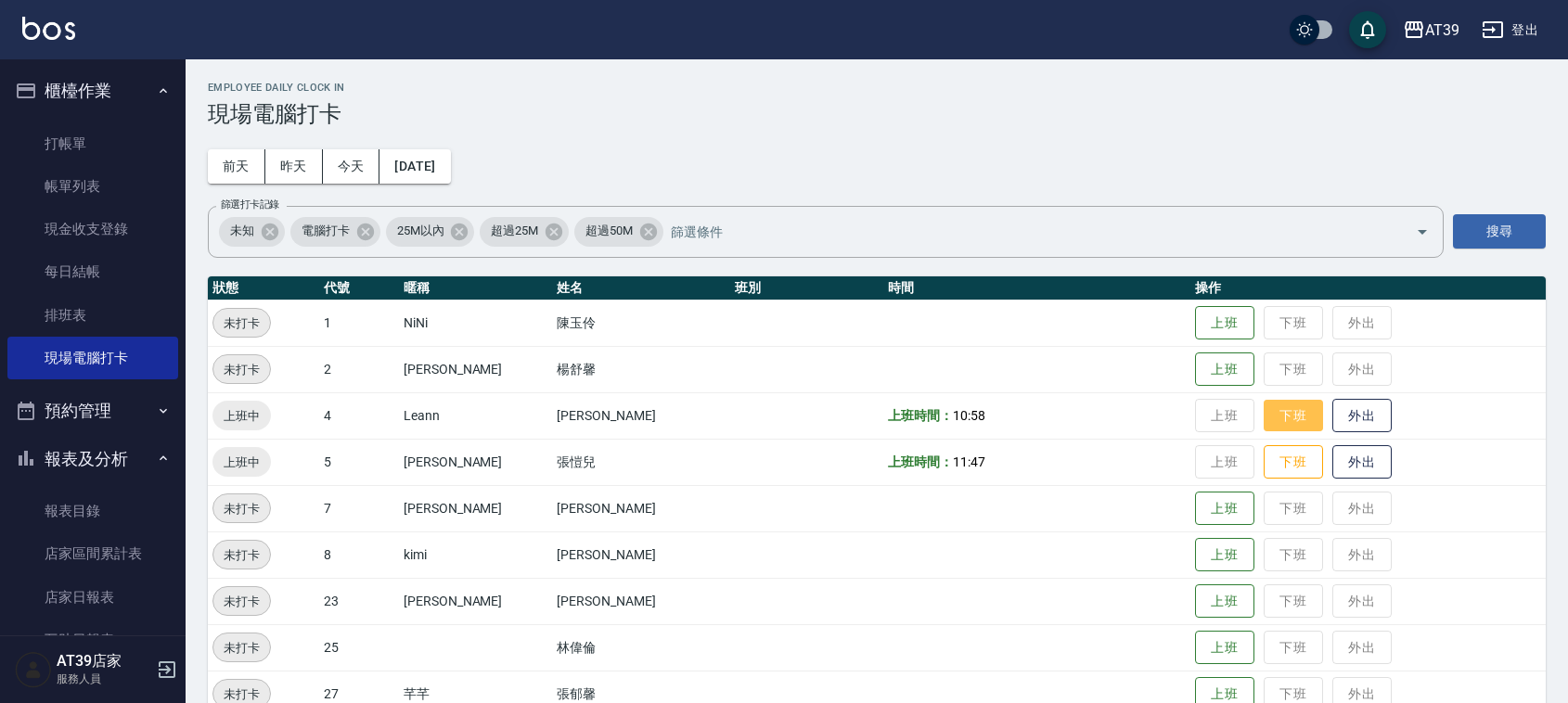
click at [1269, 414] on button "下班" at bounding box center [1293, 416] width 60 height 33
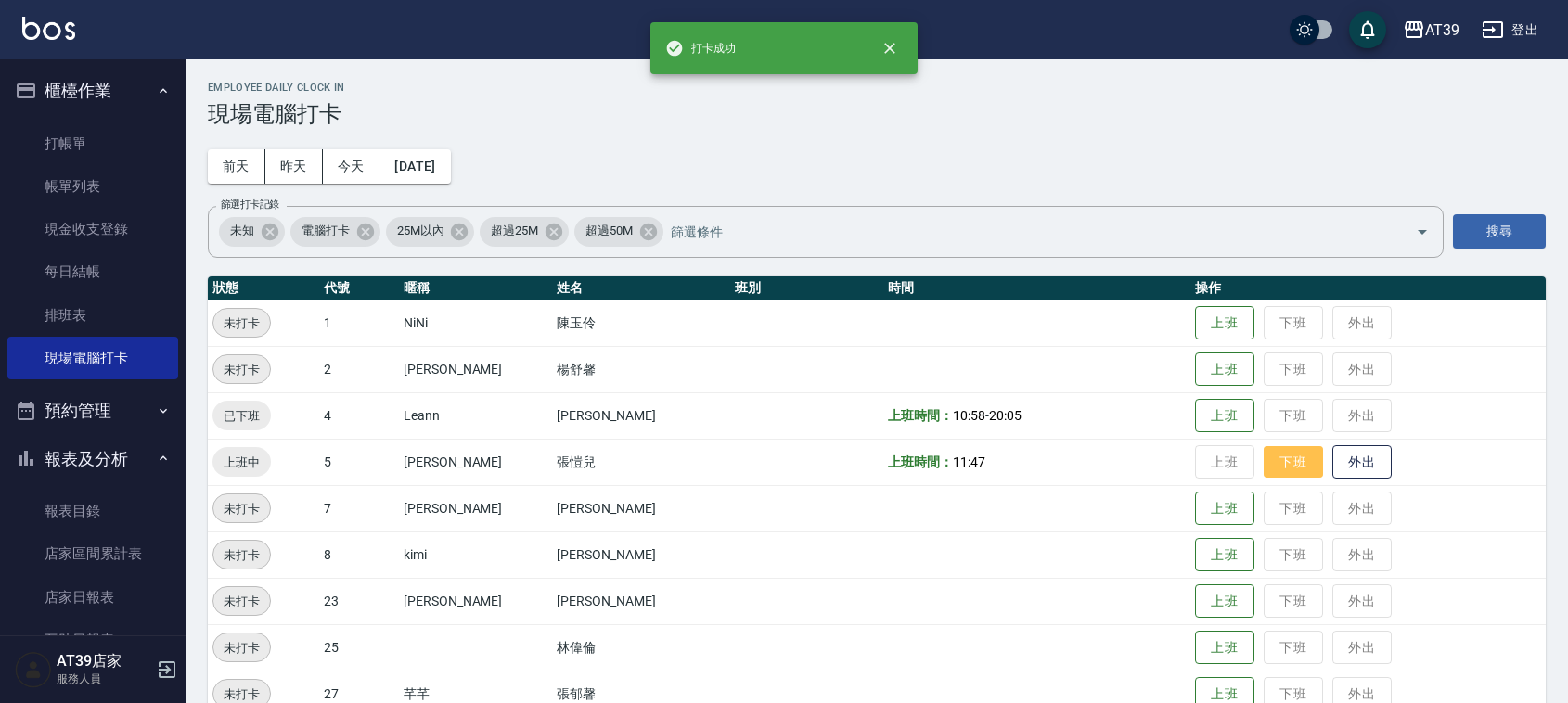
click at [1292, 460] on button "下班" at bounding box center [1293, 463] width 60 height 33
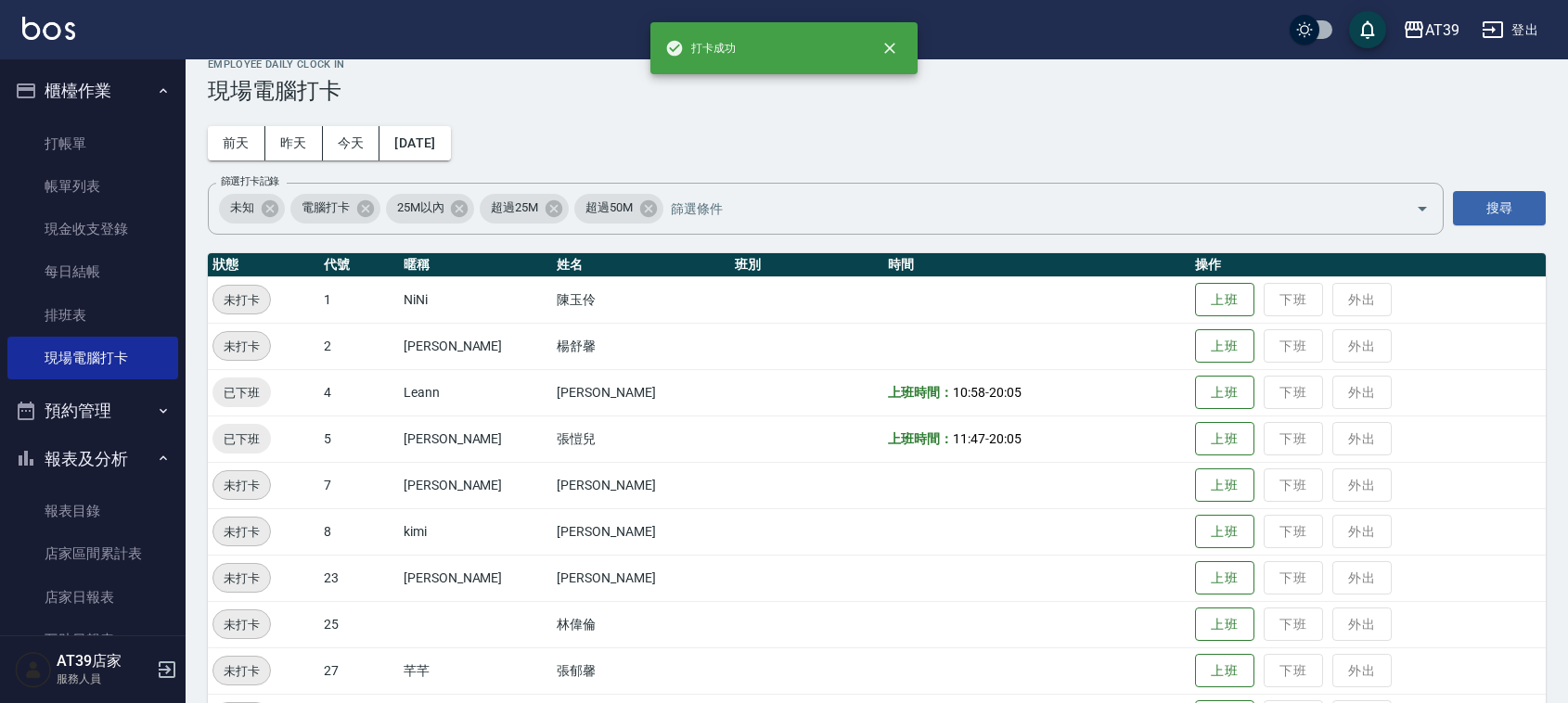
scroll to position [314, 0]
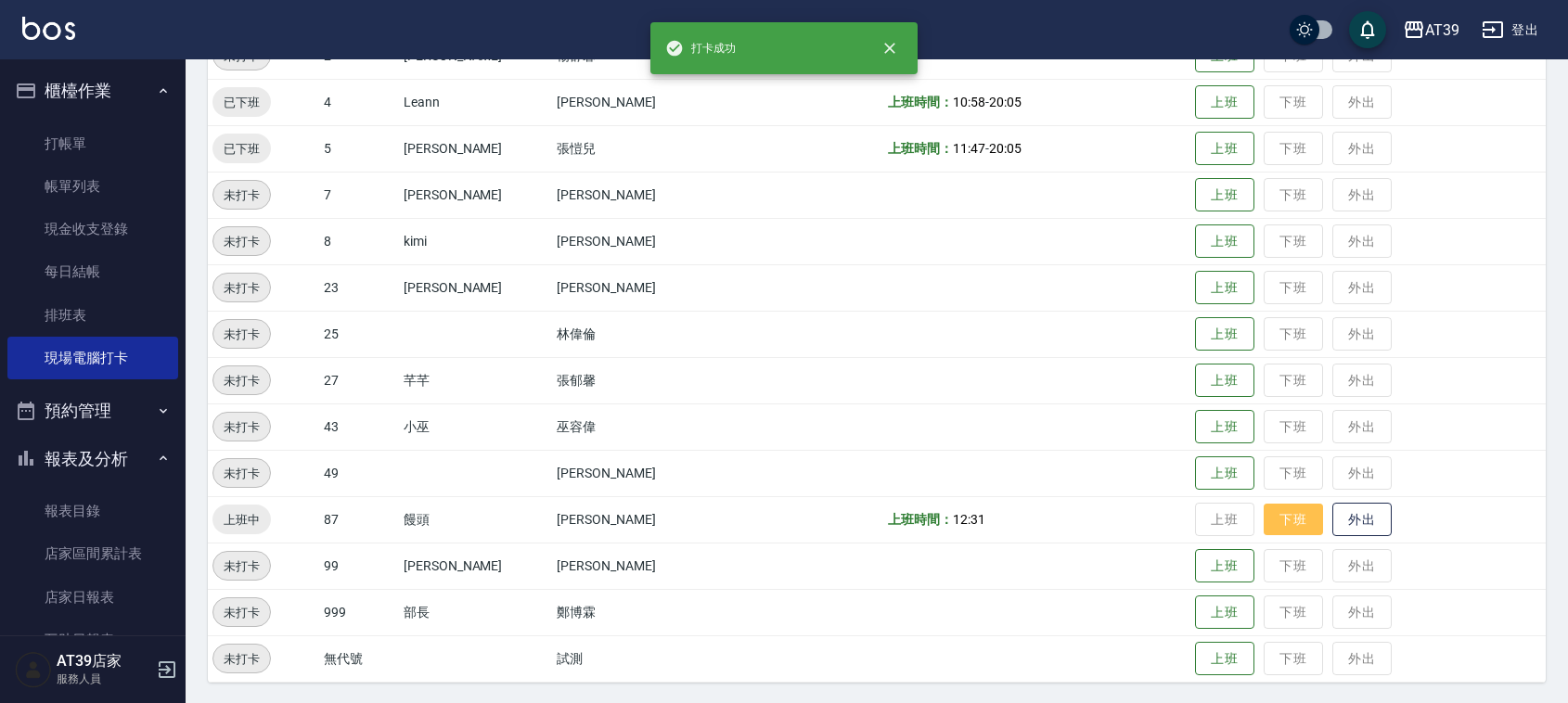
click at [1292, 517] on button "下班" at bounding box center [1293, 520] width 60 height 33
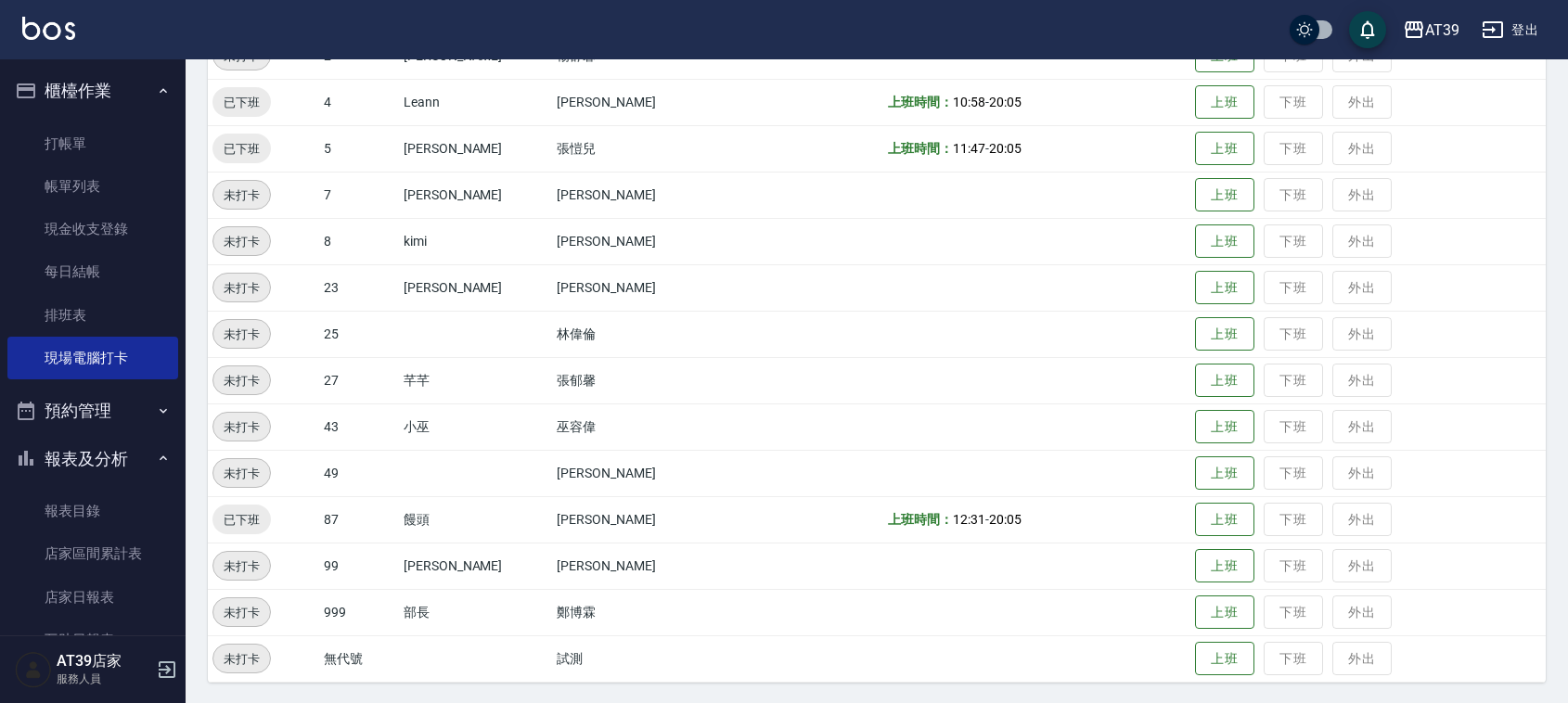
click at [98, 112] on button "櫃檯作業" at bounding box center [93, 90] width 171 height 48
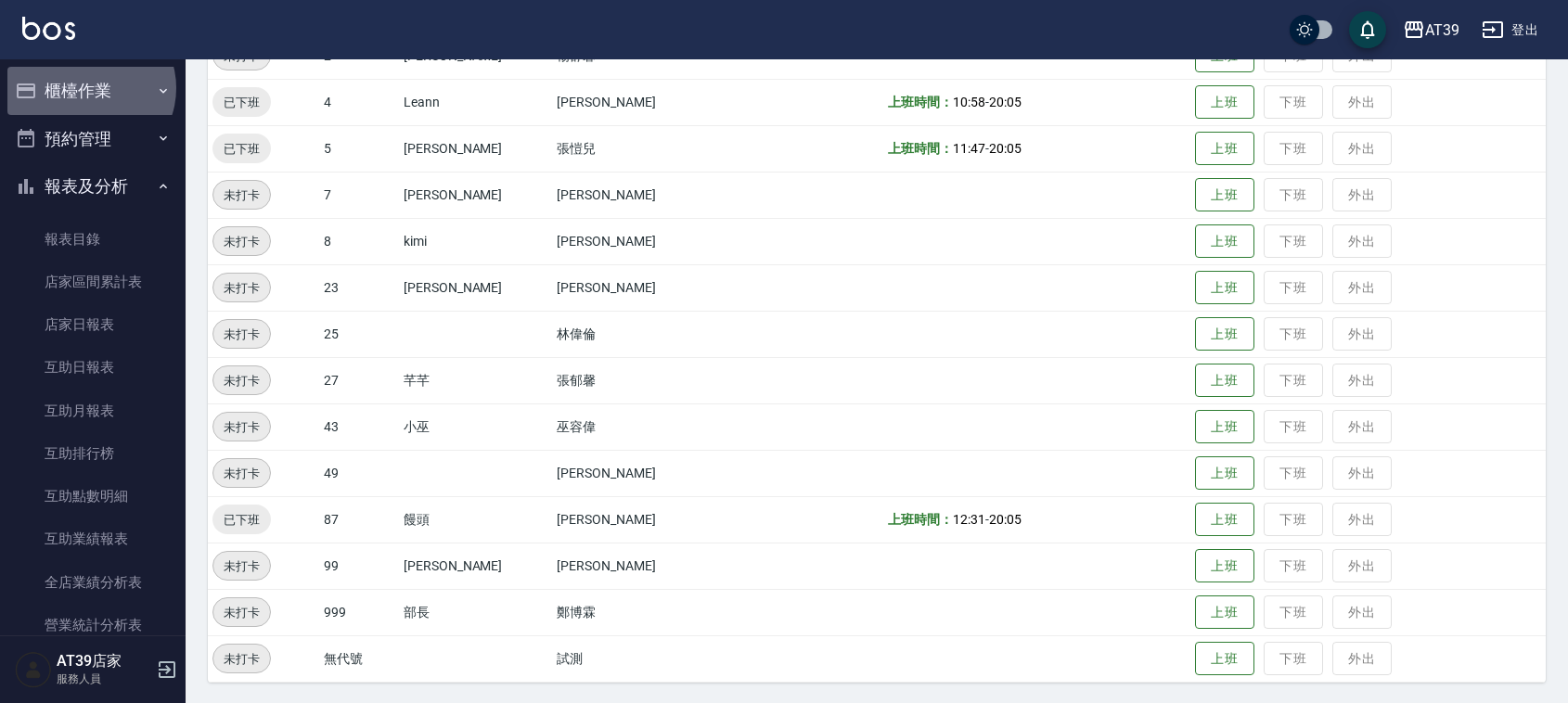
click at [89, 88] on button "櫃檯作業" at bounding box center [93, 90] width 171 height 48
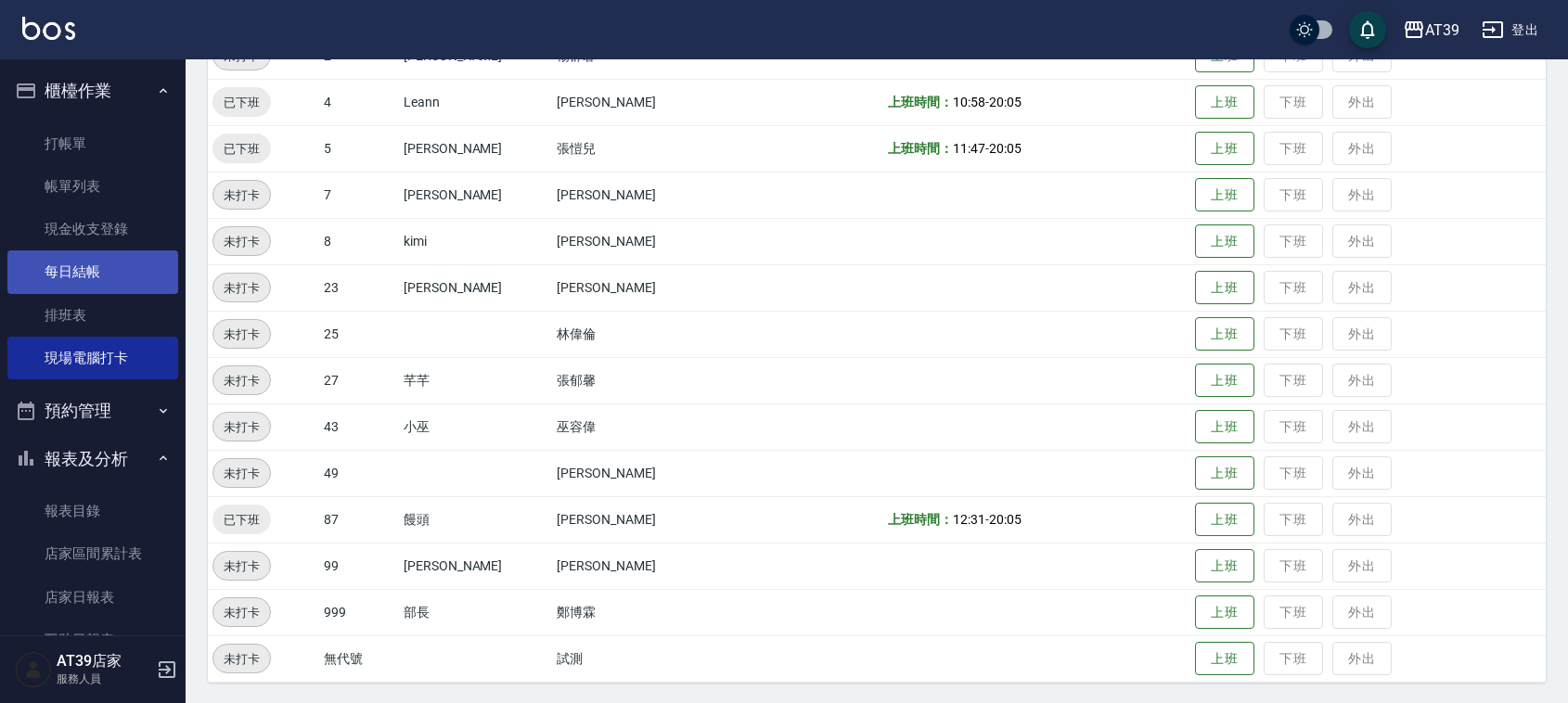
click at [113, 279] on link "每日結帳" at bounding box center [93, 271] width 171 height 42
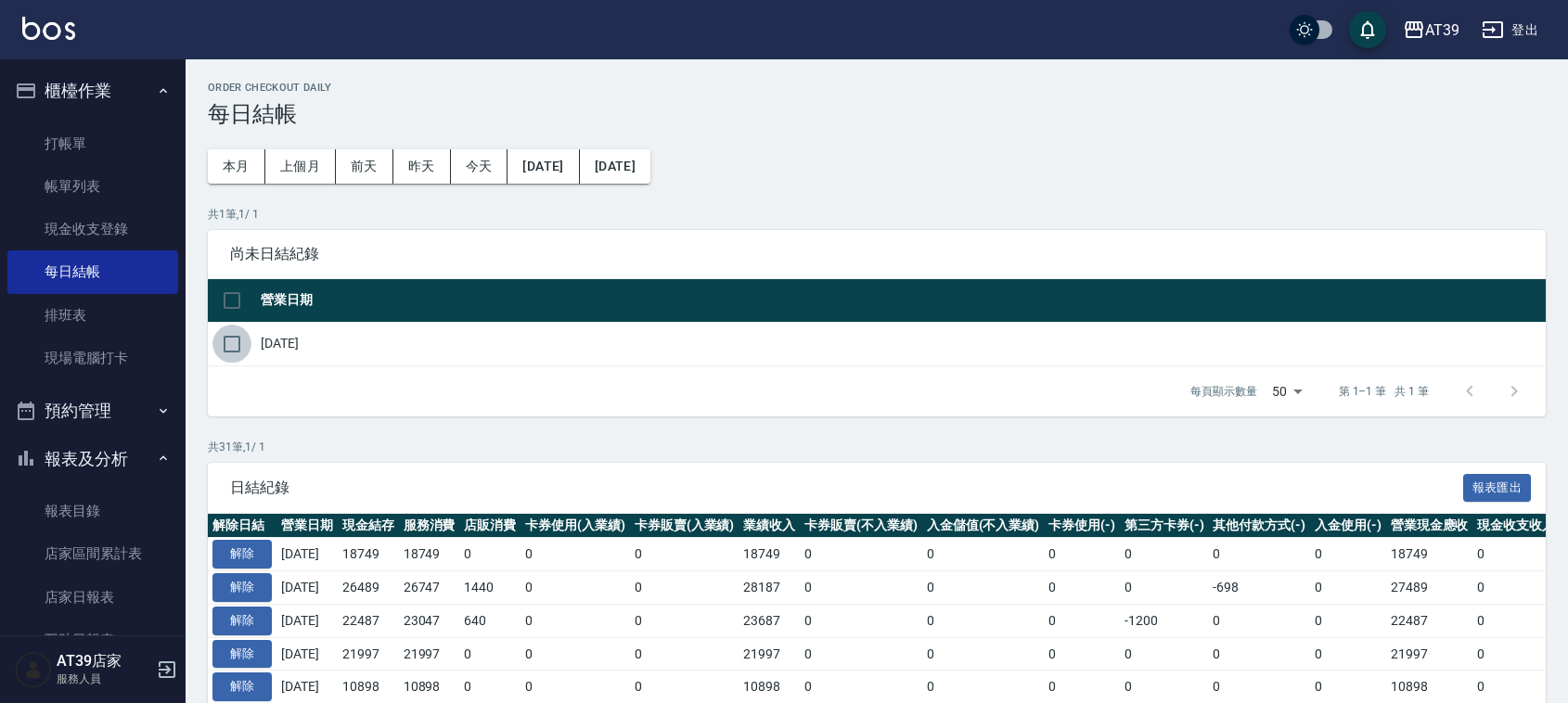
click at [239, 339] on input "checkbox" at bounding box center [232, 344] width 39 height 39
checkbox input "true"
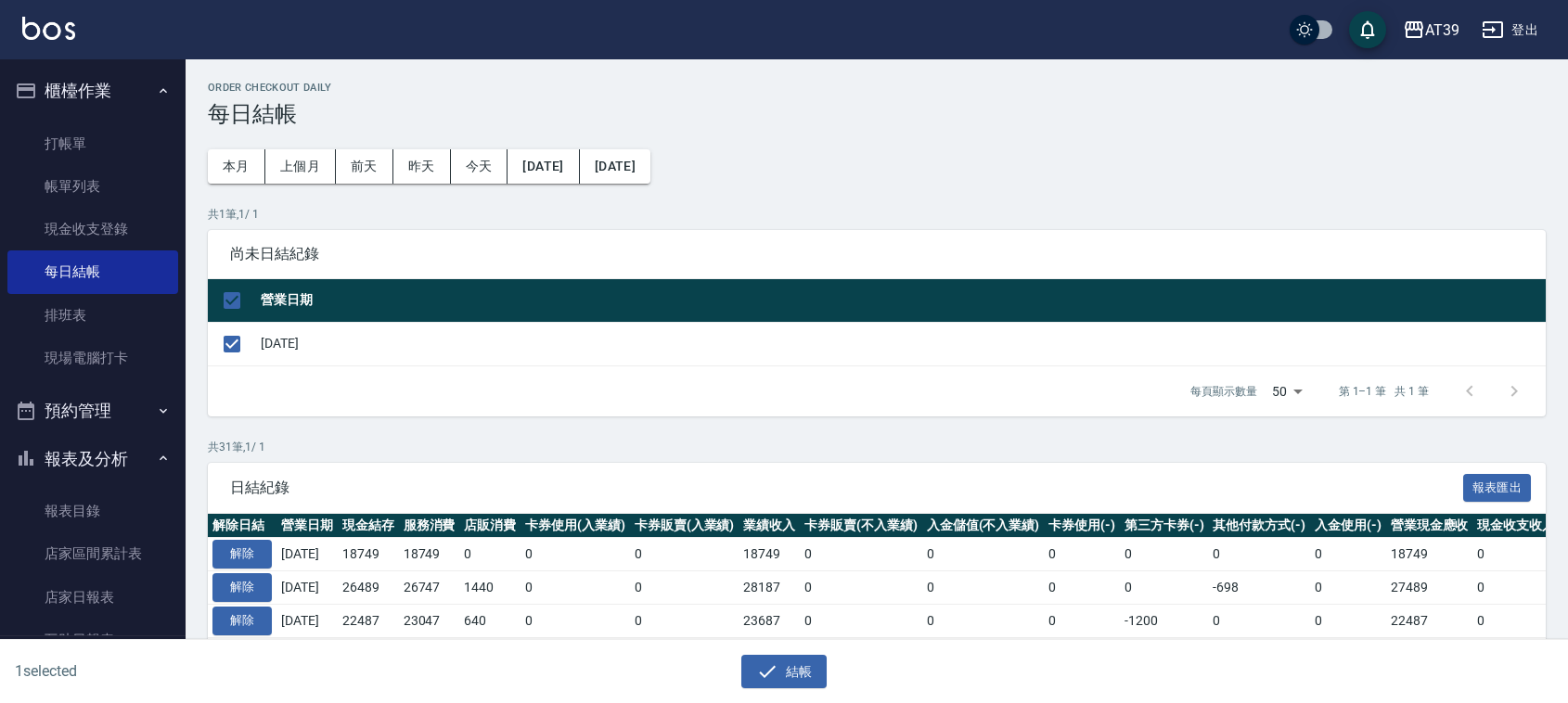
drag, startPoint x: 804, startPoint y: 662, endPoint x: 784, endPoint y: 642, distance: 28.3
click at [803, 662] on button "結帳" at bounding box center [784, 672] width 87 height 35
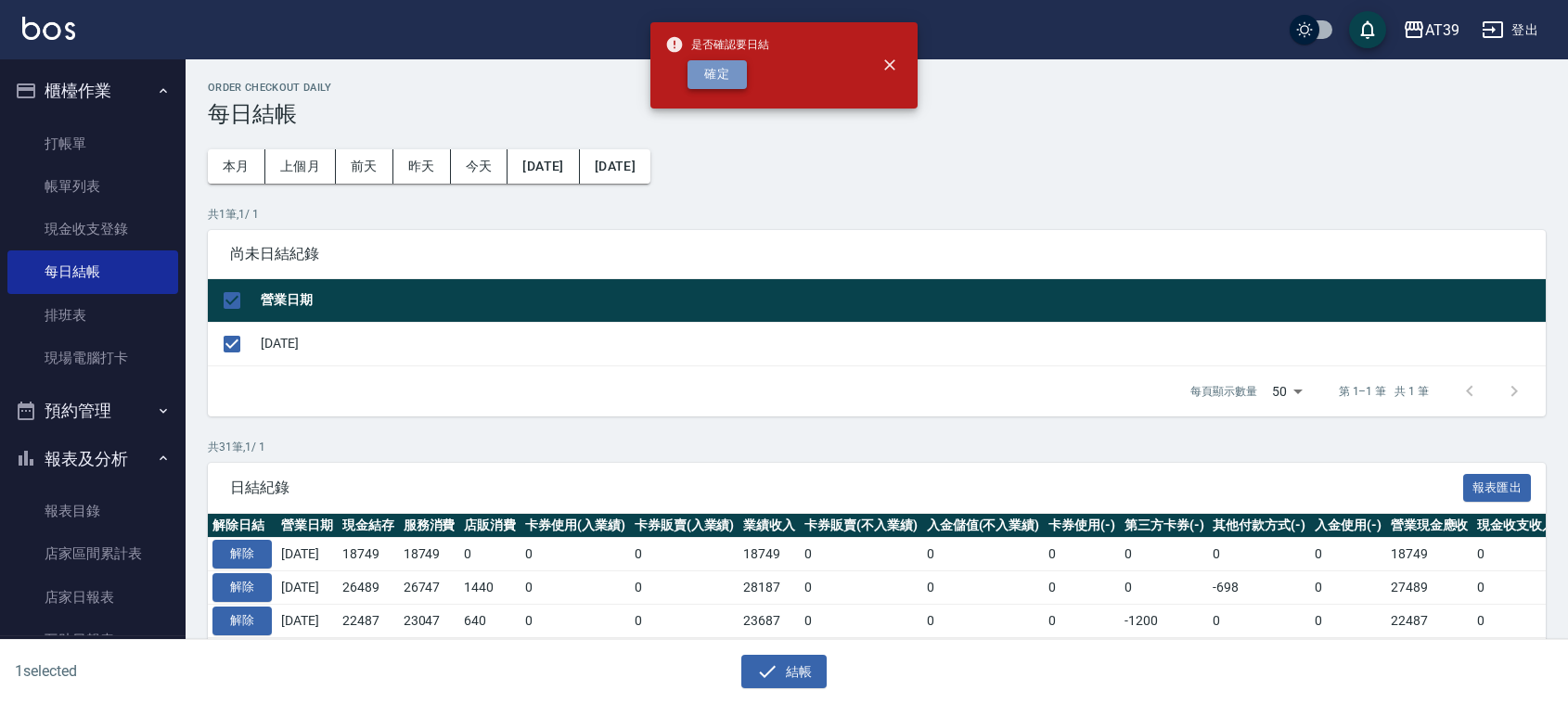
click at [734, 71] on button "確定" at bounding box center [717, 75] width 60 height 29
checkbox input "false"
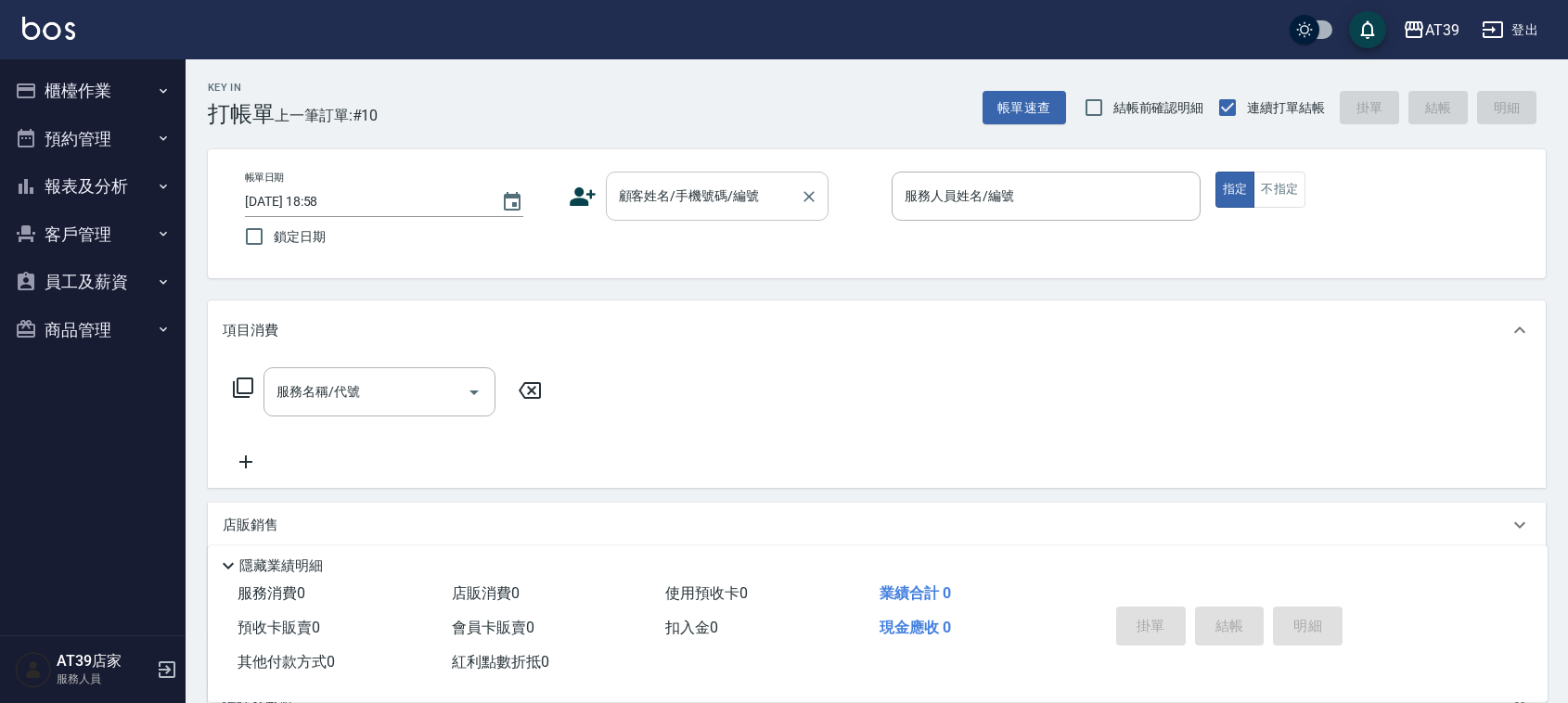
click at [721, 206] on input "顧客姓名/手機號碼/編號" at bounding box center [703, 196] width 178 height 33
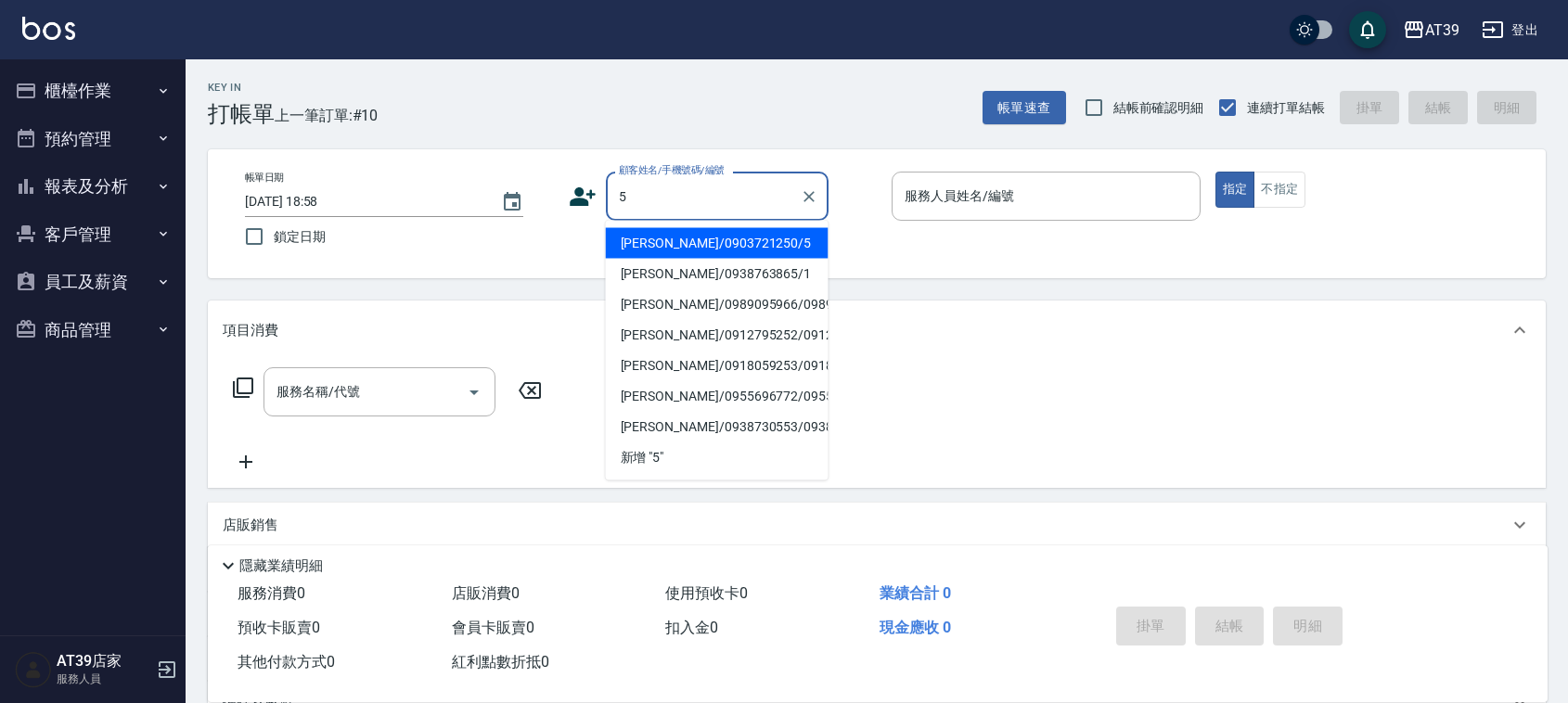
type input "[PERSON_NAME]/0903721250/5"
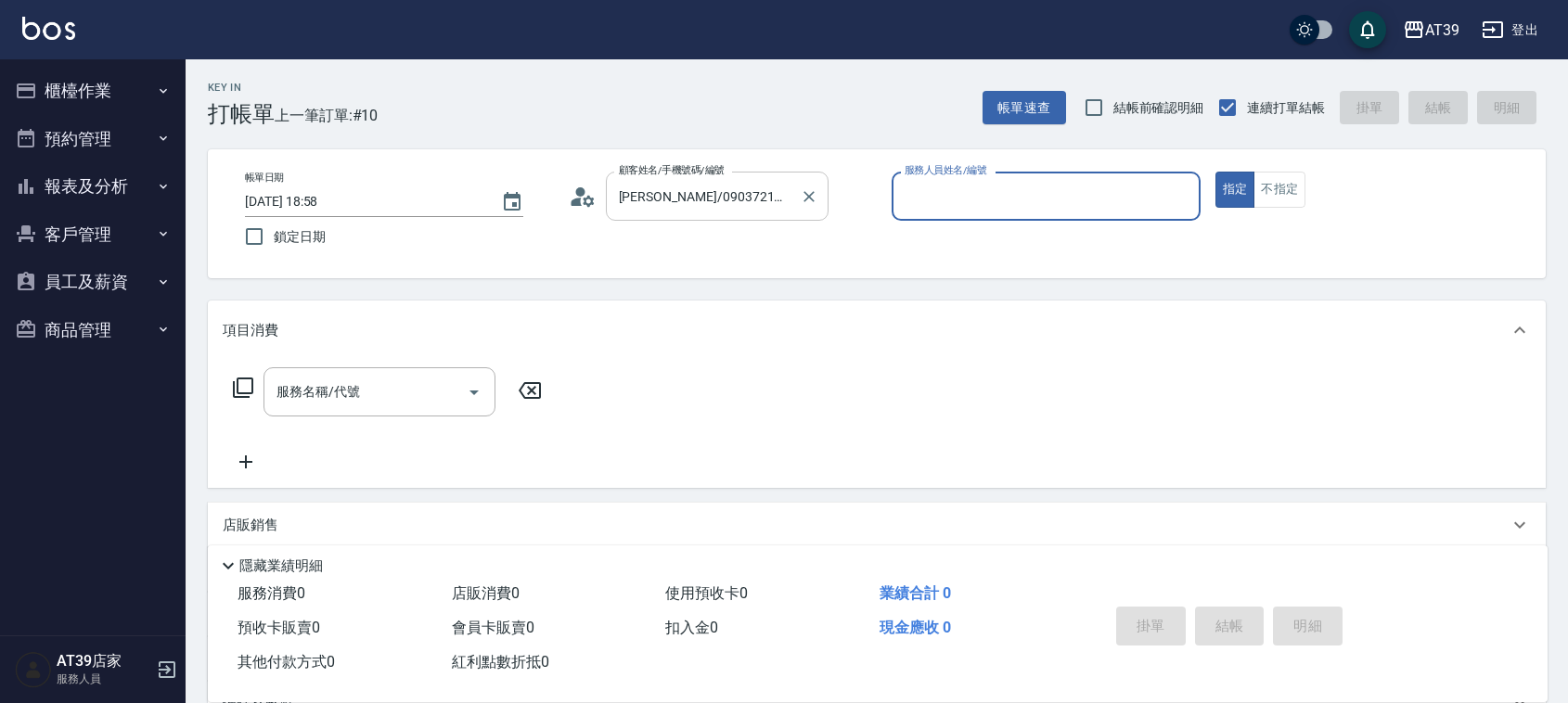
type input "愷爾-5"
click at [1215, 171] on button "指定" at bounding box center [1234, 189] width 39 height 37
type button "true"
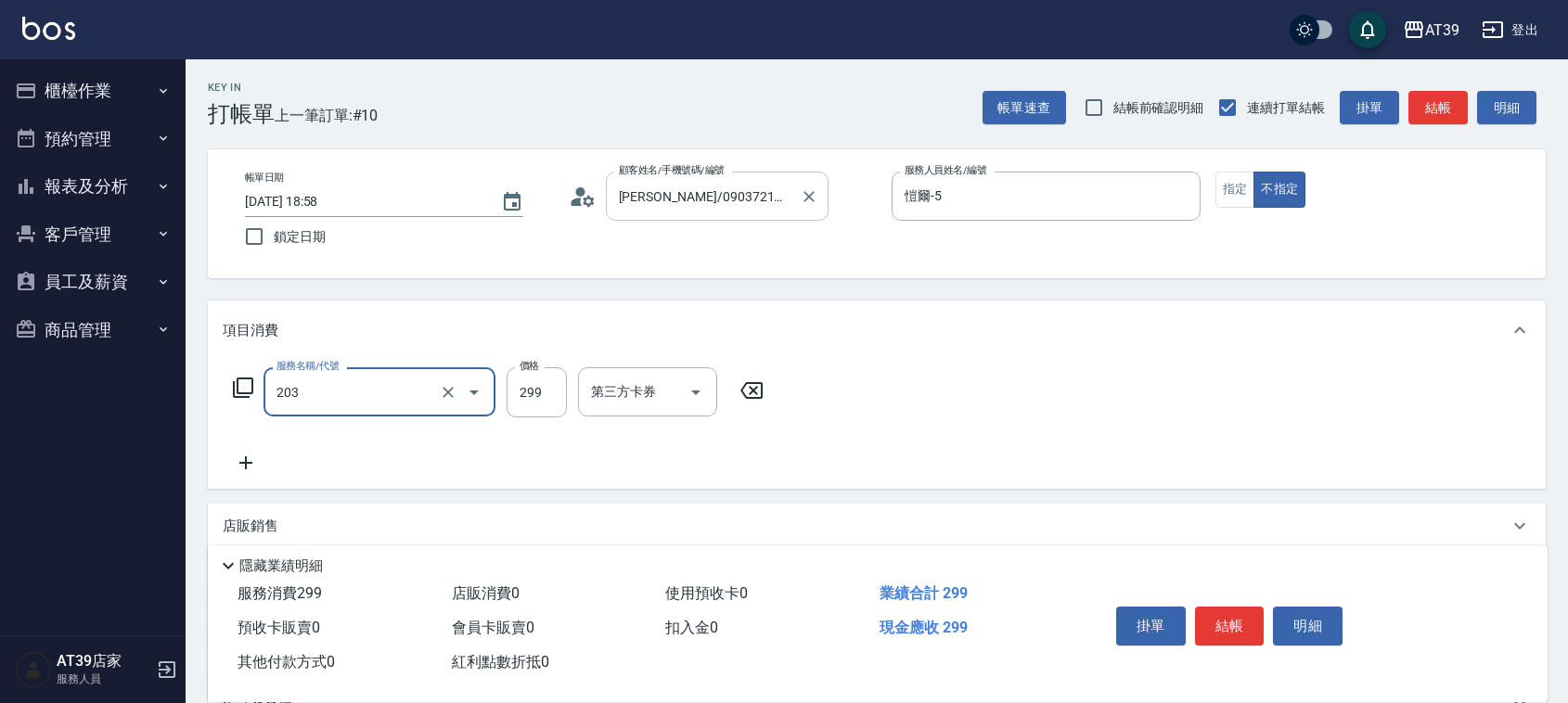
type input "B級洗+剪(203)"
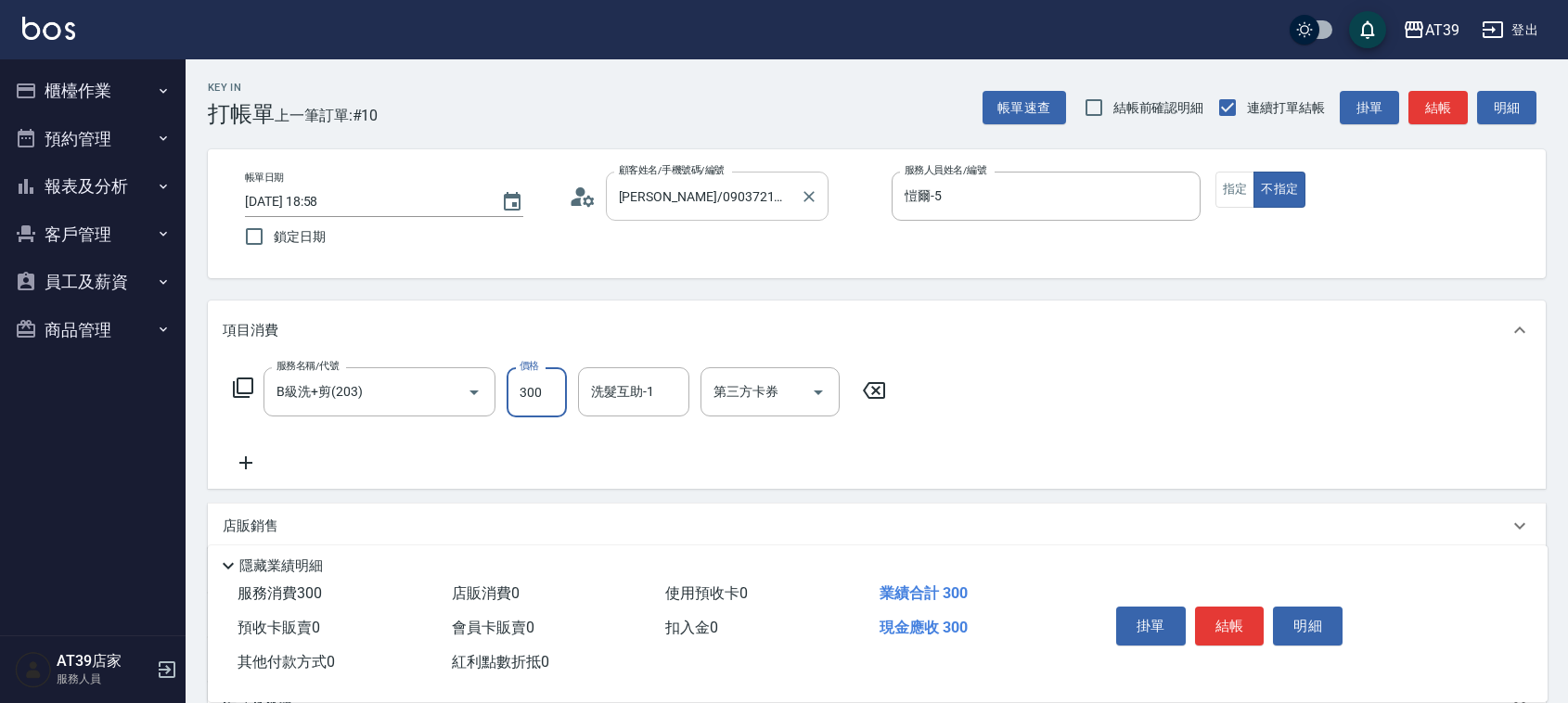
type input "300"
type input "饅頭-87"
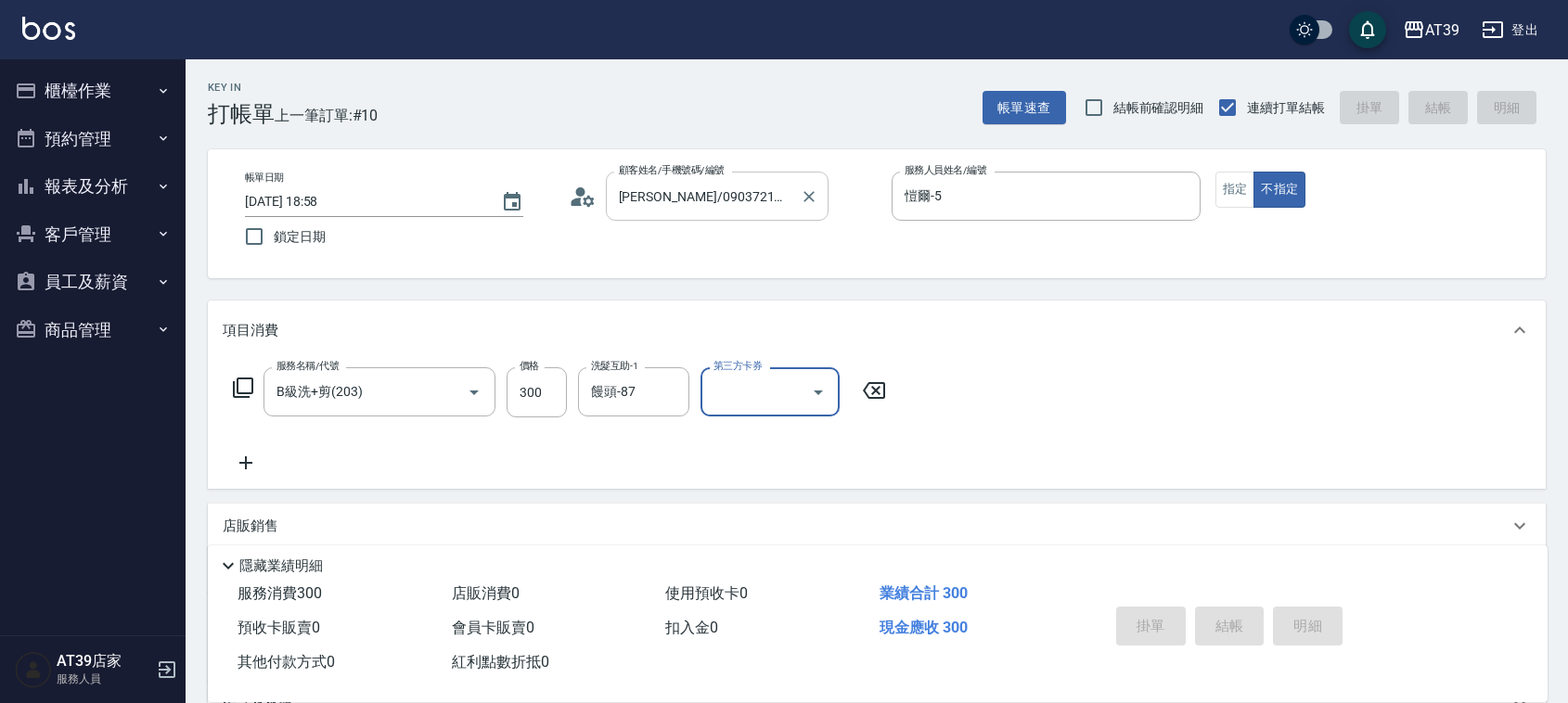
type input "[DATE] 19:54"
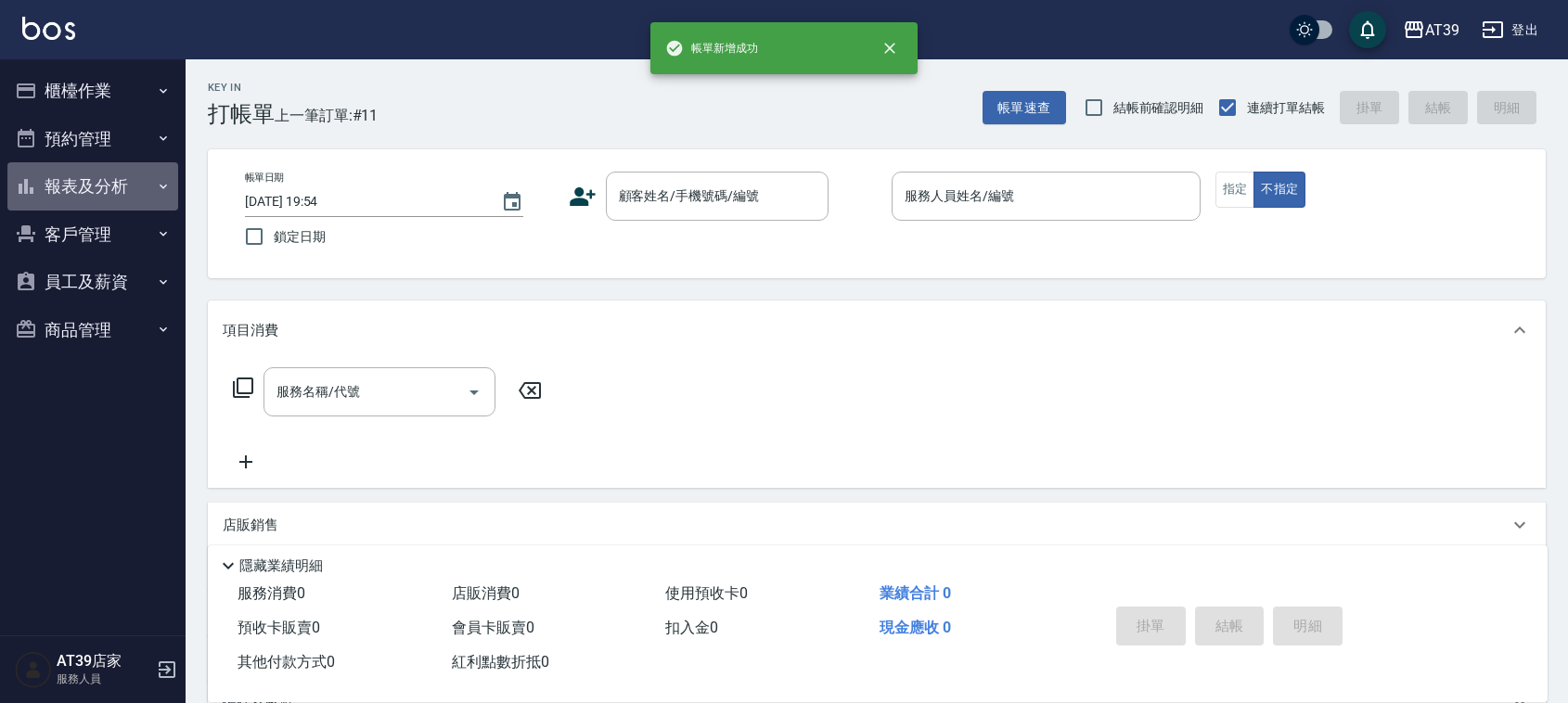
click at [127, 188] on button "報表及分析" at bounding box center [93, 187] width 171 height 48
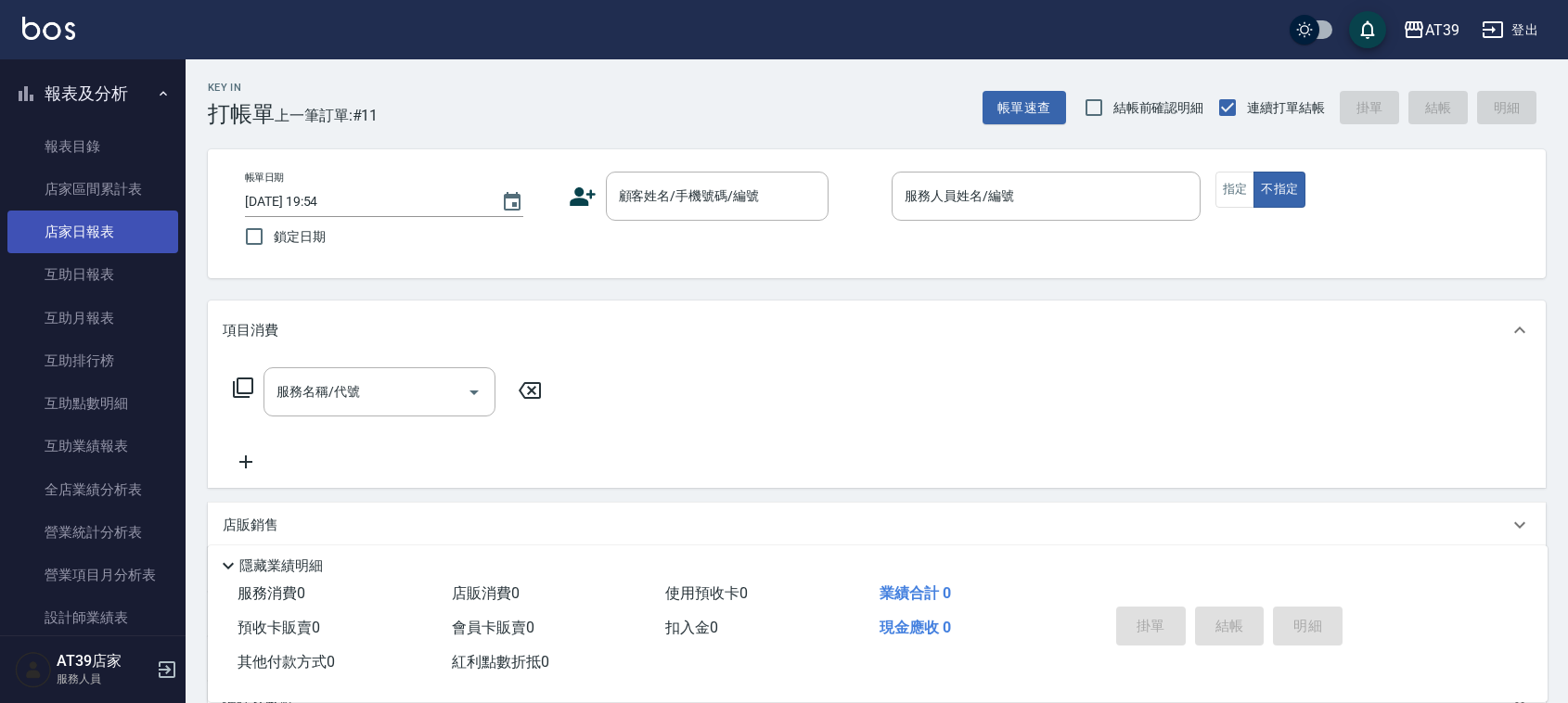
scroll to position [232, 0]
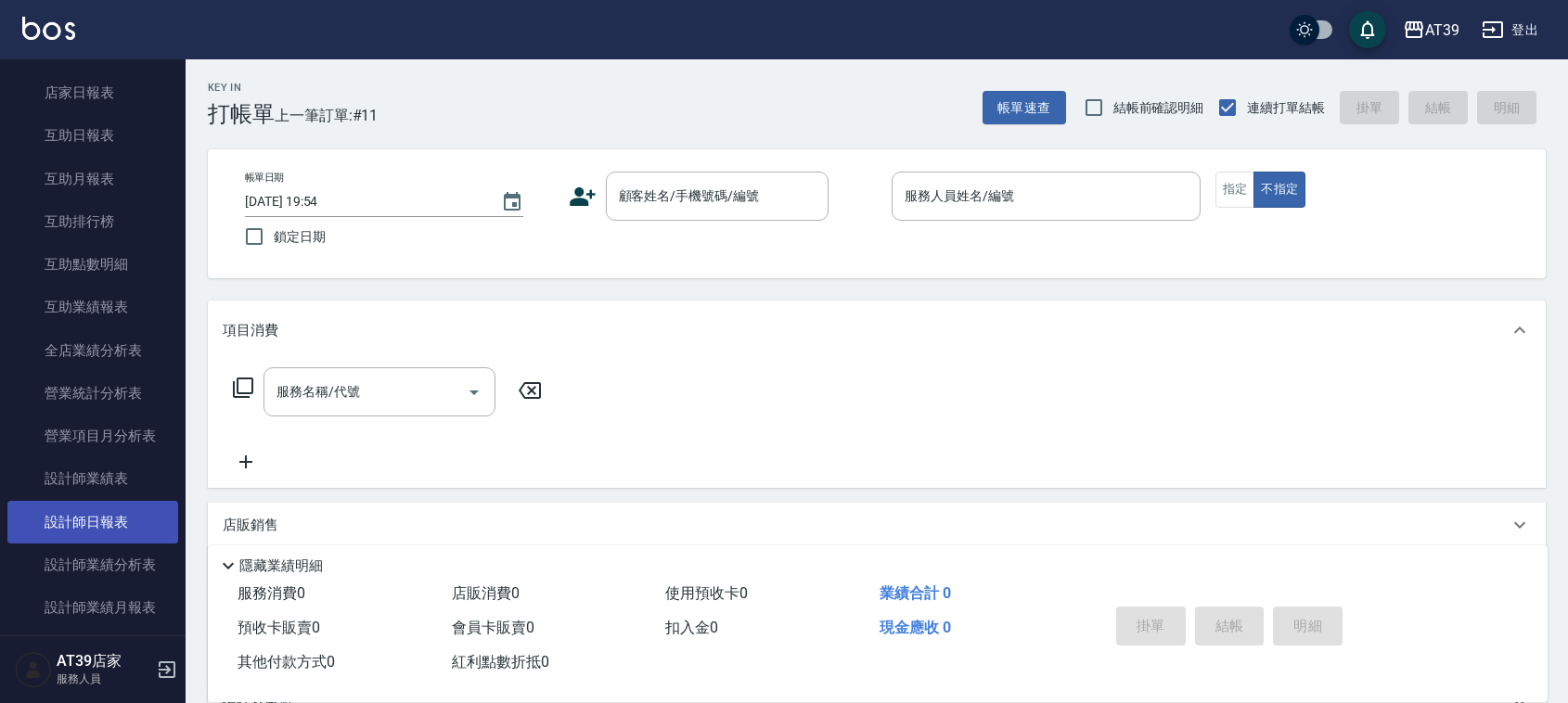
click at [97, 506] on link "設計師日報表" at bounding box center [93, 522] width 171 height 42
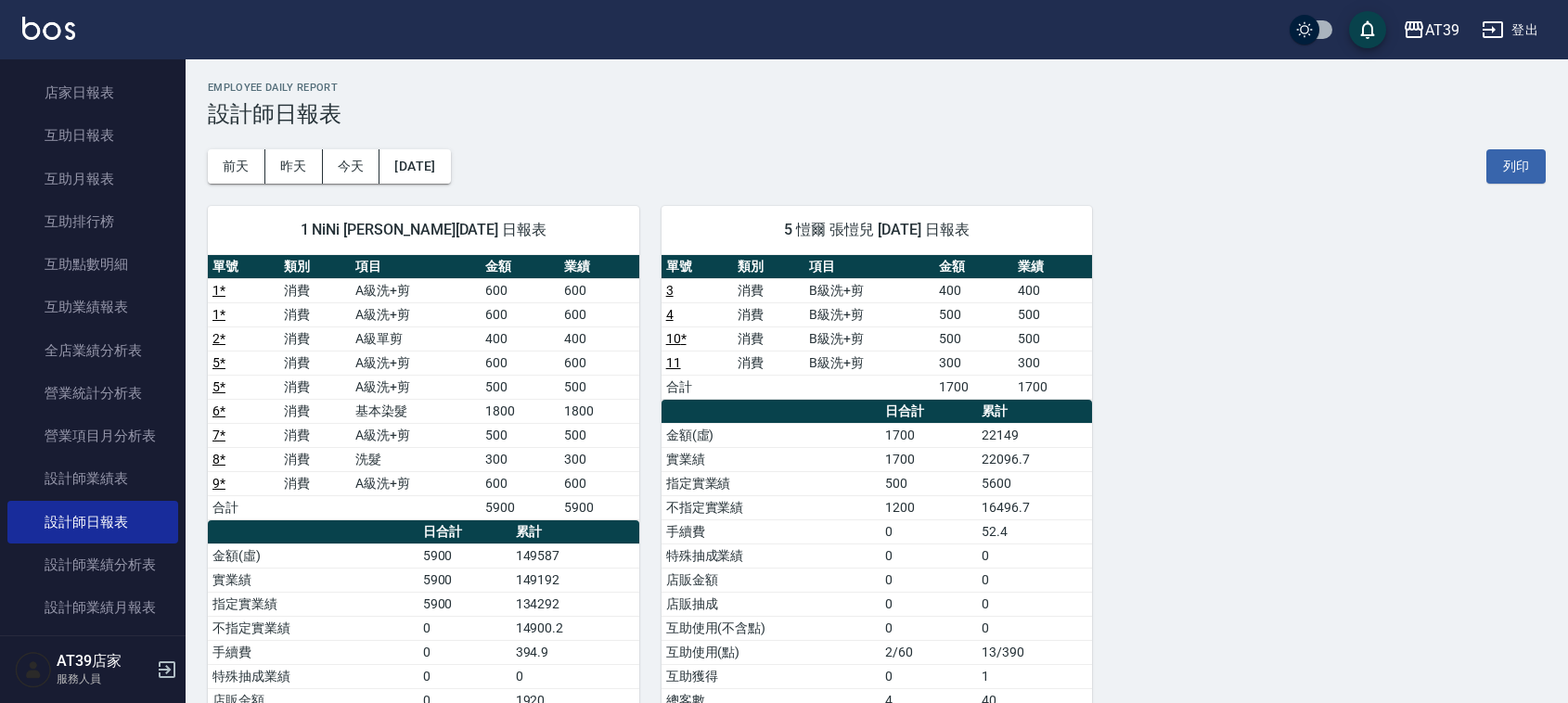
click at [42, 30] on img at bounding box center [48, 28] width 53 height 23
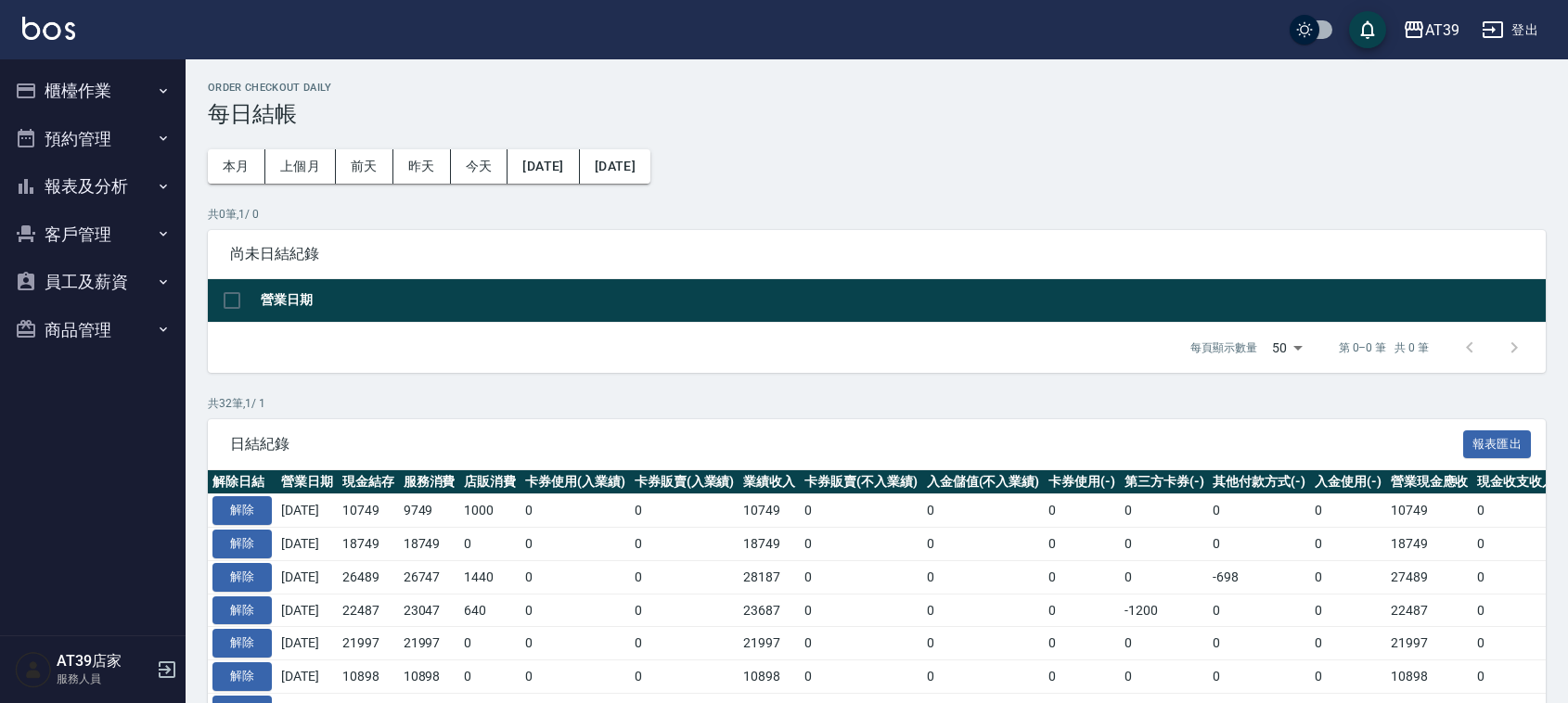
click at [53, 183] on button "報表及分析" at bounding box center [93, 187] width 171 height 48
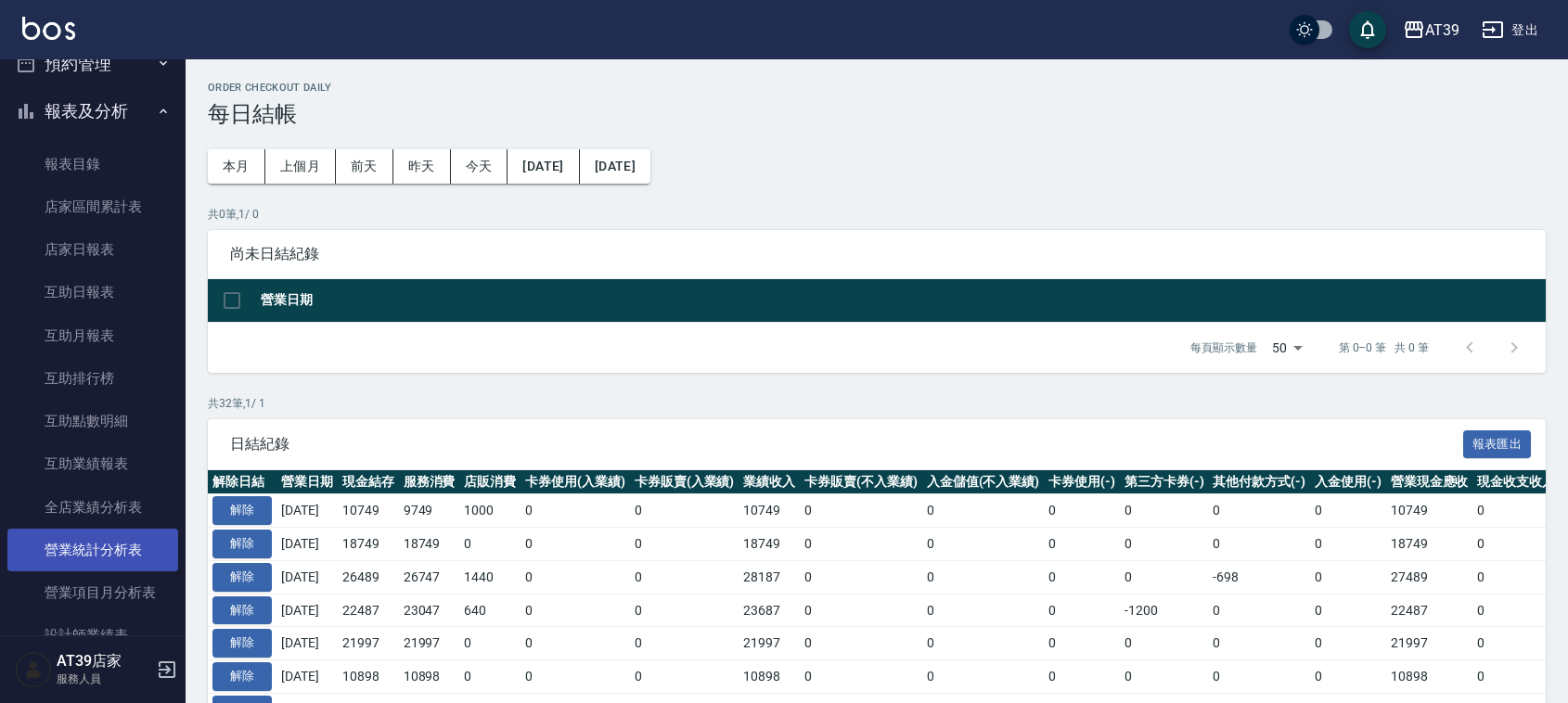
scroll to position [116, 0]
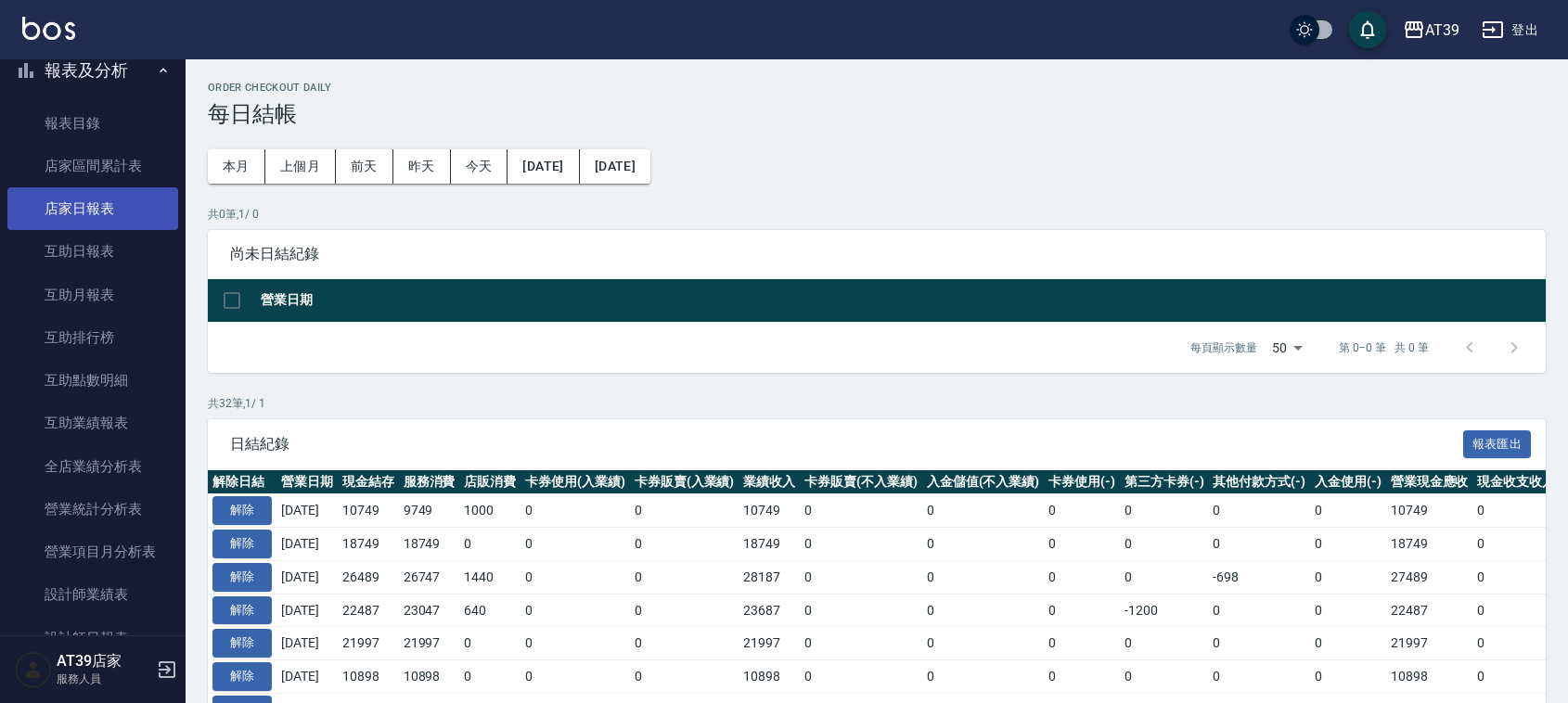
click at [113, 204] on link "店家日報表" at bounding box center [93, 209] width 171 height 42
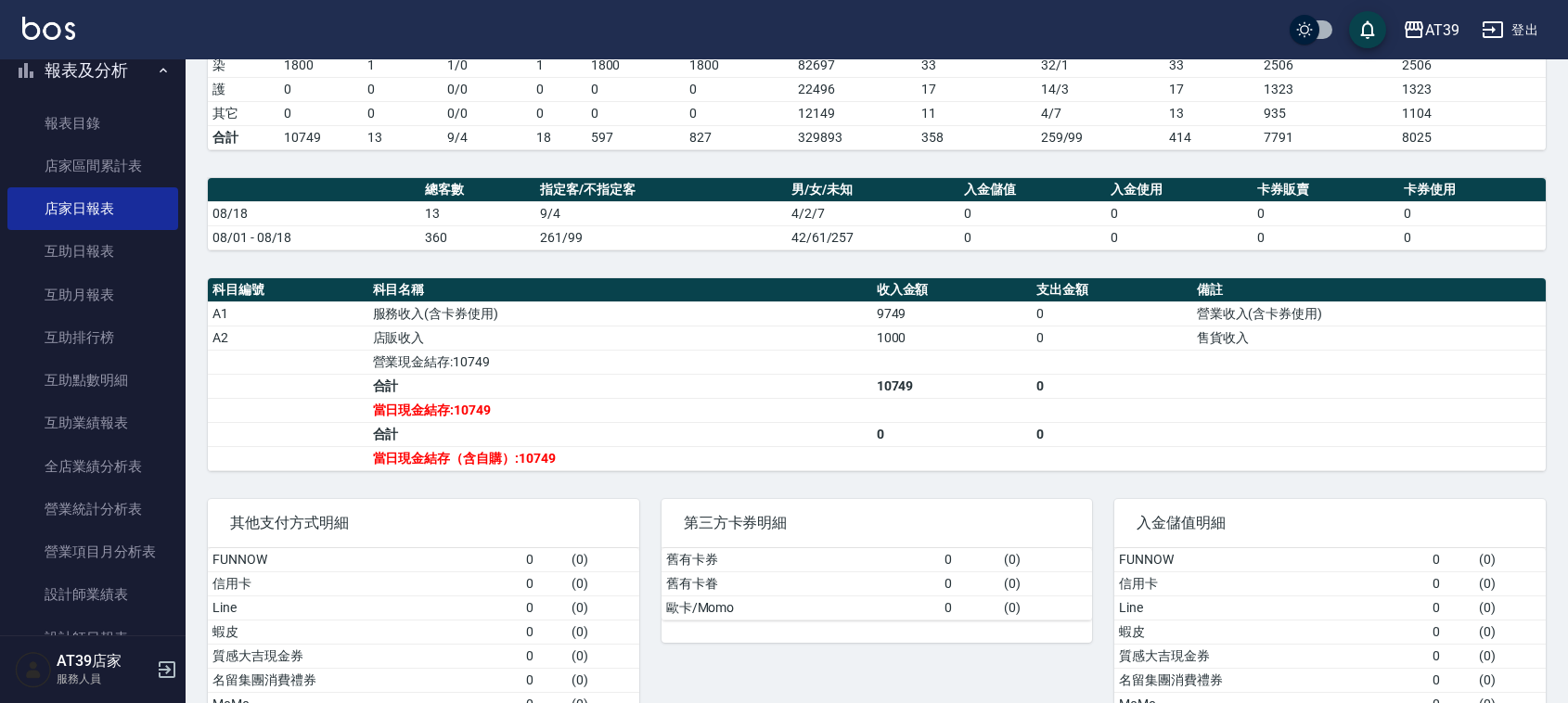
scroll to position [432, 0]
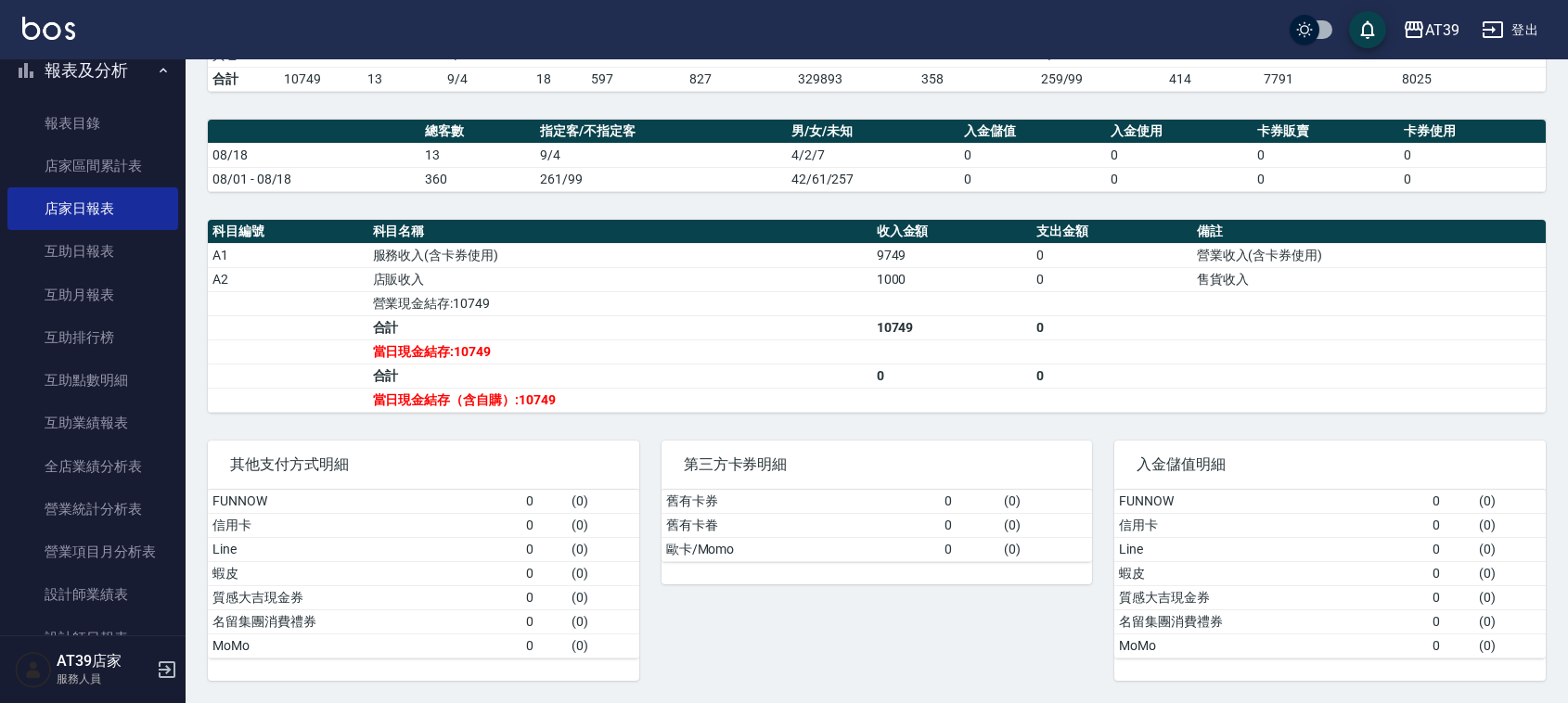
click at [331, 527] on td "信用卡" at bounding box center [364, 525] width 313 height 24
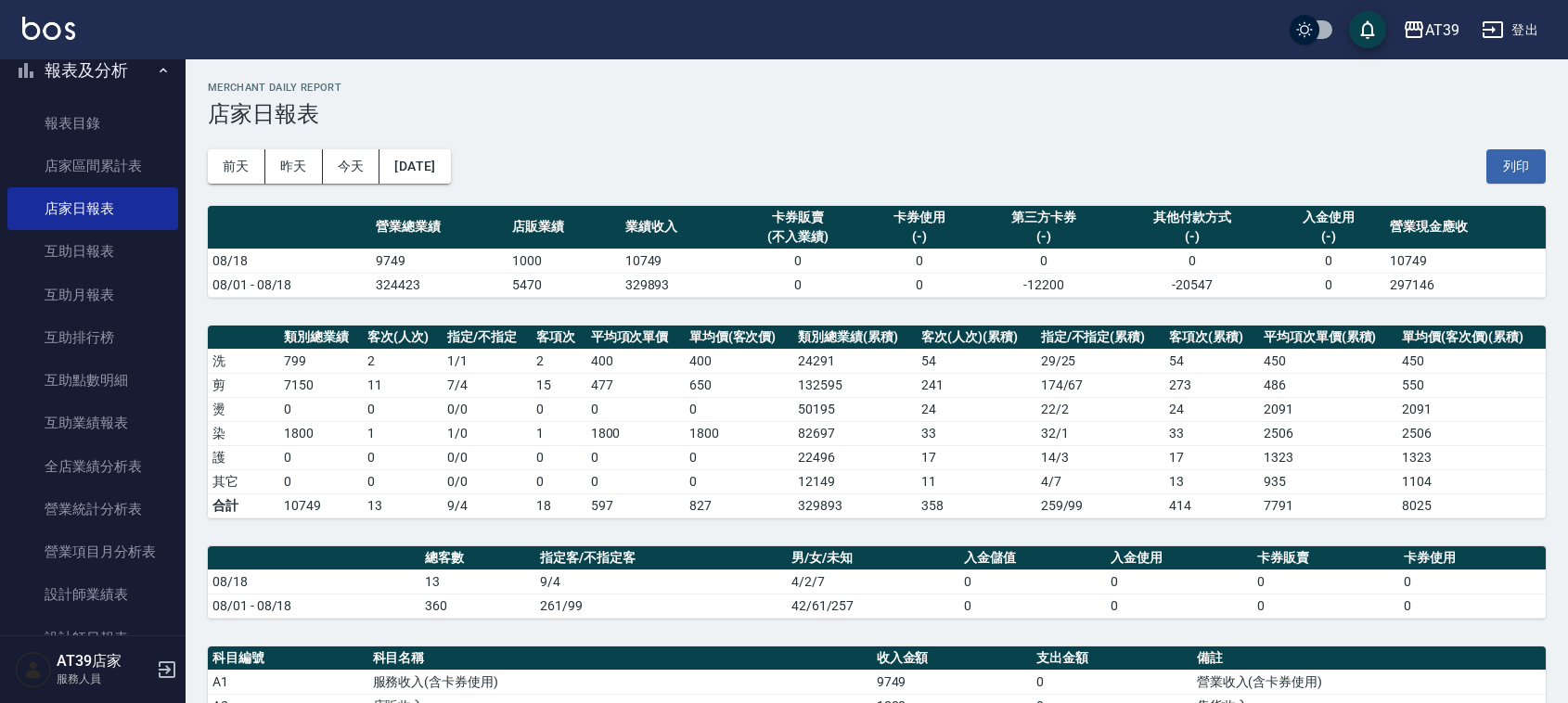
click at [850, 154] on div "前天 昨天 今天 2025/08/18 列印" at bounding box center [876, 166] width 1337 height 79
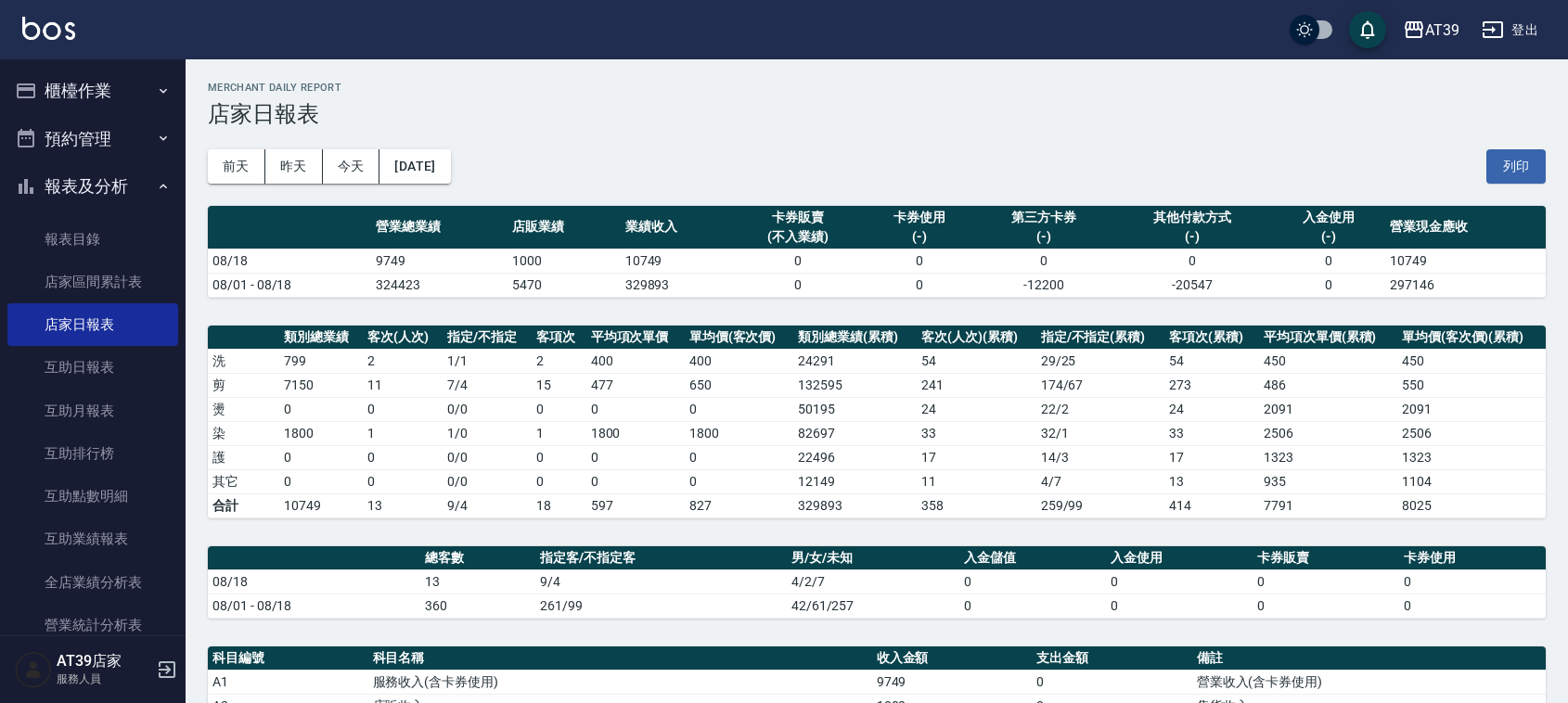
click at [103, 91] on button "櫃檯作業" at bounding box center [93, 90] width 171 height 48
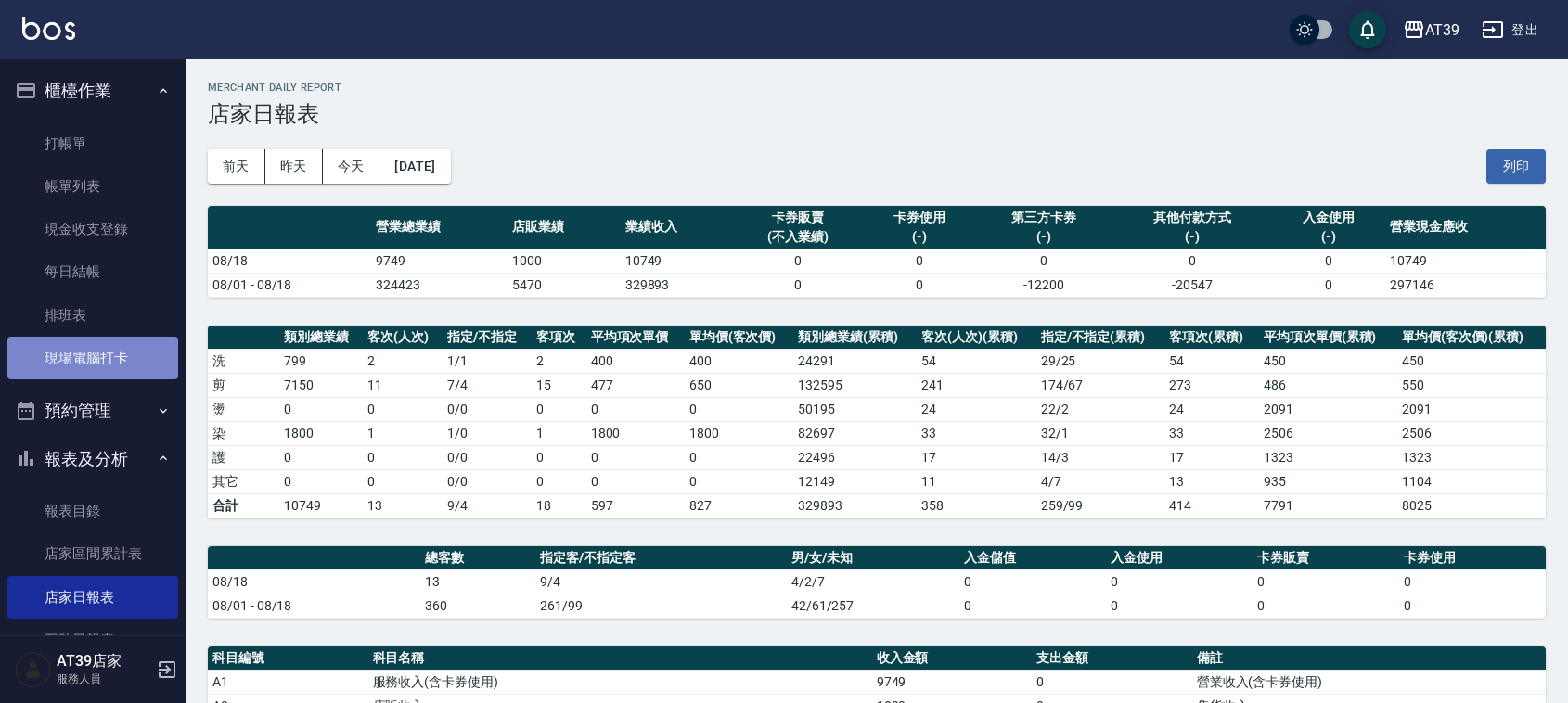
click at [128, 353] on link "現場電腦打卡" at bounding box center [93, 358] width 171 height 42
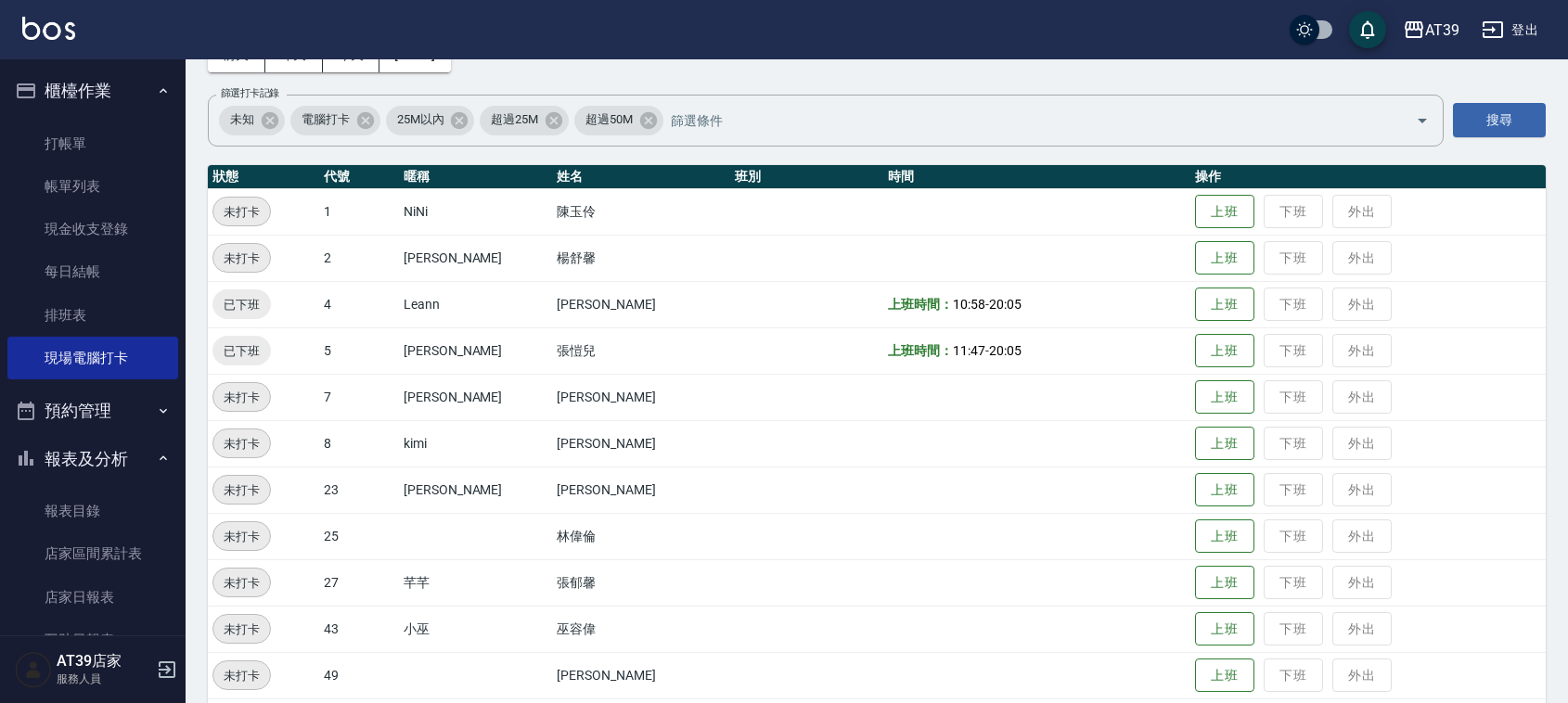
scroll to position [314, 0]
